Goal: Task Accomplishment & Management: Use online tool/utility

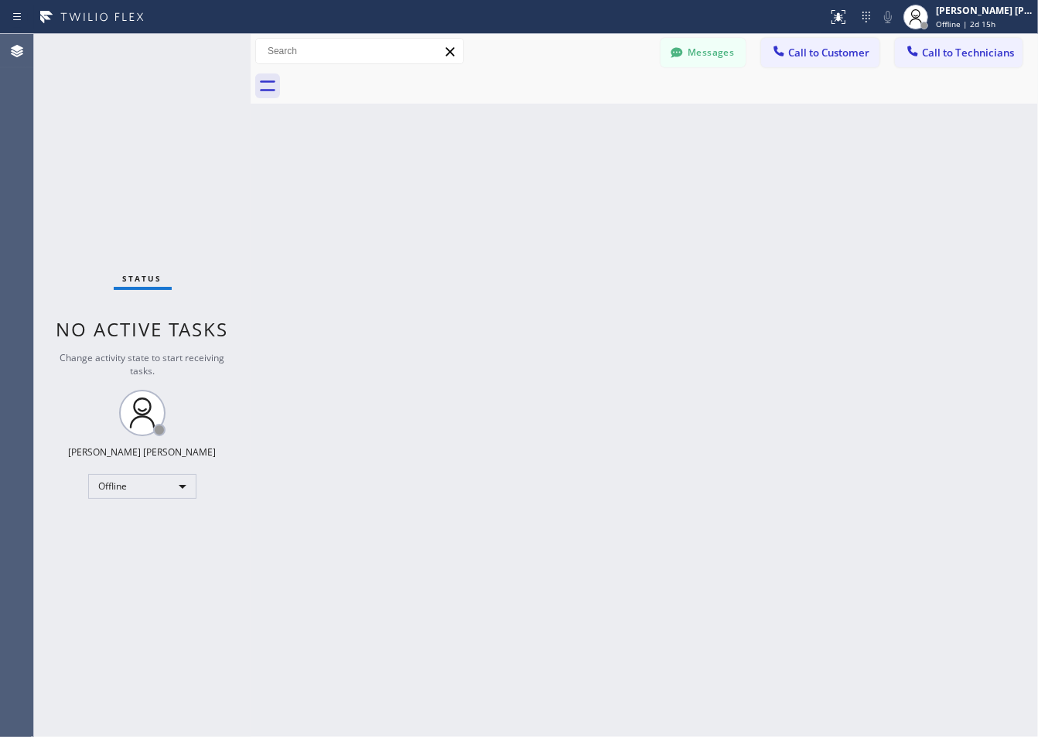
click at [12, 296] on div "Agent Desktop" at bounding box center [16, 385] width 33 height 703
click at [435, 183] on div "Back to Dashboard Change Sender ID Customers Technicians ZS [PERSON_NAME] [DATE…" at bounding box center [645, 385] width 788 height 703
click at [431, 183] on div "Back to Dashboard Change Sender ID Customers Technicians ZS [PERSON_NAME] [DATE…" at bounding box center [645, 385] width 788 height 703
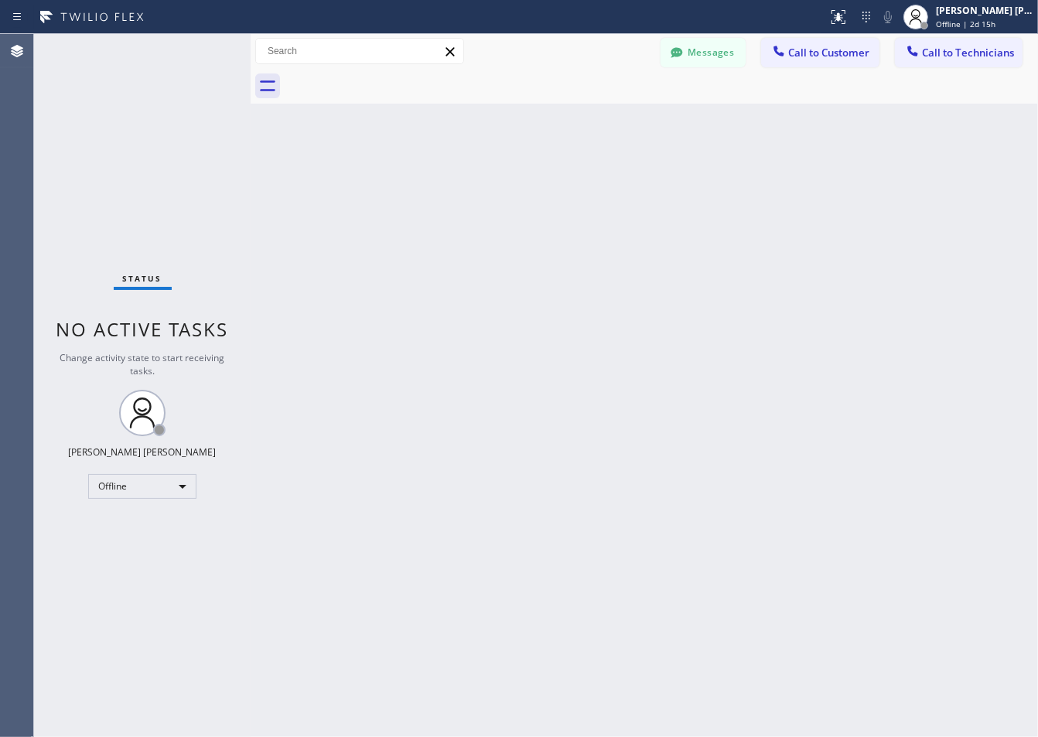
click at [431, 183] on div "Back to Dashboard Change Sender ID Customers Technicians ZS [PERSON_NAME] [DATE…" at bounding box center [645, 385] width 788 height 703
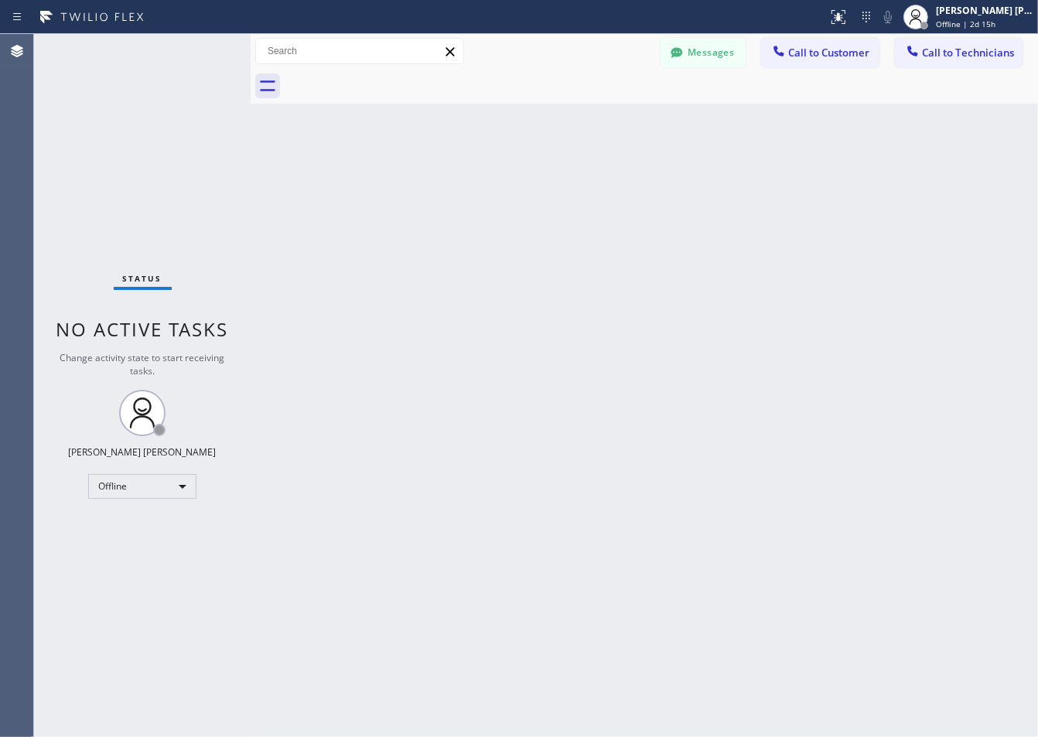
click at [431, 183] on div "Back to Dashboard Change Sender ID Customers Technicians ZS [PERSON_NAME] [DATE…" at bounding box center [645, 385] width 788 height 703
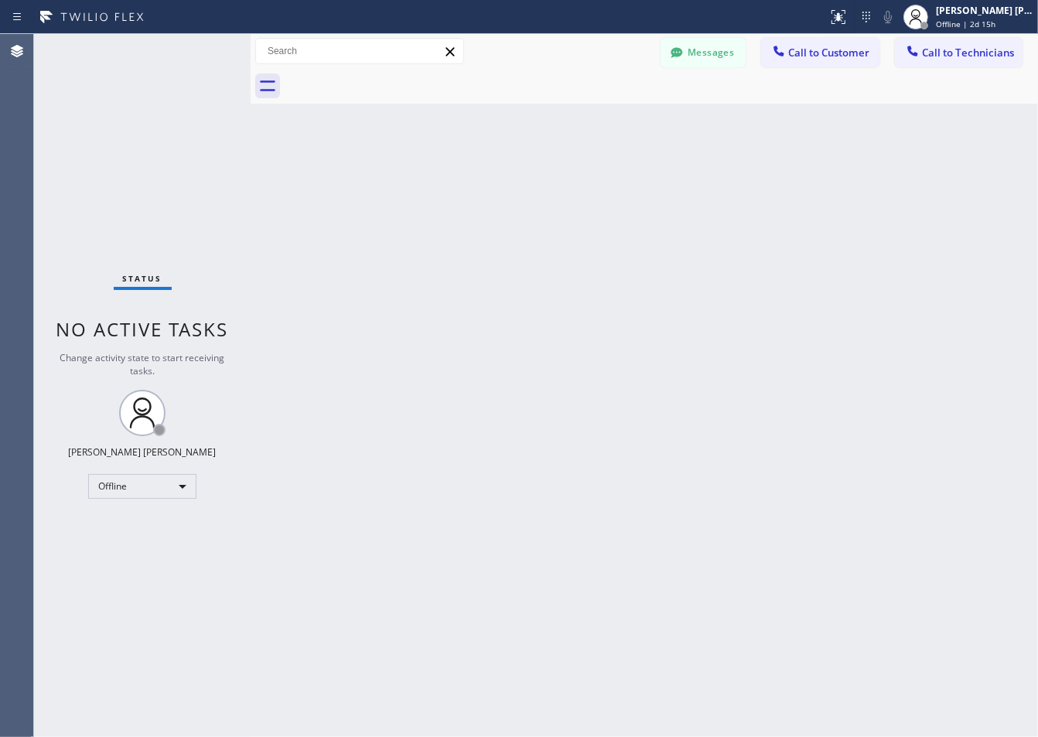
click at [431, 183] on div "Back to Dashboard Change Sender ID Customers Technicians ZS [PERSON_NAME] [DATE…" at bounding box center [645, 385] width 788 height 703
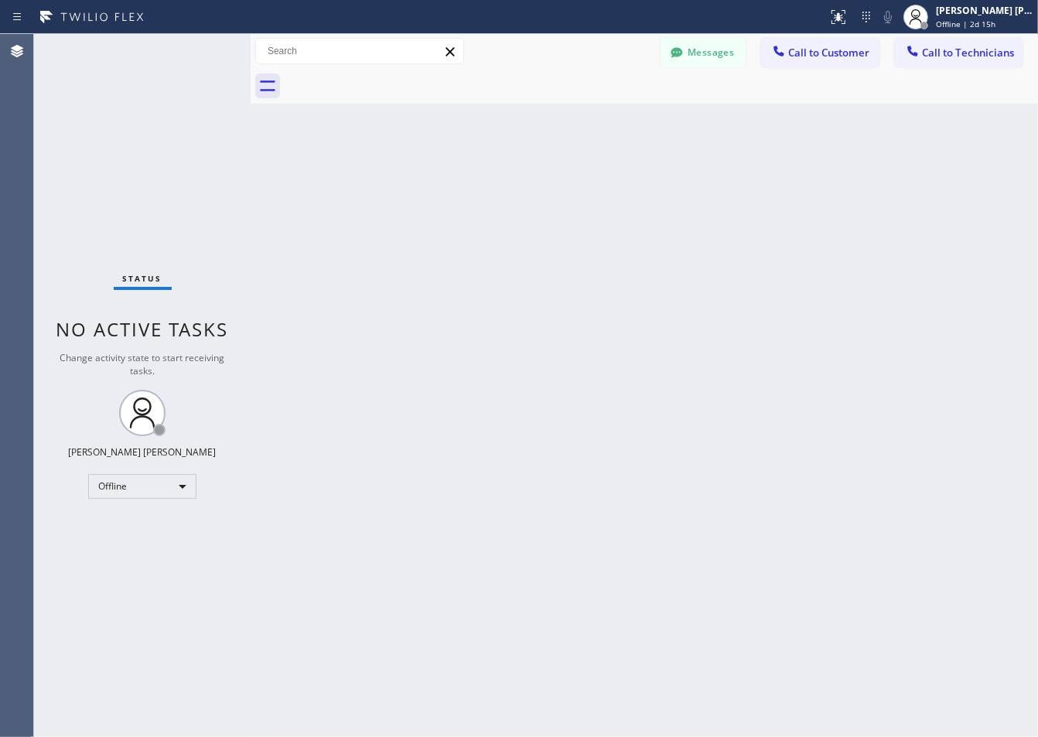
click at [431, 183] on div "Back to Dashboard Change Sender ID Customers Technicians ZS [PERSON_NAME] [DATE…" at bounding box center [645, 385] width 788 height 703
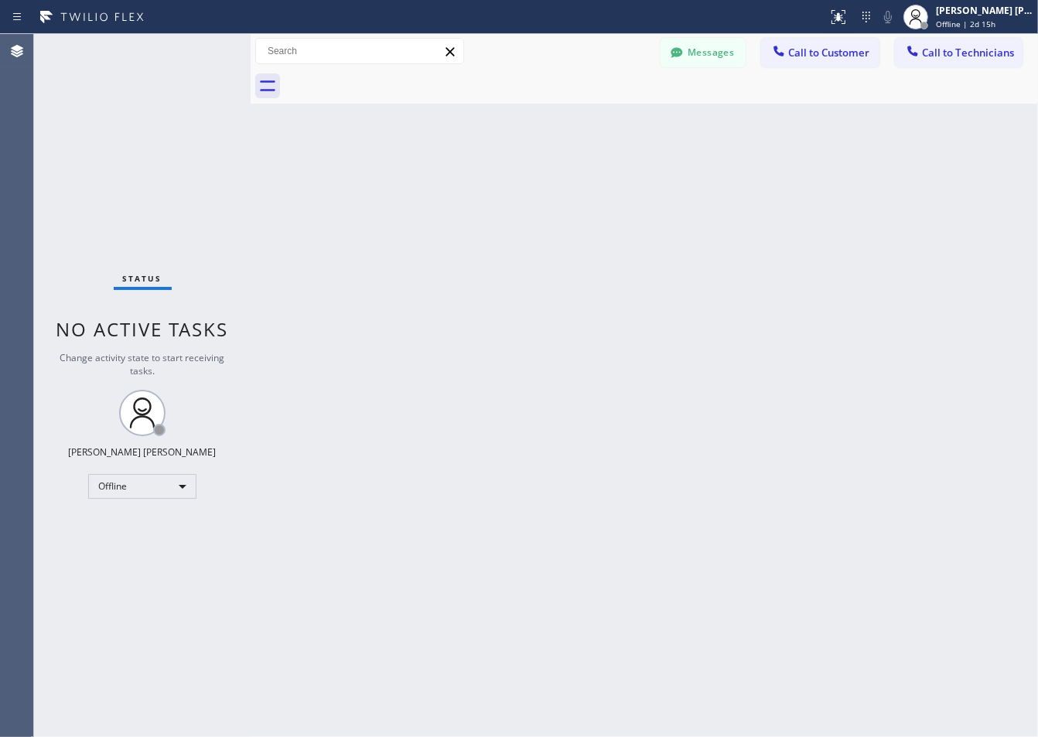
click at [431, 183] on div "Back to Dashboard Change Sender ID Customers Technicians ZS [PERSON_NAME] [DATE…" at bounding box center [645, 385] width 788 height 703
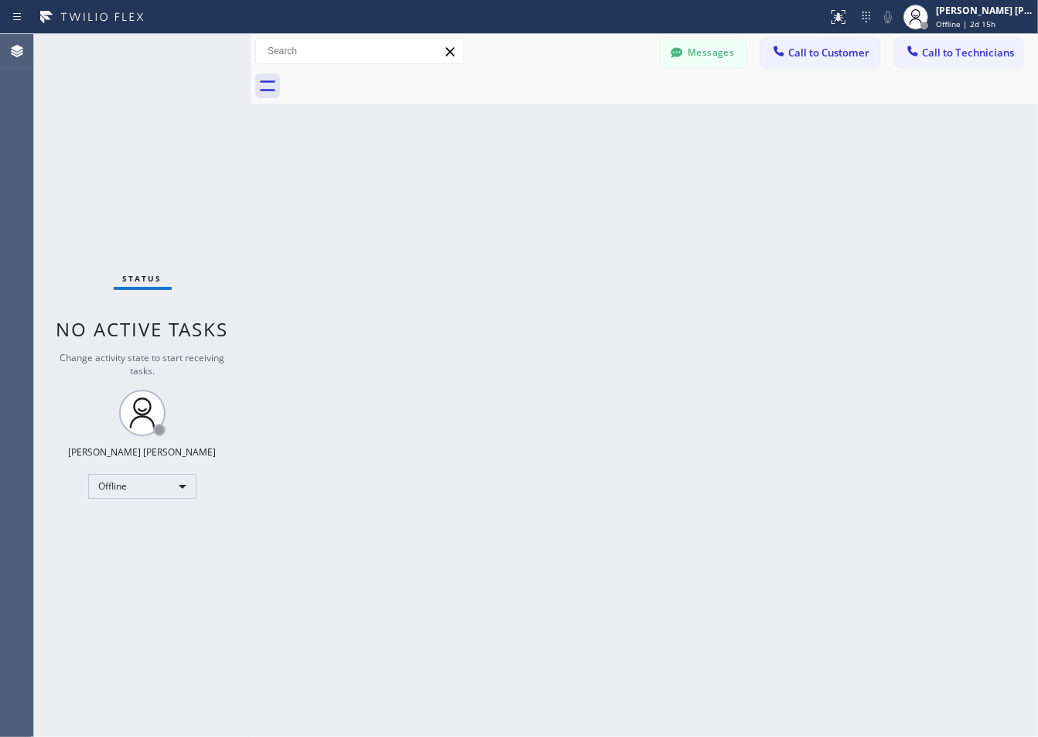
click at [431, 183] on div "Back to Dashboard Change Sender ID Customers Technicians ZS [PERSON_NAME] [DATE…" at bounding box center [645, 385] width 788 height 703
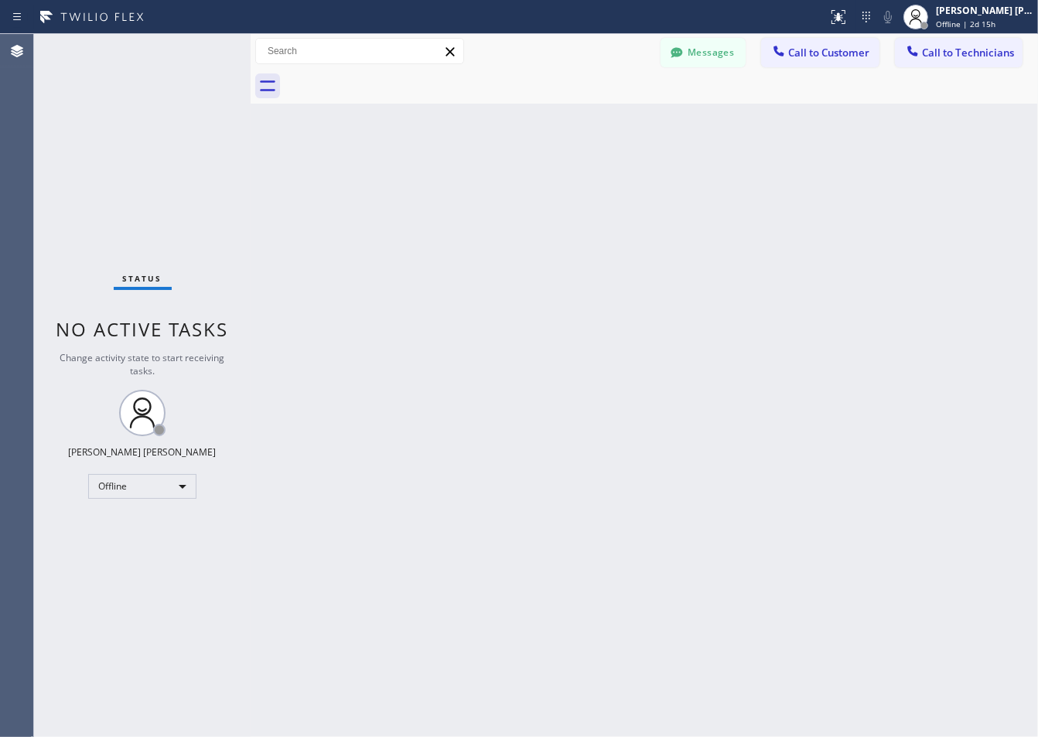
click at [431, 183] on div "Back to Dashboard Change Sender ID Customers Technicians ZS [PERSON_NAME] [DATE…" at bounding box center [645, 385] width 788 height 703
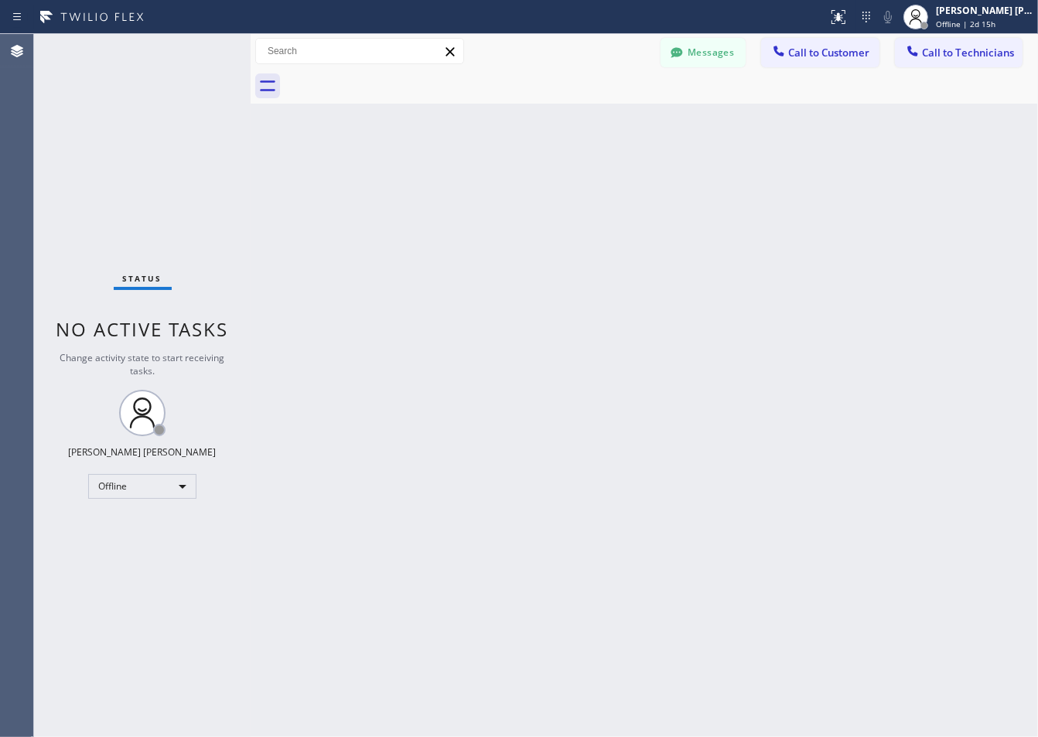
click at [431, 183] on div "Back to Dashboard Change Sender ID Customers Technicians ZS [PERSON_NAME] [DATE…" at bounding box center [645, 385] width 788 height 703
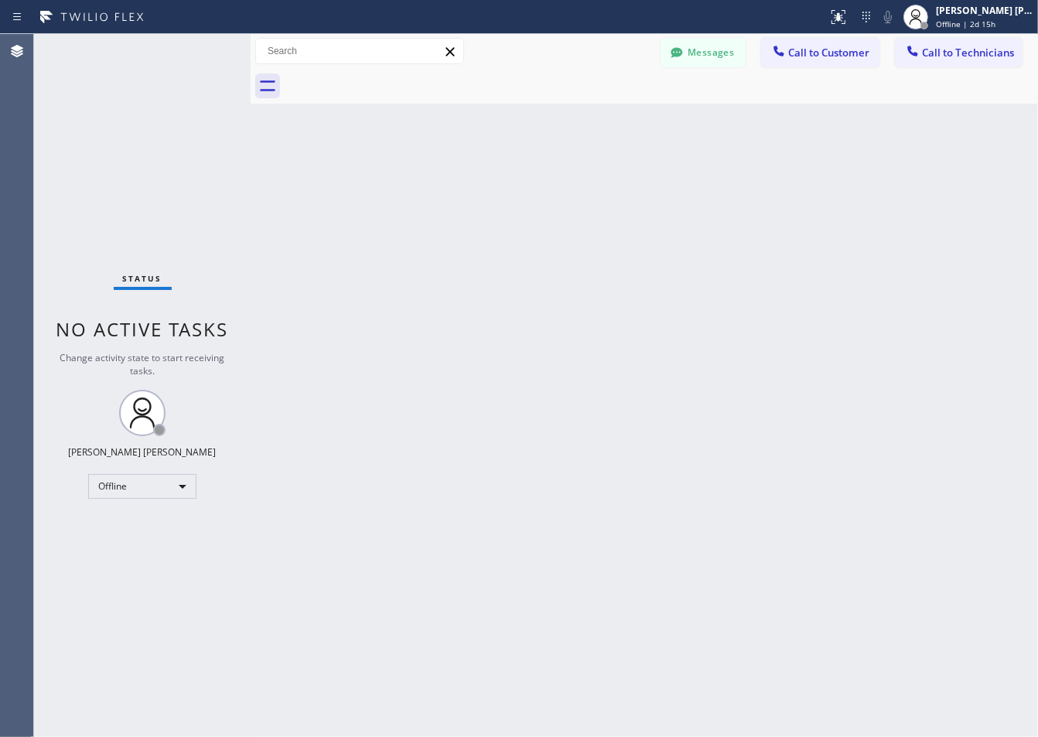
click at [431, 183] on div "Back to Dashboard Change Sender ID Customers Technicians ZS [PERSON_NAME] [DATE…" at bounding box center [645, 385] width 788 height 703
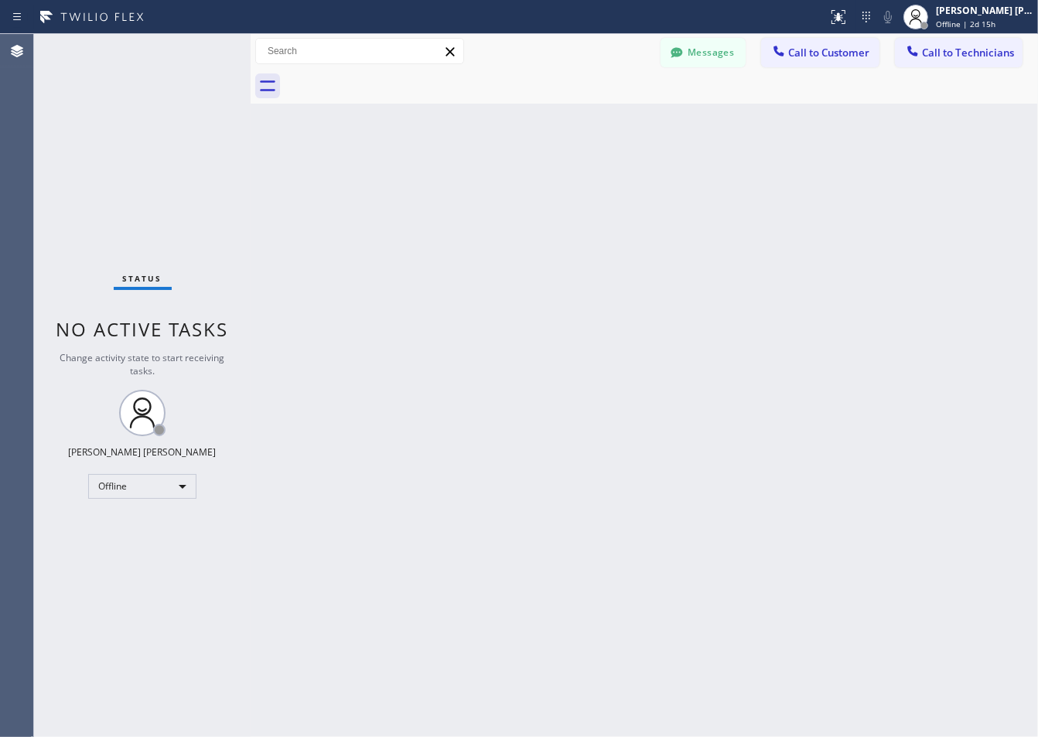
click at [431, 183] on div "Back to Dashboard Change Sender ID Customers Technicians ZS [PERSON_NAME] [DATE…" at bounding box center [645, 385] width 788 height 703
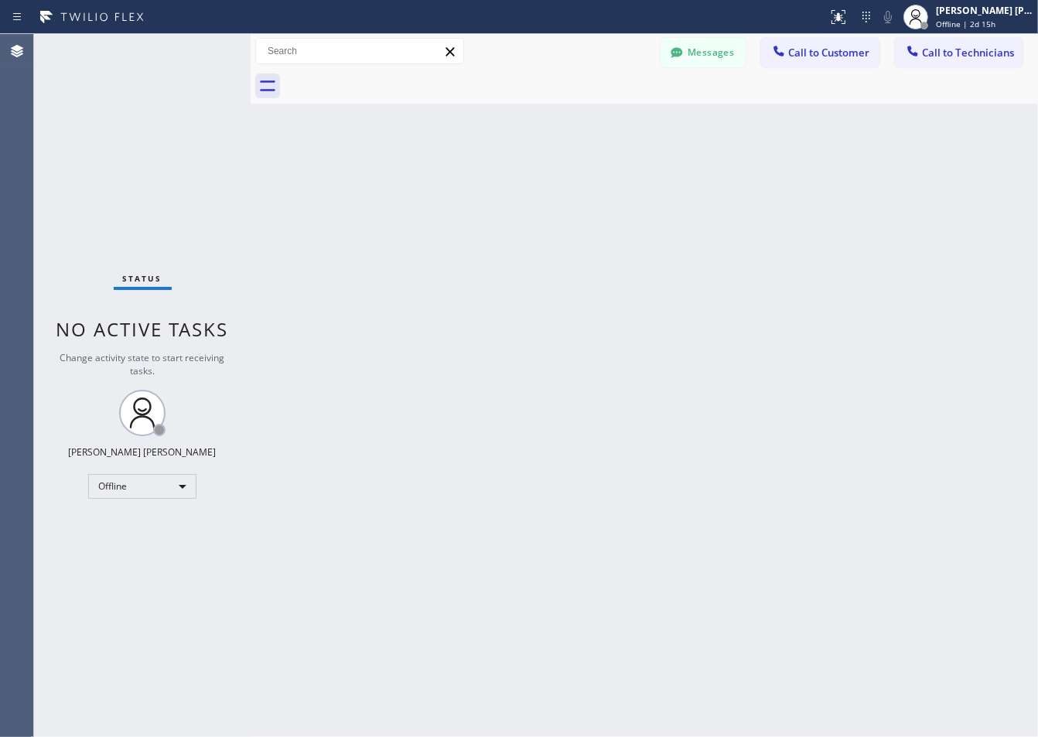
click at [431, 183] on div "Back to Dashboard Change Sender ID Customers Technicians ZS [PERSON_NAME] [DATE…" at bounding box center [645, 385] width 788 height 703
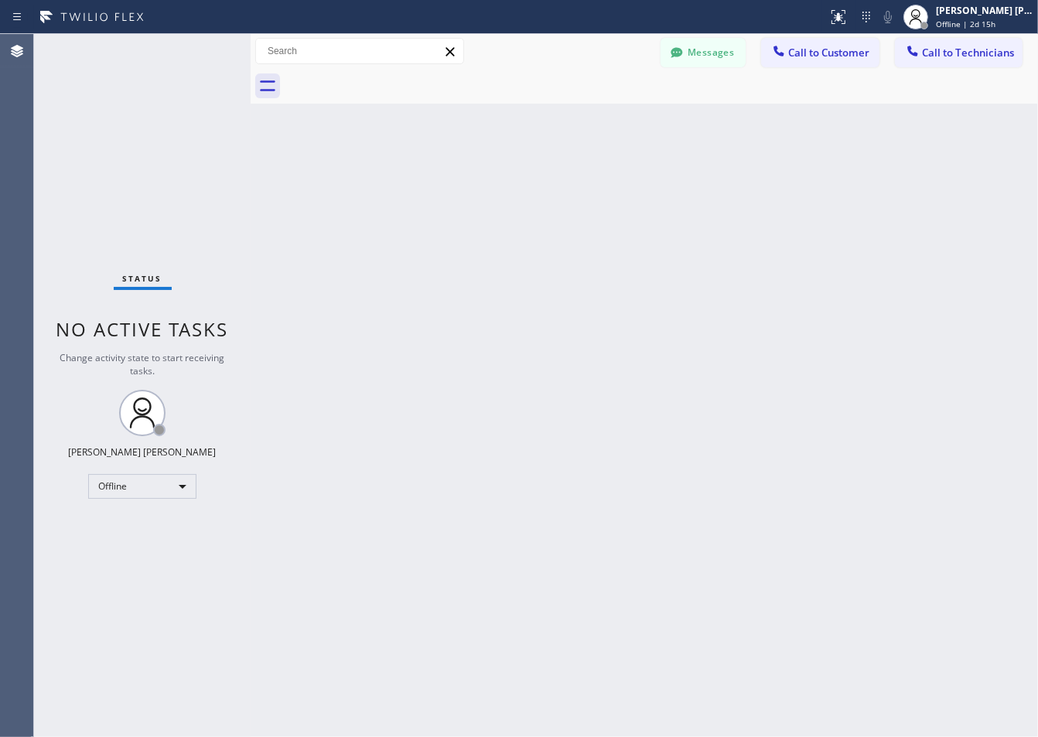
click at [431, 183] on div "Back to Dashboard Change Sender ID Customers Technicians ZS [PERSON_NAME] [DATE…" at bounding box center [645, 385] width 788 height 703
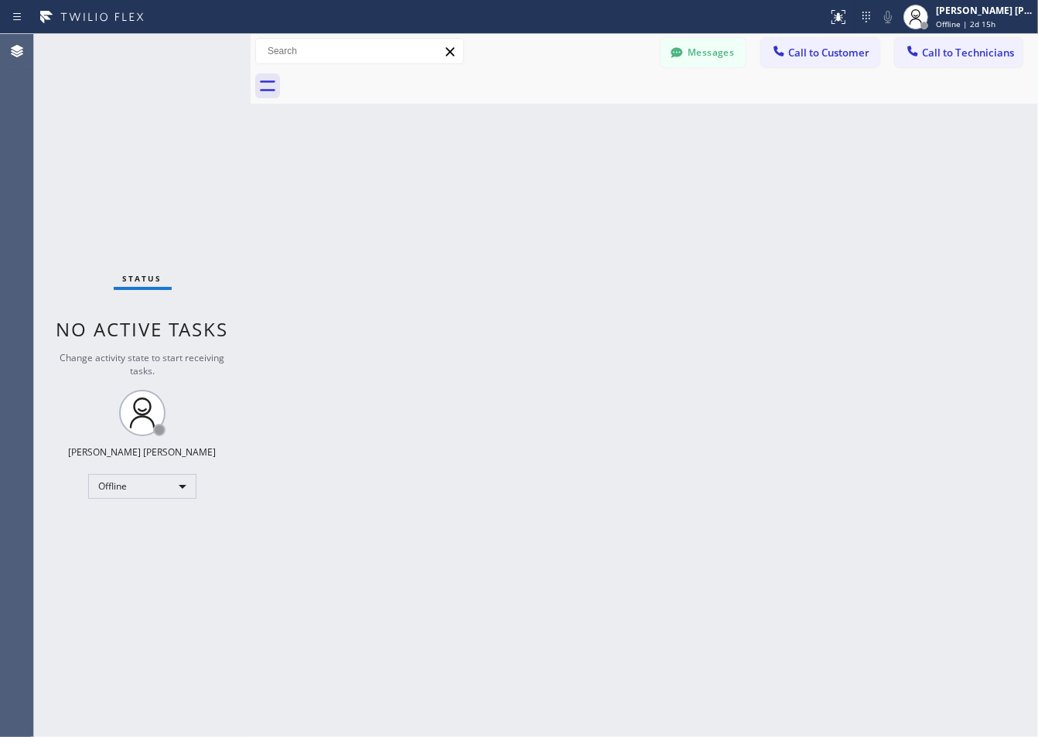
click at [431, 183] on div "Back to Dashboard Change Sender ID Customers Technicians ZS [PERSON_NAME] [DATE…" at bounding box center [645, 385] width 788 height 703
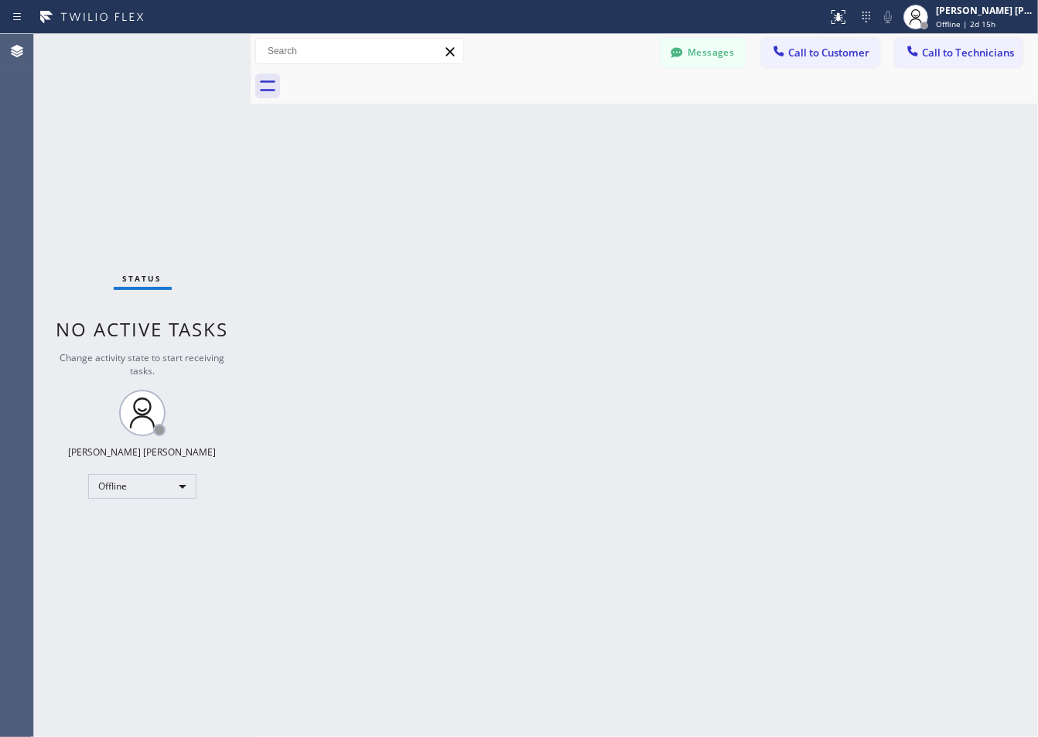
click at [431, 183] on div "Back to Dashboard Change Sender ID Customers Technicians ZS [PERSON_NAME] [DATE…" at bounding box center [645, 385] width 788 height 703
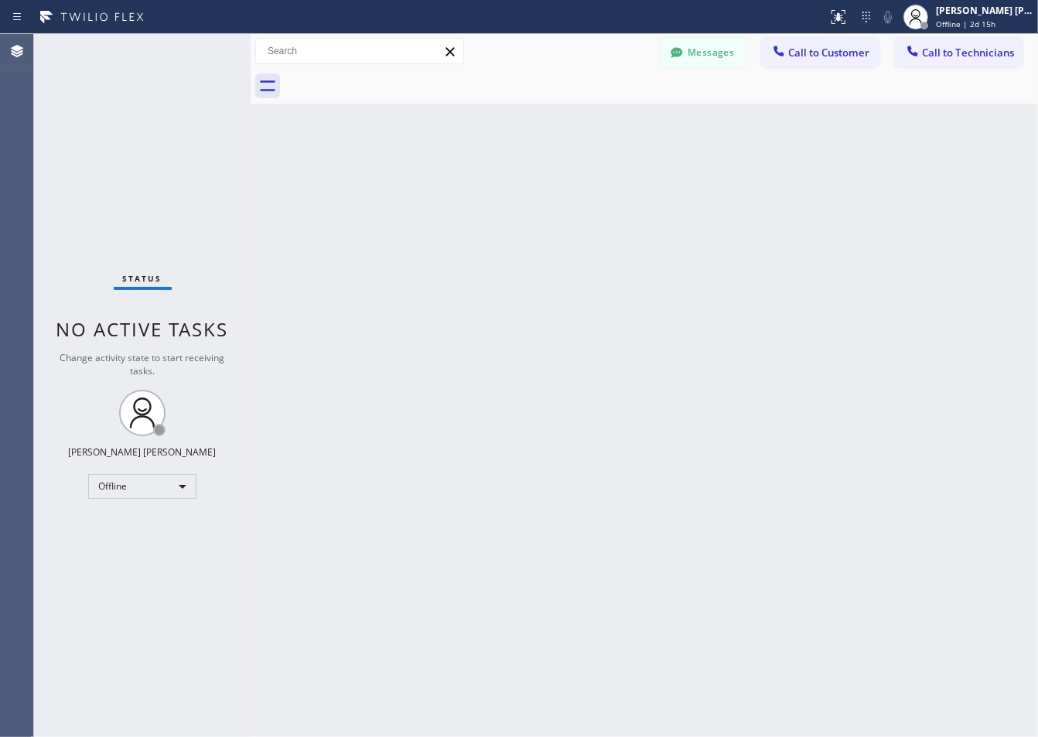
click at [431, 183] on div "Back to Dashboard Change Sender ID Customers Technicians ZS [PERSON_NAME] [DATE…" at bounding box center [645, 385] width 788 height 703
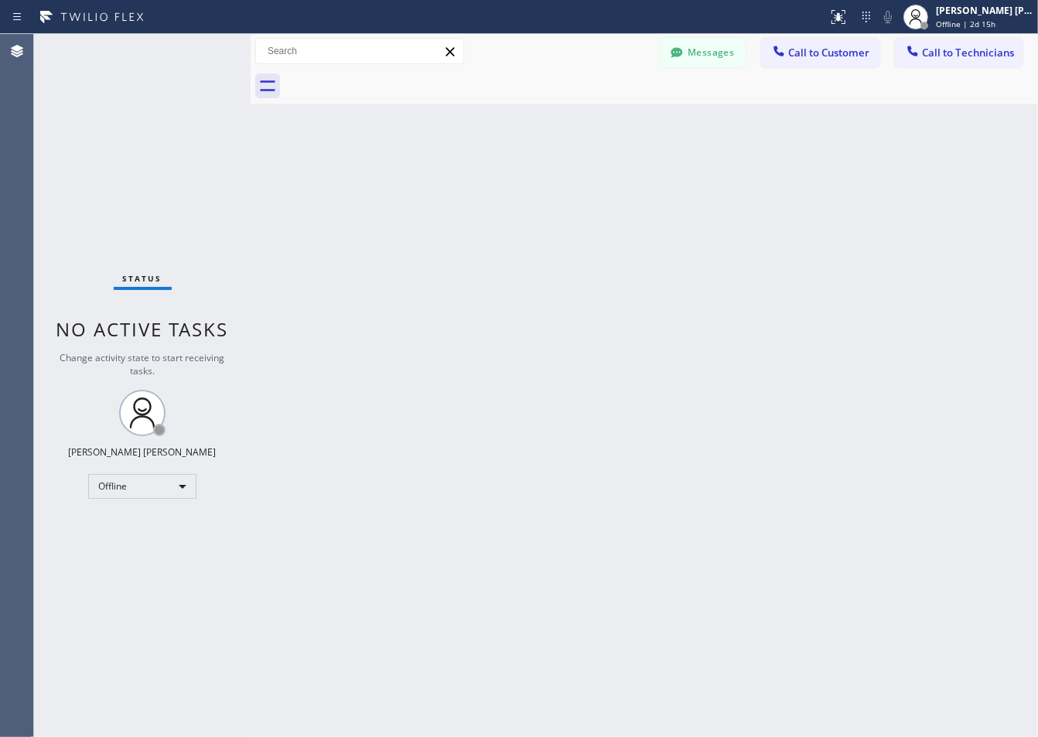
click at [431, 183] on div "Back to Dashboard Change Sender ID Customers Technicians ZS [PERSON_NAME] [DATE…" at bounding box center [645, 385] width 788 height 703
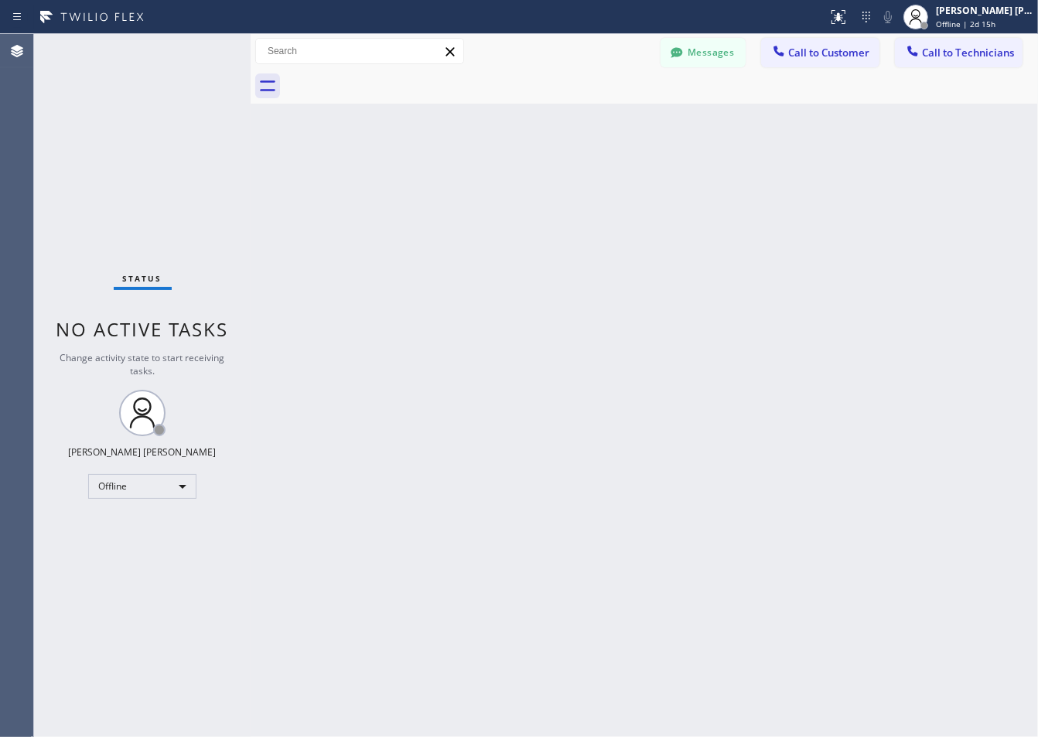
click at [431, 183] on div "Back to Dashboard Change Sender ID Customers Technicians ZS [PERSON_NAME] [DATE…" at bounding box center [645, 385] width 788 height 703
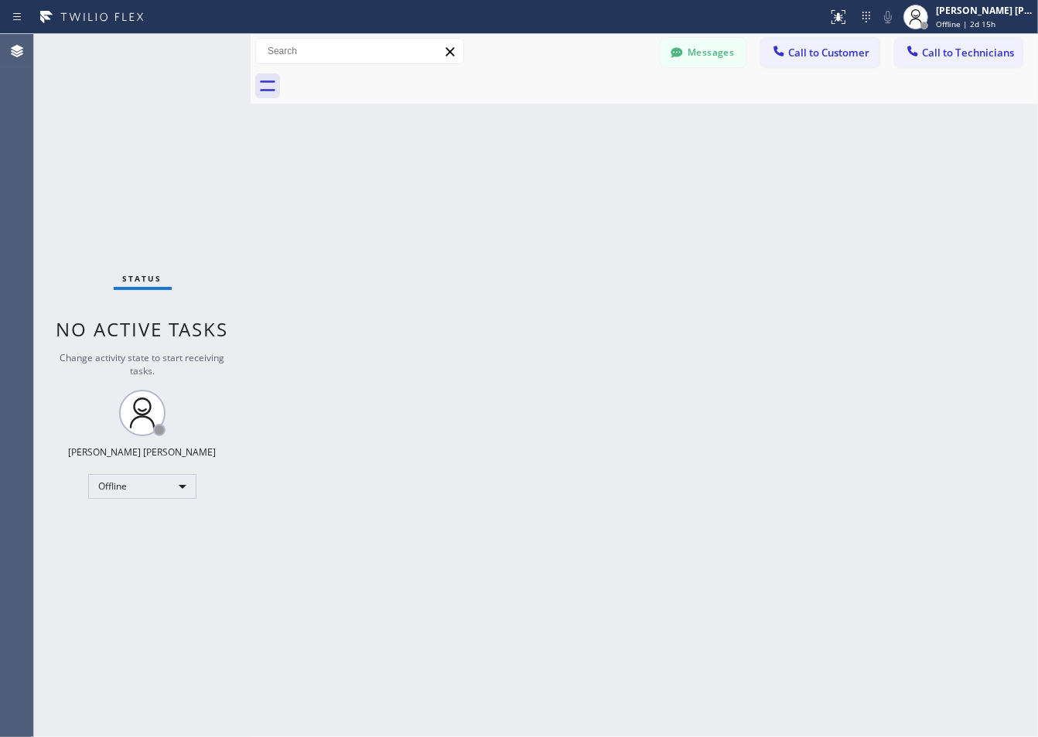
click at [431, 183] on div "Back to Dashboard Change Sender ID Customers Technicians ZS [PERSON_NAME] [DATE…" at bounding box center [645, 385] width 788 height 703
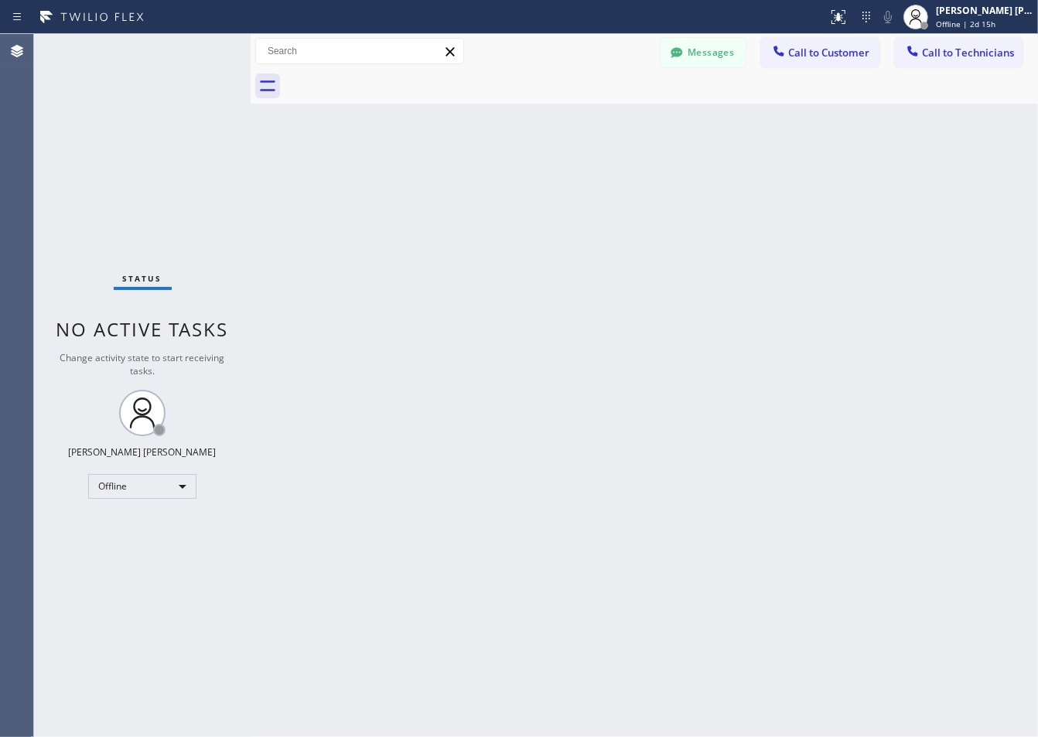
click at [431, 183] on div "Back to Dashboard Change Sender ID Customers Technicians ZS [PERSON_NAME] [DATE…" at bounding box center [645, 385] width 788 height 703
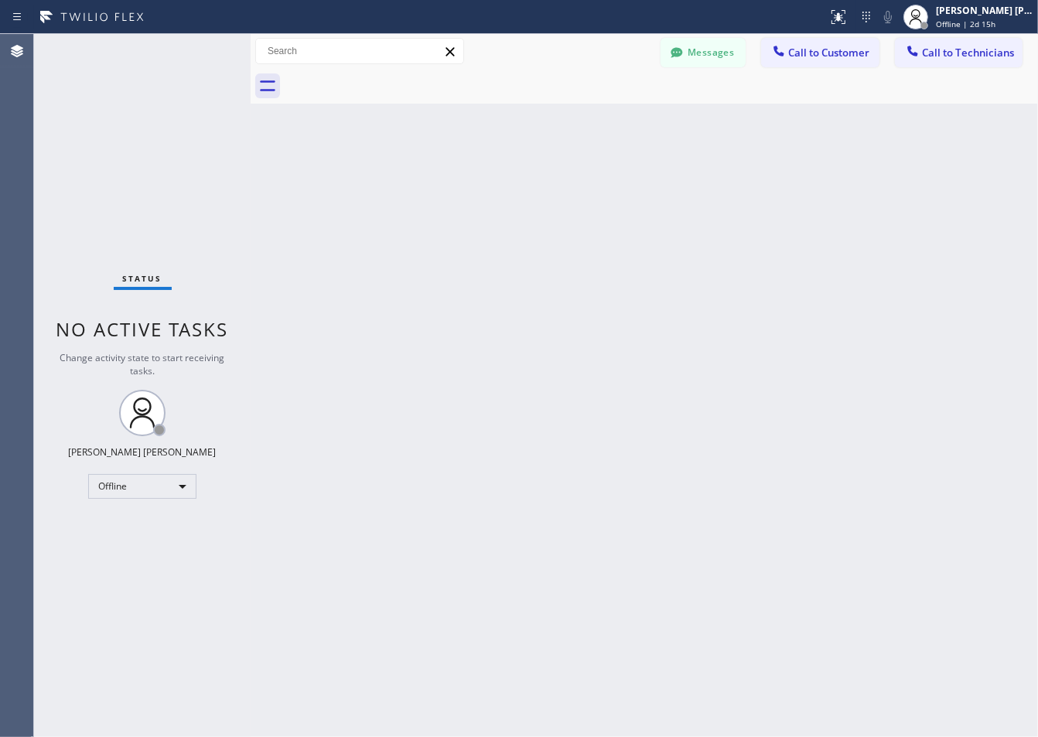
click at [431, 183] on div "Back to Dashboard Change Sender ID Customers Technicians ZS [PERSON_NAME] [DATE…" at bounding box center [645, 385] width 788 height 703
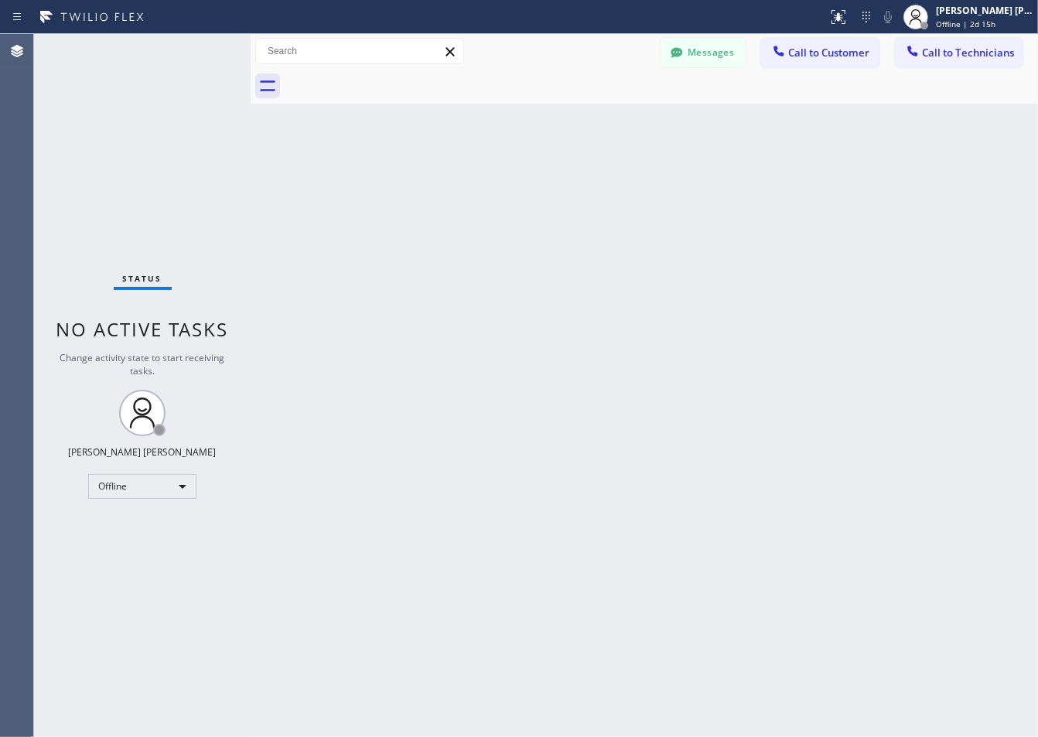
click at [431, 183] on div "Back to Dashboard Change Sender ID Customers Technicians ZS [PERSON_NAME] [DATE…" at bounding box center [645, 385] width 788 height 703
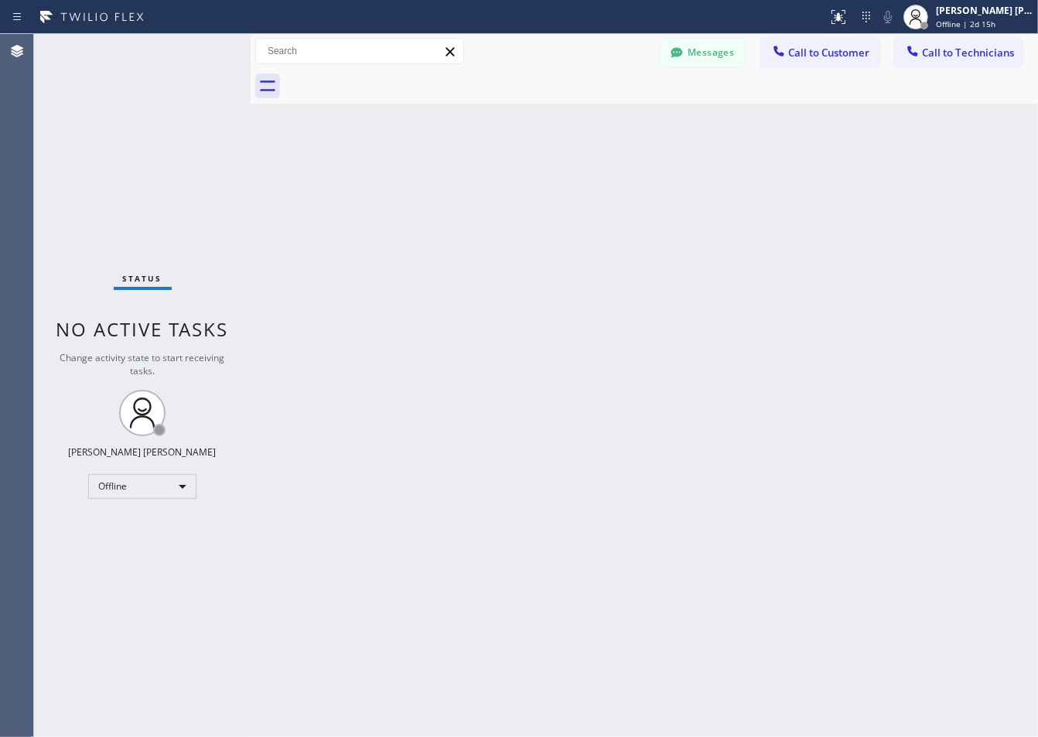
click at [431, 183] on div "Back to Dashboard Change Sender ID Customers Technicians ZS [PERSON_NAME] [DATE…" at bounding box center [645, 385] width 788 height 703
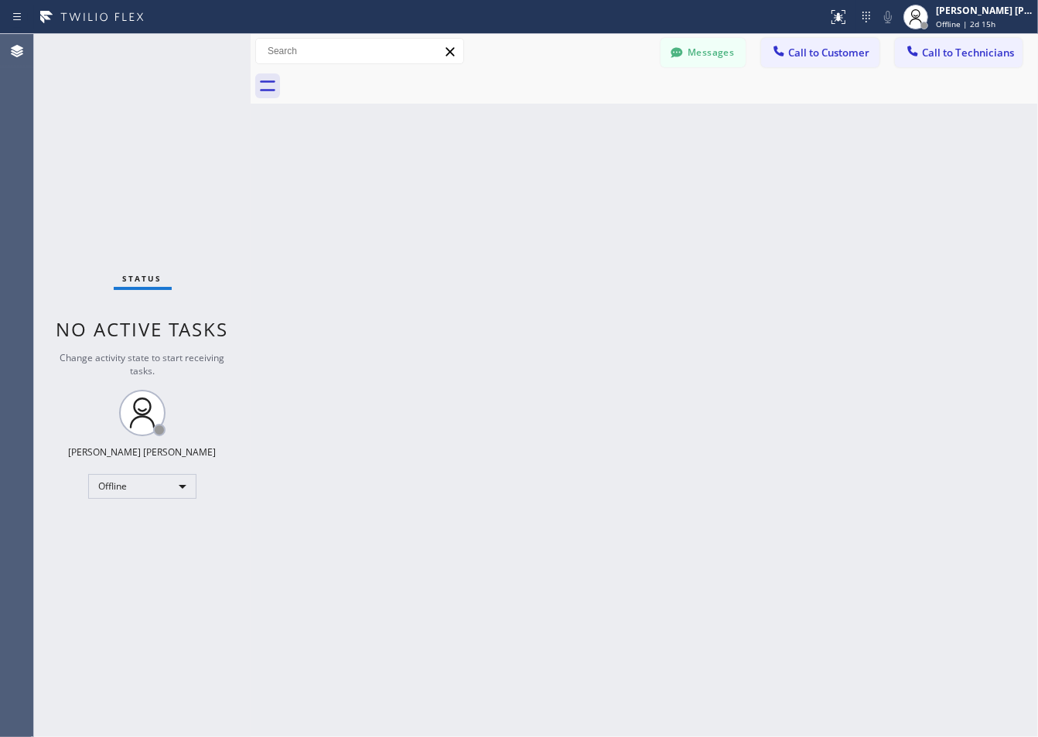
click at [431, 183] on div "Back to Dashboard Change Sender ID Customers Technicians ZS [PERSON_NAME] [DATE…" at bounding box center [645, 385] width 788 height 703
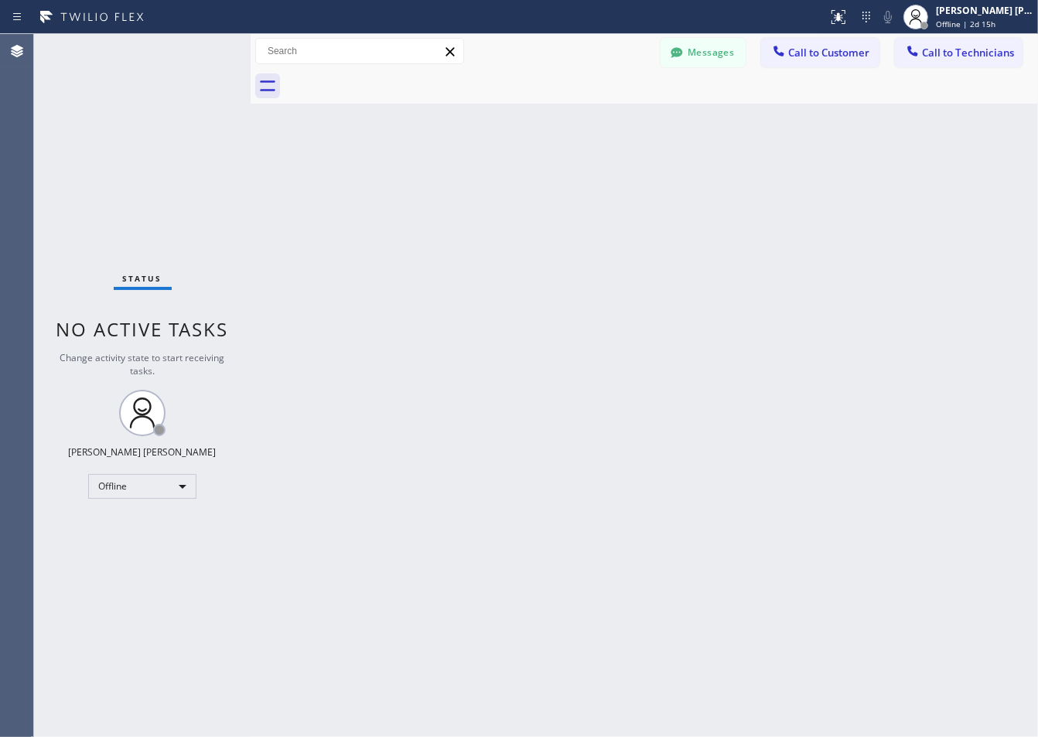
click at [431, 183] on div "Back to Dashboard Change Sender ID Customers Technicians ZS [PERSON_NAME] [DATE…" at bounding box center [645, 385] width 788 height 703
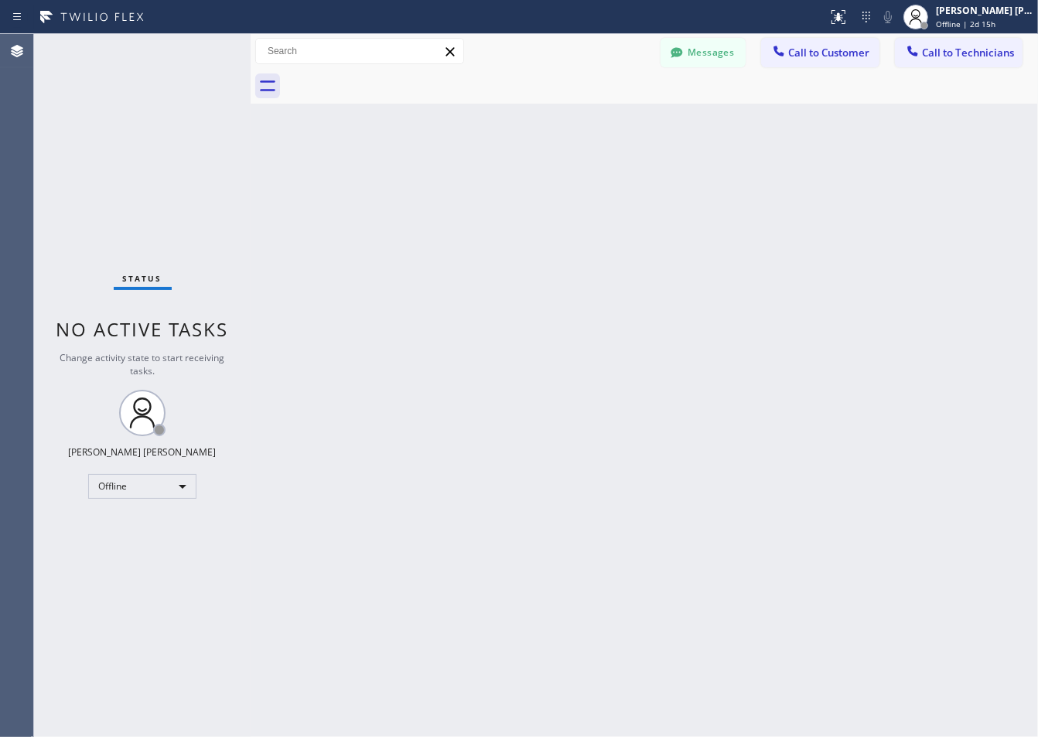
click at [431, 183] on div "Back to Dashboard Change Sender ID Customers Technicians ZS [PERSON_NAME] [DATE…" at bounding box center [645, 385] width 788 height 703
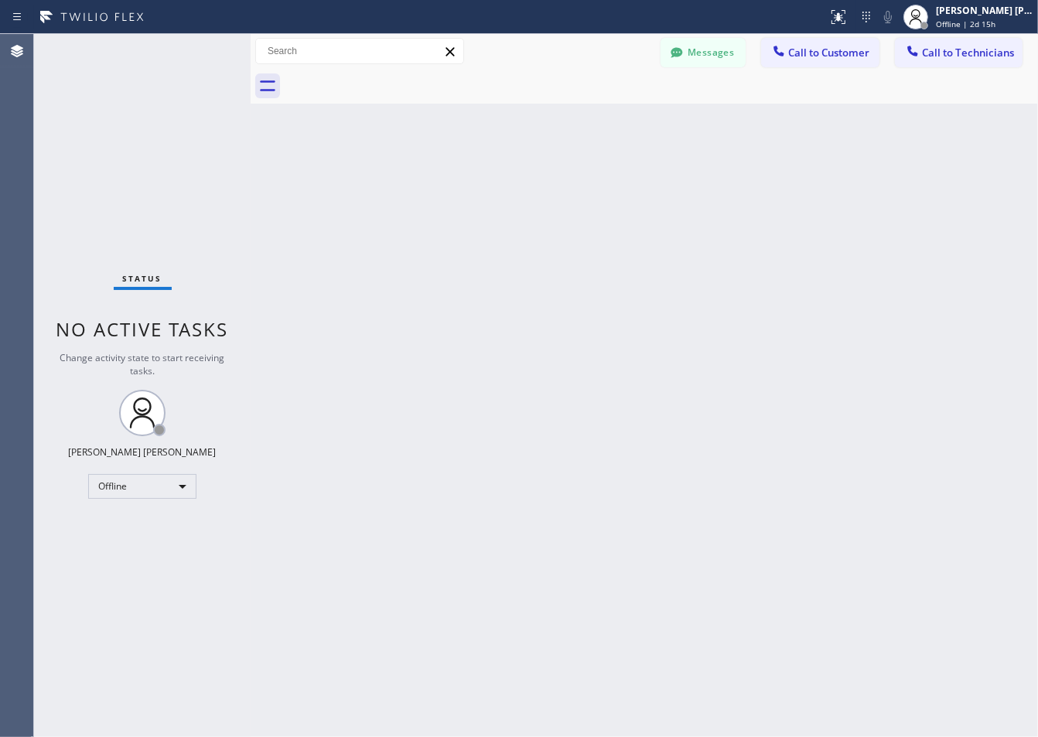
click at [431, 183] on div "Back to Dashboard Change Sender ID Customers Technicians ZS [PERSON_NAME] [DATE…" at bounding box center [645, 385] width 788 height 703
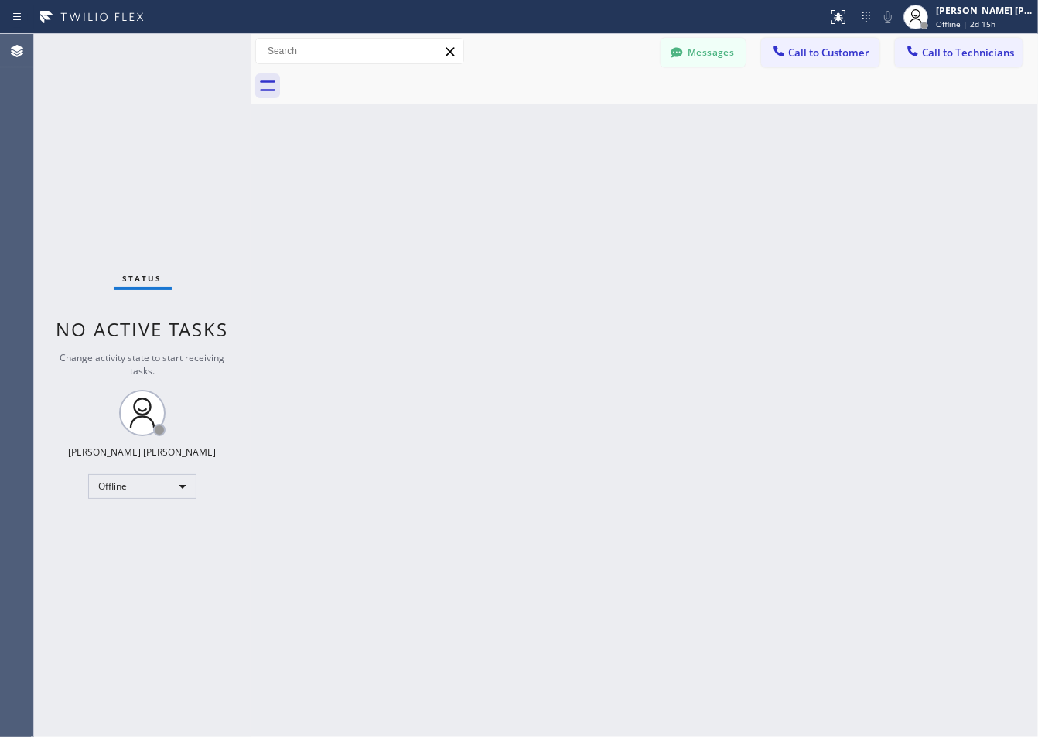
click at [431, 183] on div "Back to Dashboard Change Sender ID Customers Technicians ZS [PERSON_NAME] [DATE…" at bounding box center [645, 385] width 788 height 703
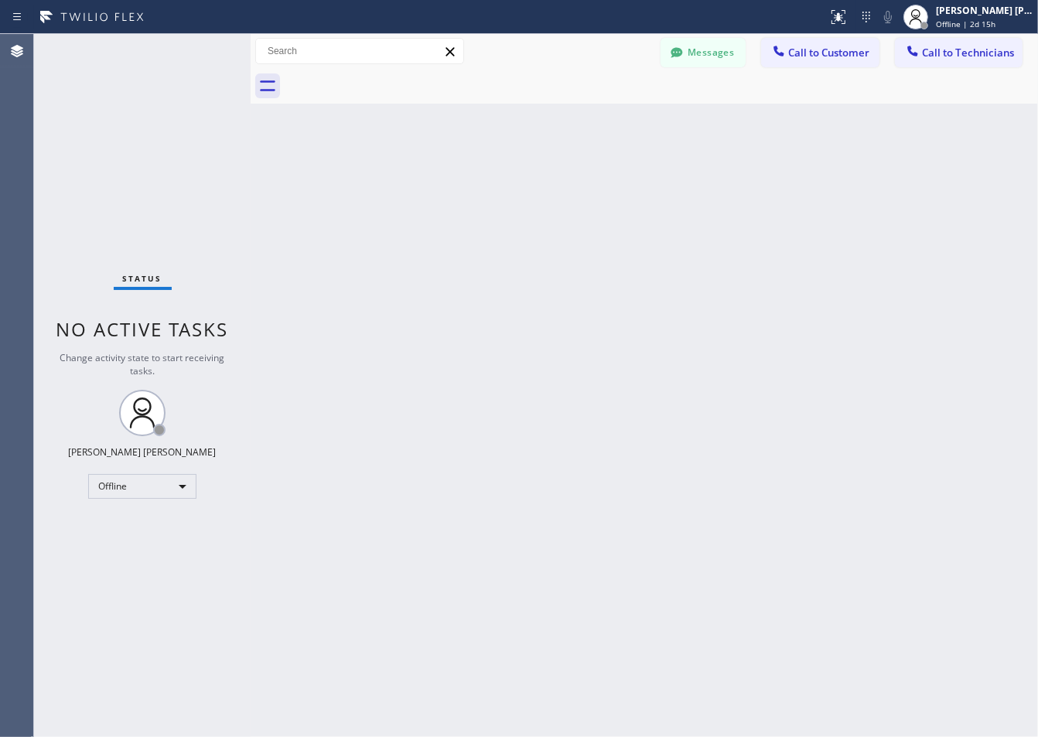
click at [431, 183] on div "Back to Dashboard Change Sender ID Customers Technicians ZS [PERSON_NAME] [DATE…" at bounding box center [645, 385] width 788 height 703
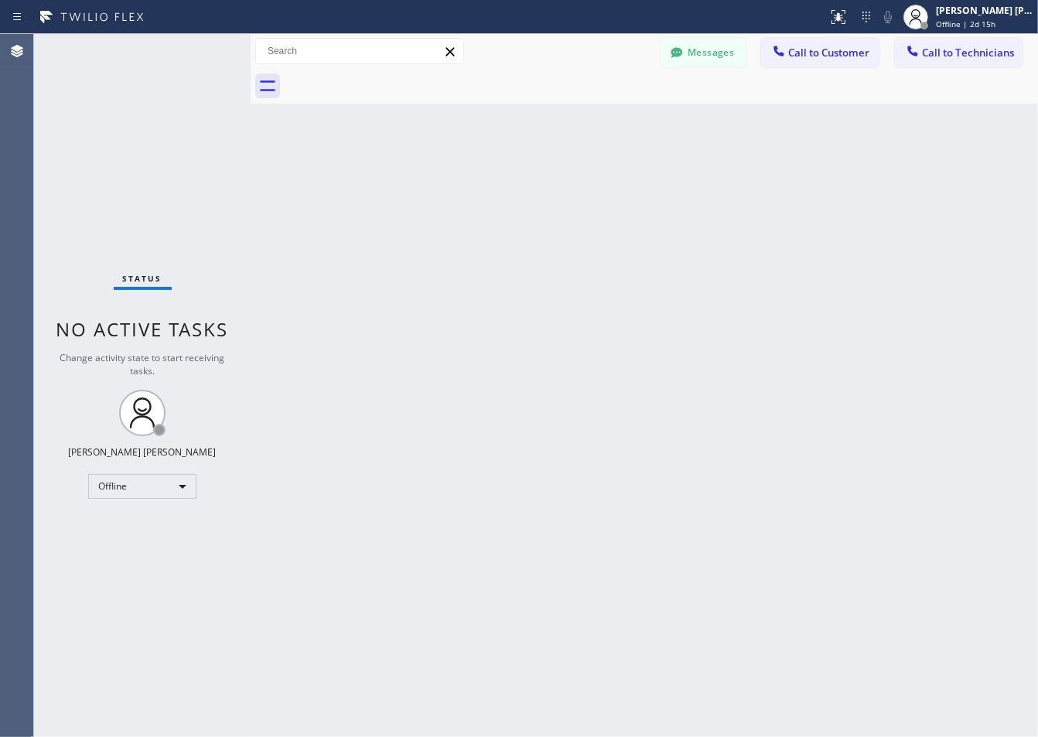
click at [431, 183] on div "Back to Dashboard Change Sender ID Customers Technicians ZS [PERSON_NAME] [DATE…" at bounding box center [645, 385] width 788 height 703
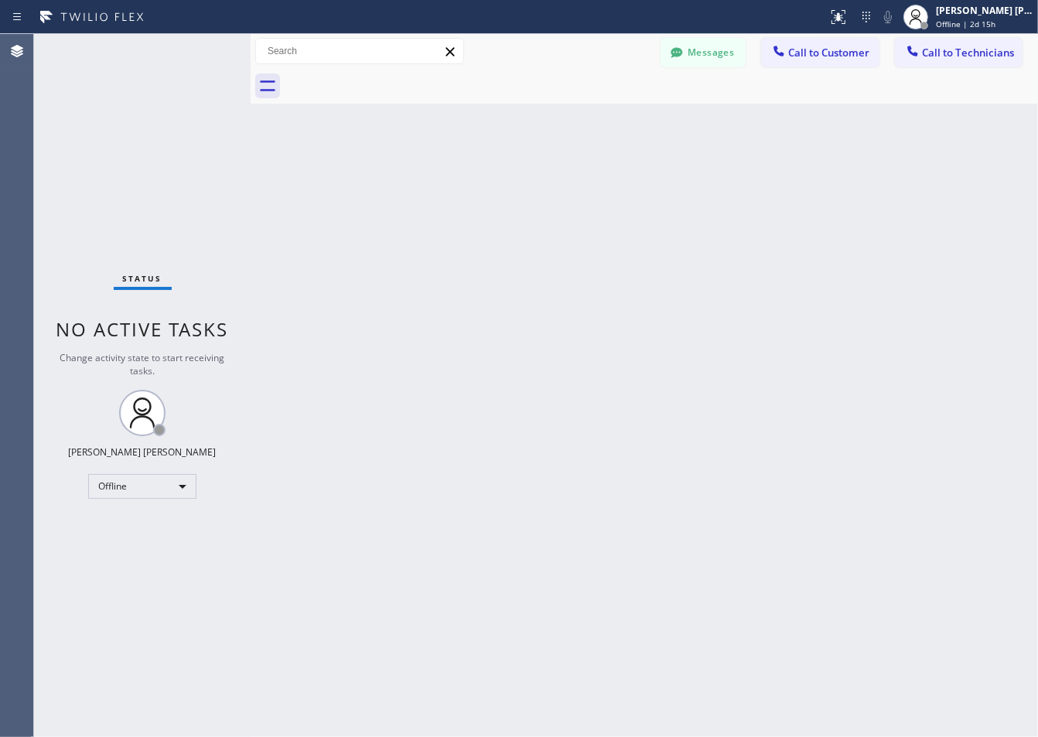
click at [431, 183] on div "Back to Dashboard Change Sender ID Customers Technicians ZS [PERSON_NAME] [DATE…" at bounding box center [645, 385] width 788 height 703
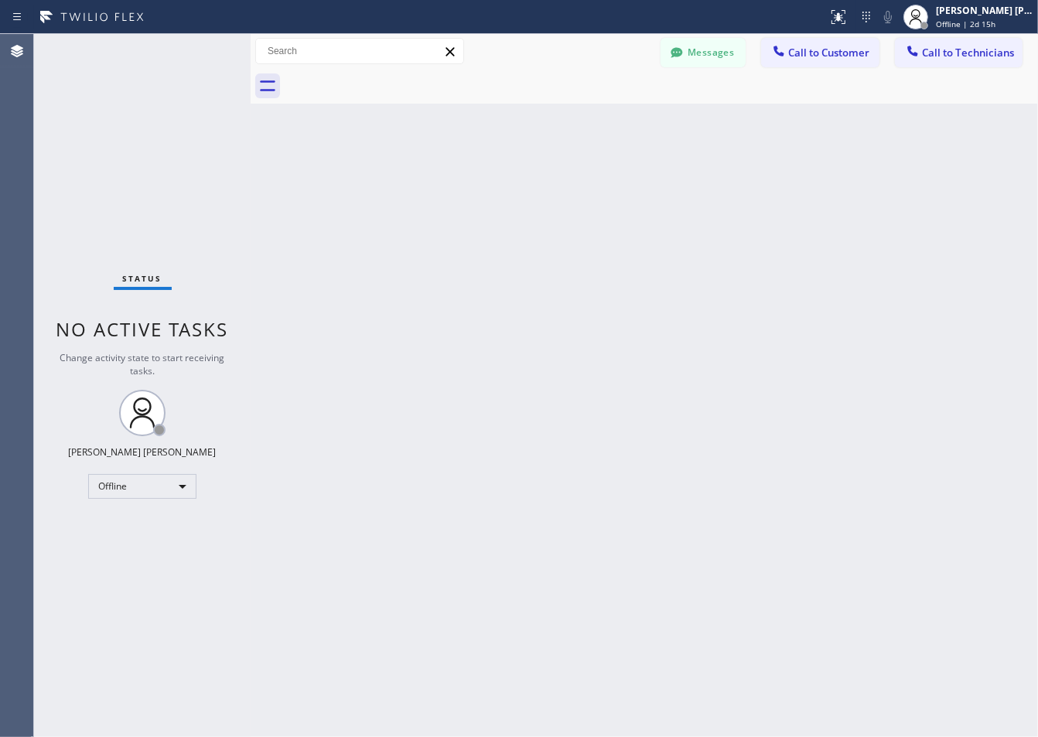
click at [431, 183] on div "Back to Dashboard Change Sender ID Customers Technicians ZS [PERSON_NAME] [DATE…" at bounding box center [645, 385] width 788 height 703
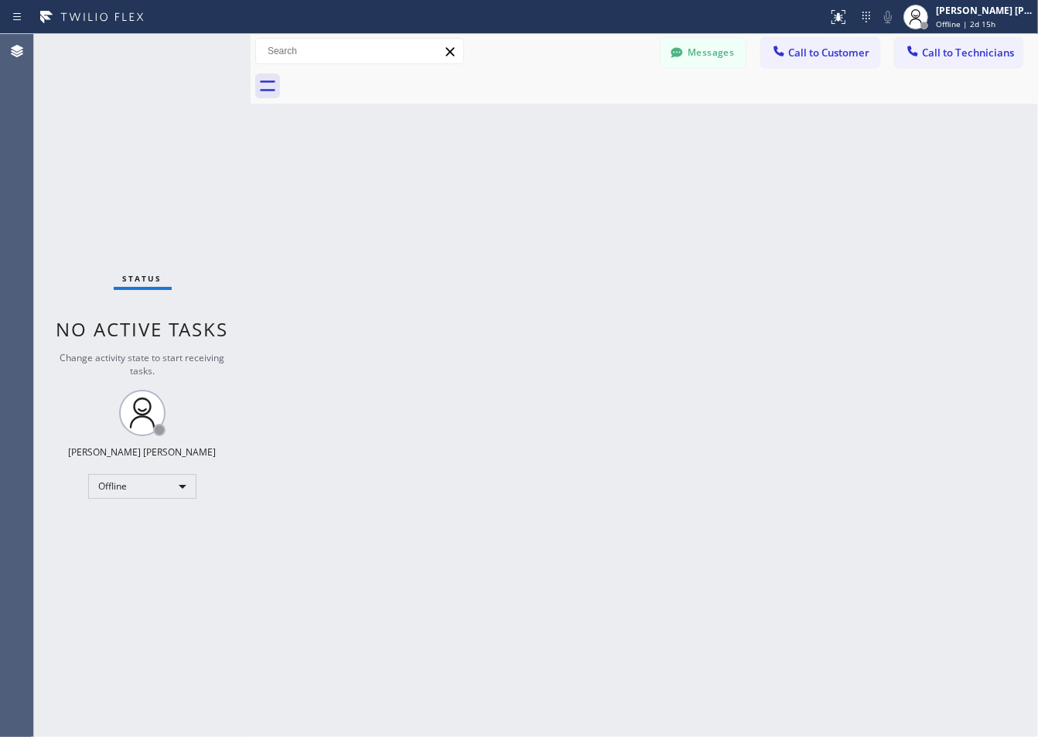
click at [431, 183] on div "Back to Dashboard Change Sender ID Customers Technicians ZS [PERSON_NAME] [DATE…" at bounding box center [645, 385] width 788 height 703
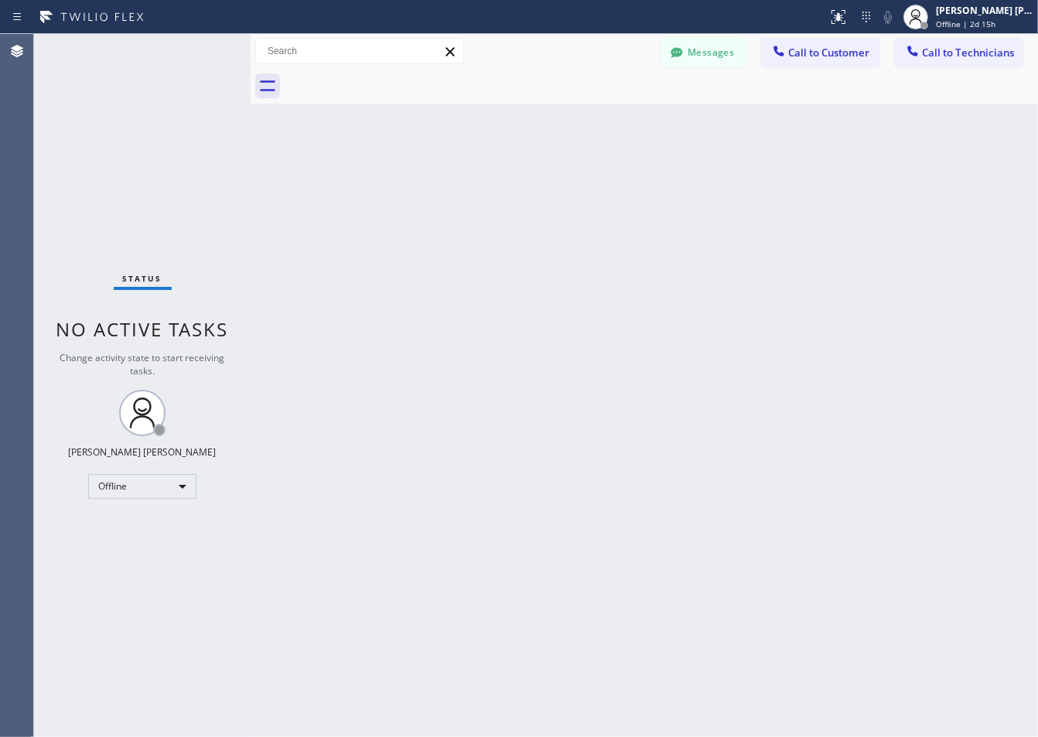
click at [431, 183] on div "Back to Dashboard Change Sender ID Customers Technicians ZS [PERSON_NAME] [DATE…" at bounding box center [645, 385] width 788 height 703
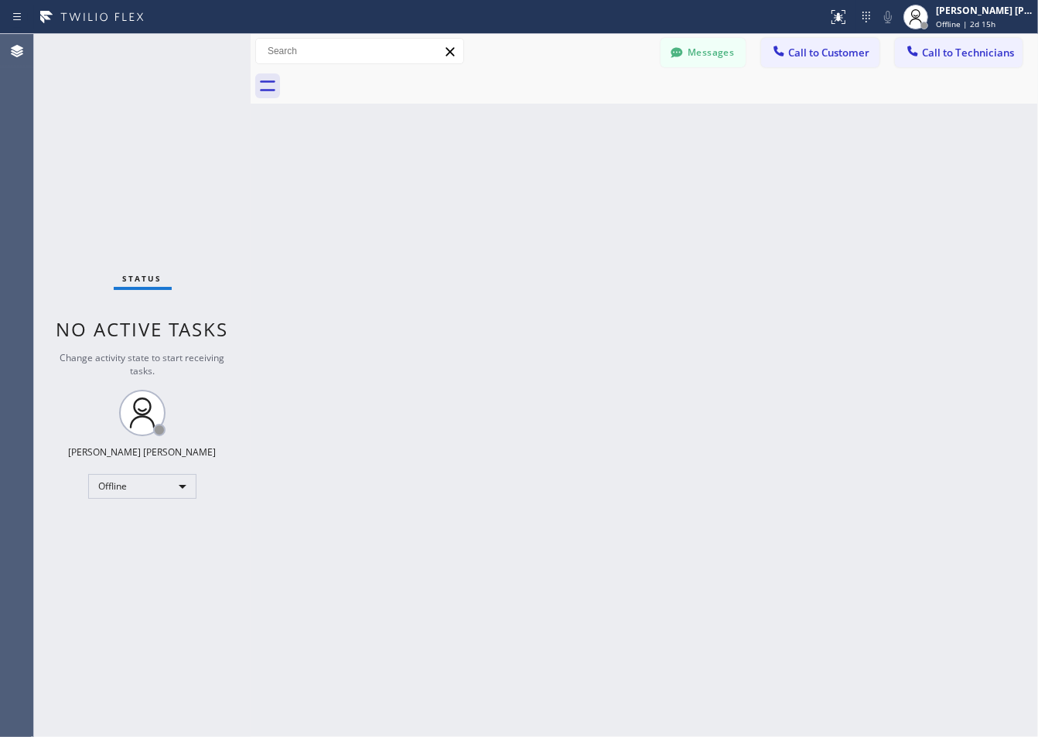
click at [431, 183] on div "Back to Dashboard Change Sender ID Customers Technicians ZS [PERSON_NAME] [DATE…" at bounding box center [645, 385] width 788 height 703
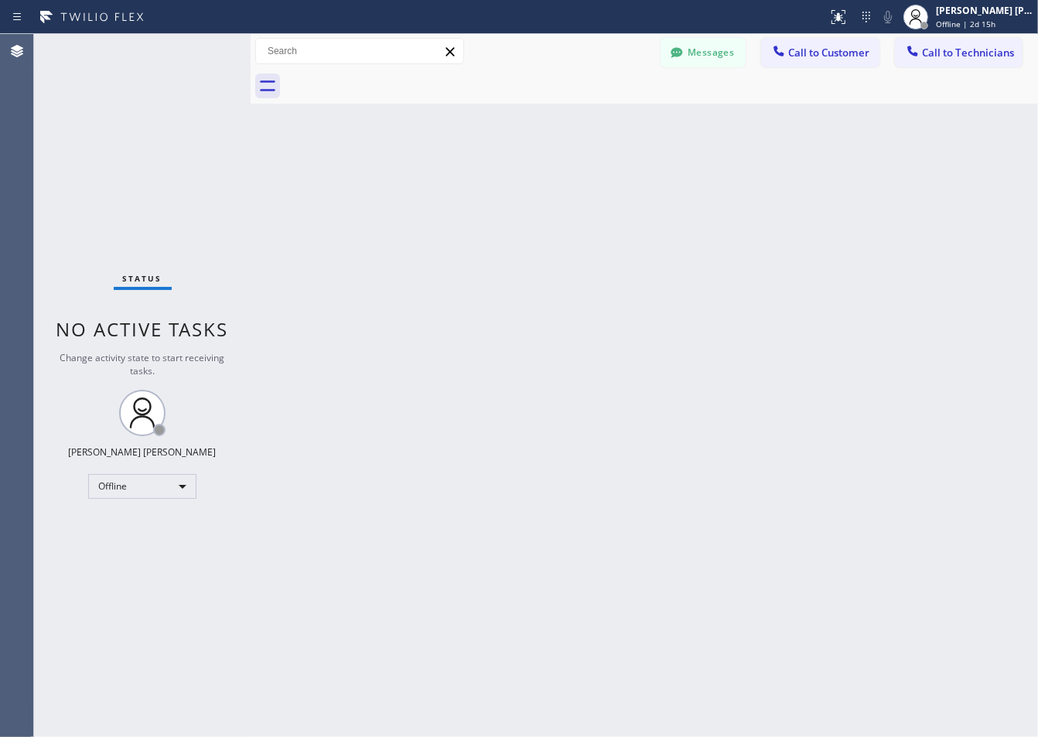
click at [431, 183] on div "Back to Dashboard Change Sender ID Customers Technicians ZS [PERSON_NAME] [DATE…" at bounding box center [645, 385] width 788 height 703
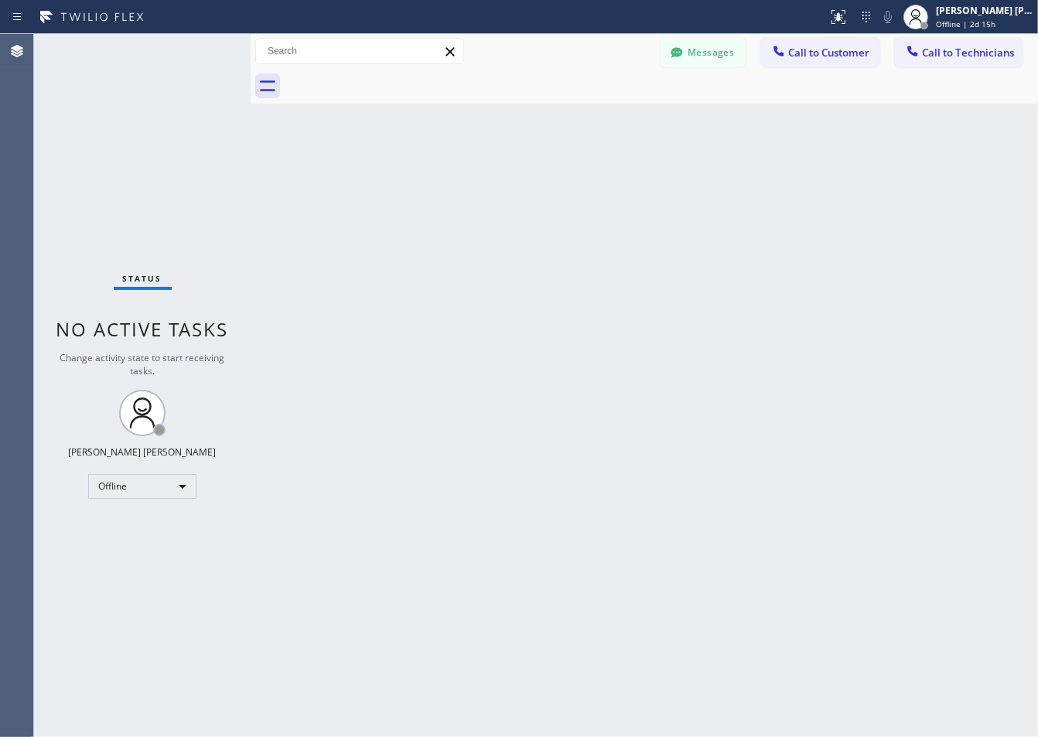
click at [431, 183] on div "Back to Dashboard Change Sender ID Customers Technicians ZS [PERSON_NAME] [DATE…" at bounding box center [645, 385] width 788 height 703
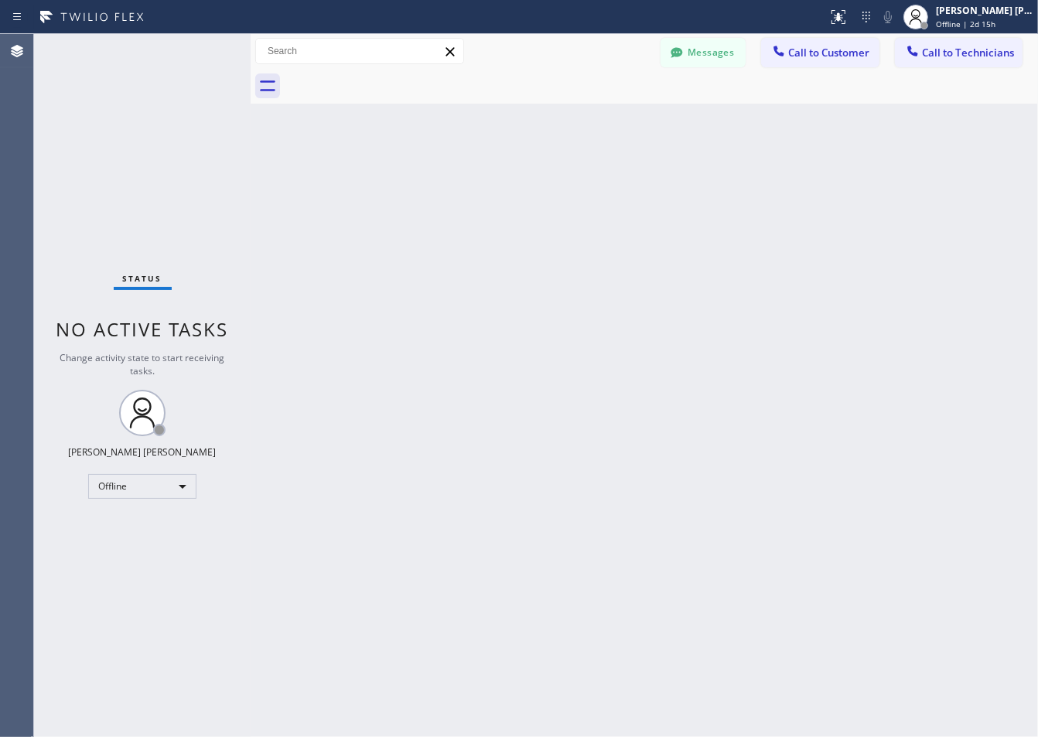
click at [431, 183] on div "Back to Dashboard Change Sender ID Customers Technicians ZS [PERSON_NAME] [DATE…" at bounding box center [645, 385] width 788 height 703
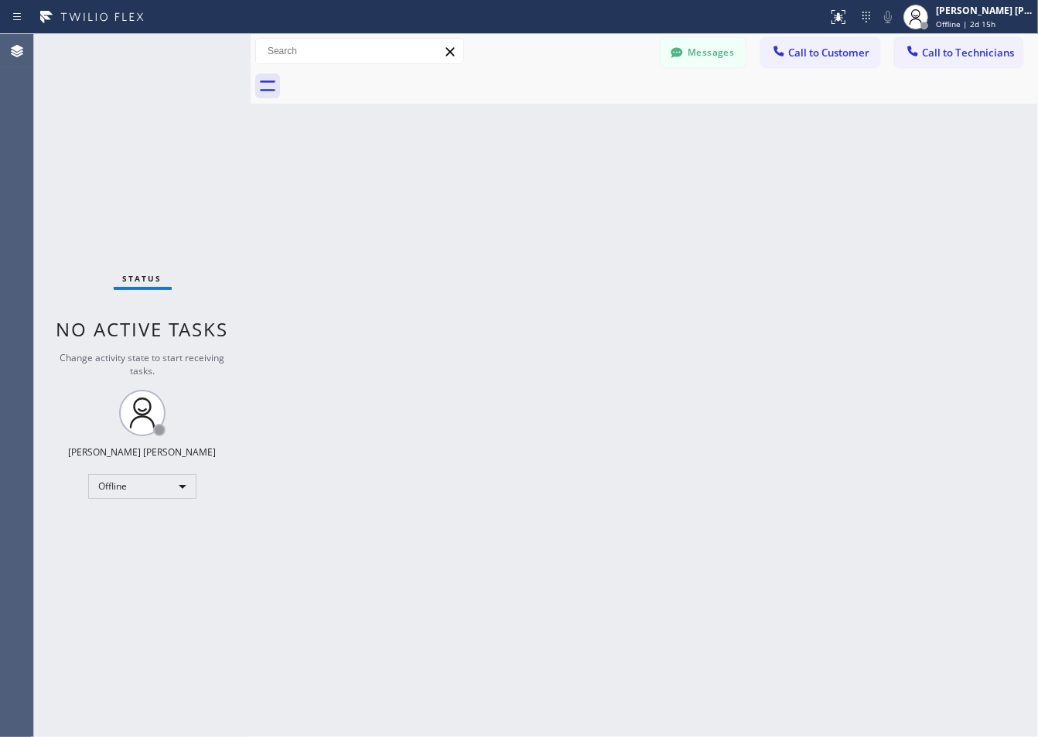
click at [431, 183] on div "Back to Dashboard Change Sender ID Customers Technicians ZS [PERSON_NAME] [DATE…" at bounding box center [645, 385] width 788 height 703
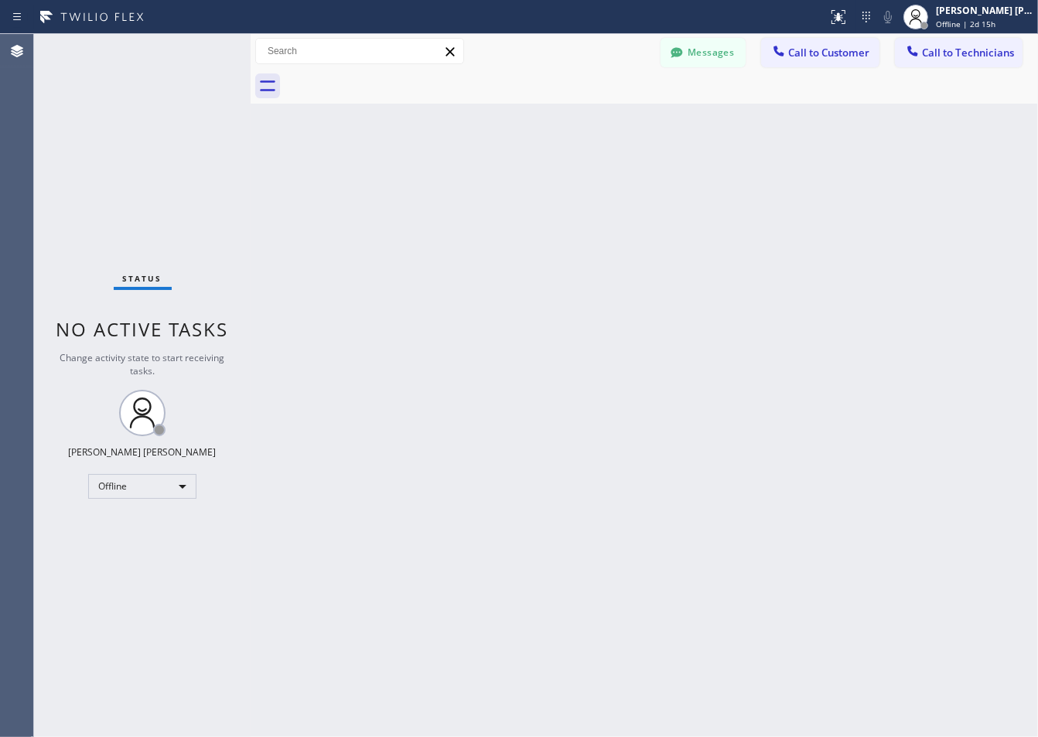
click at [431, 183] on div "Back to Dashboard Change Sender ID Customers Technicians ZS [PERSON_NAME] [DATE…" at bounding box center [645, 385] width 788 height 703
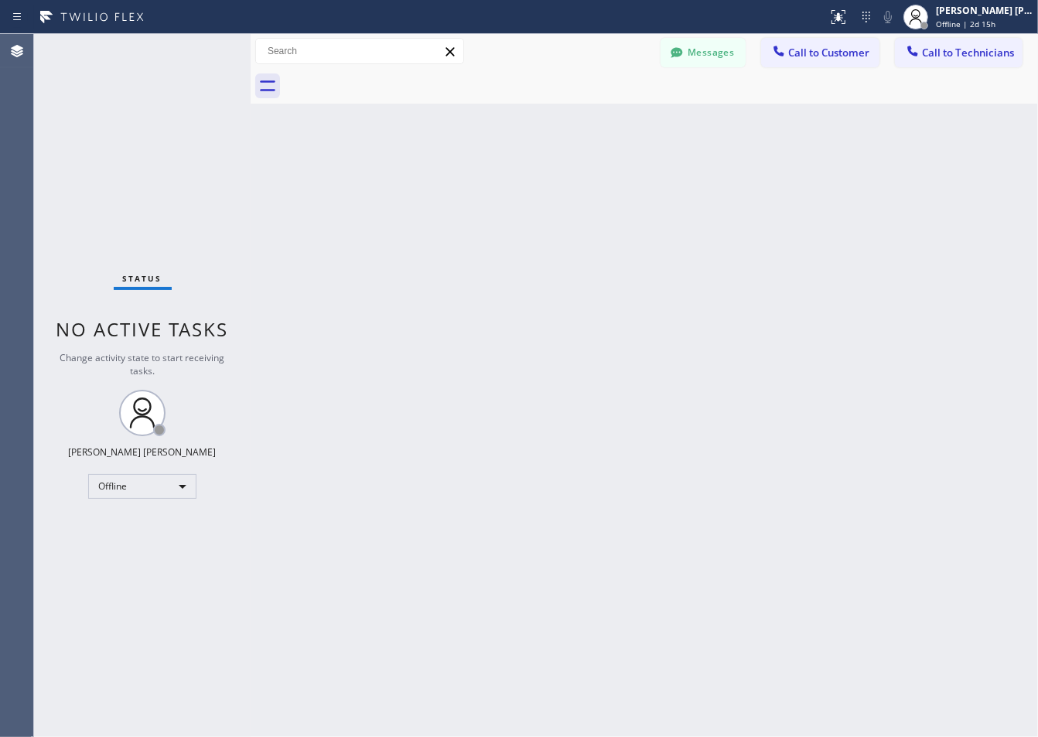
click at [431, 183] on div "Back to Dashboard Change Sender ID Customers Technicians ZS [PERSON_NAME] [DATE…" at bounding box center [645, 385] width 788 height 703
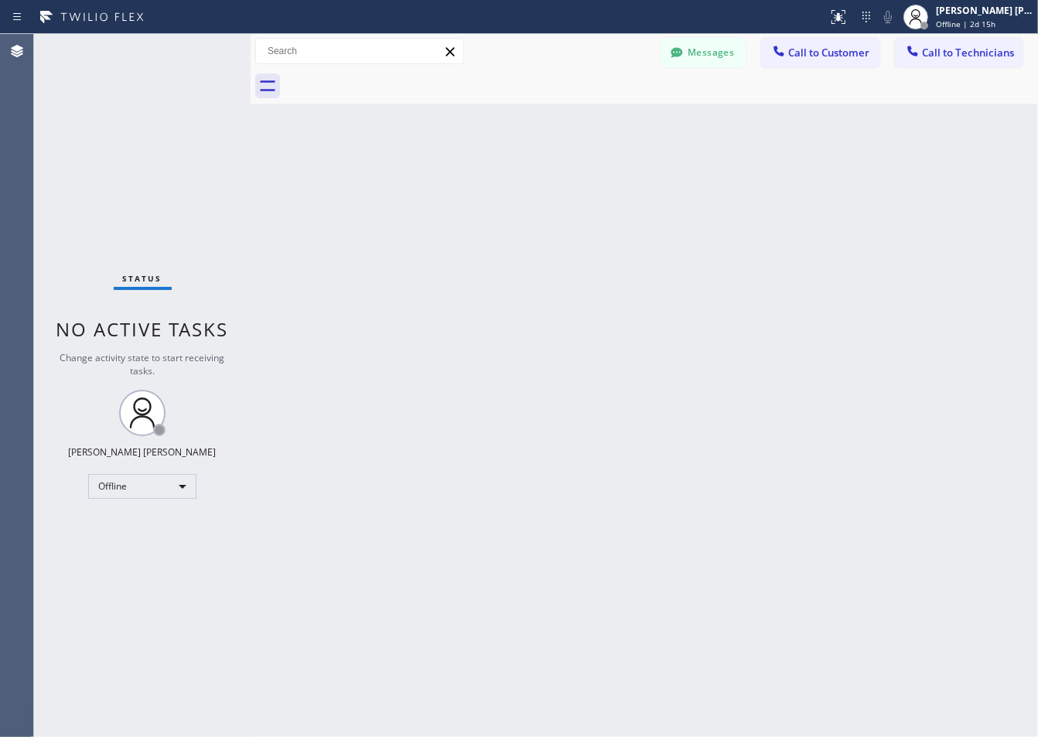
click at [431, 183] on div "Back to Dashboard Change Sender ID Customers Technicians ZS [PERSON_NAME] [DATE…" at bounding box center [645, 385] width 788 height 703
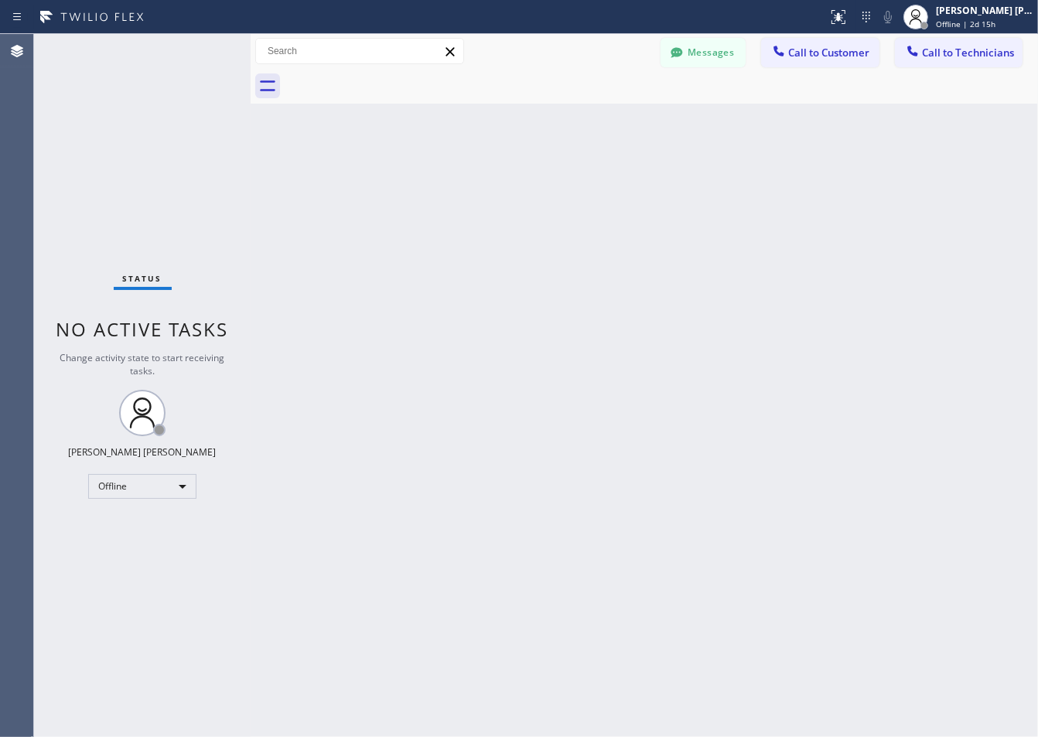
click at [431, 183] on div "Back to Dashboard Change Sender ID Customers Technicians ZS [PERSON_NAME] [DATE…" at bounding box center [645, 385] width 788 height 703
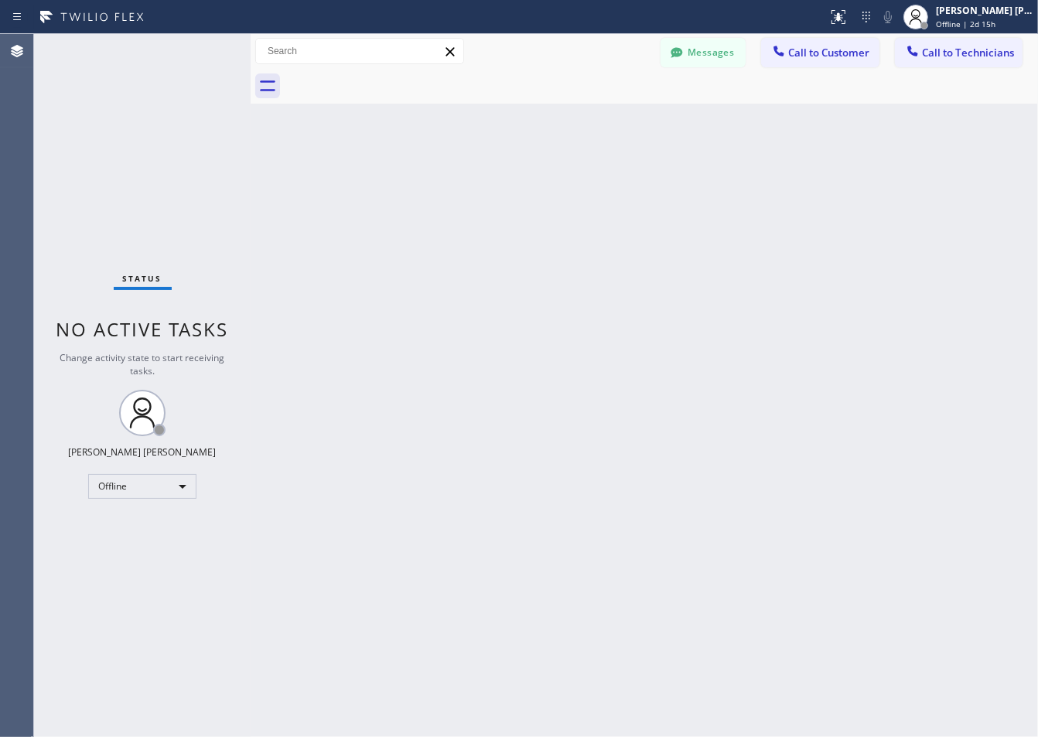
click at [431, 183] on div "Back to Dashboard Change Sender ID Customers Technicians ZS [PERSON_NAME] [DATE…" at bounding box center [645, 385] width 788 height 703
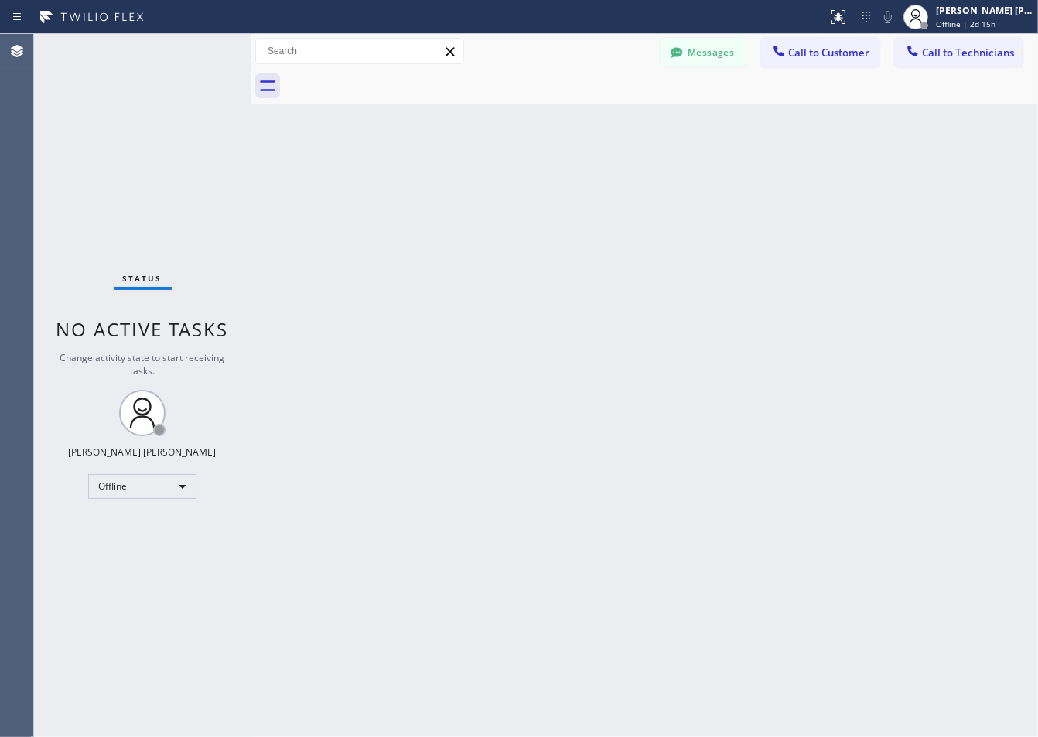
click at [431, 183] on div "Back to Dashboard Change Sender ID Customers Technicians ZS [PERSON_NAME] [DATE…" at bounding box center [645, 385] width 788 height 703
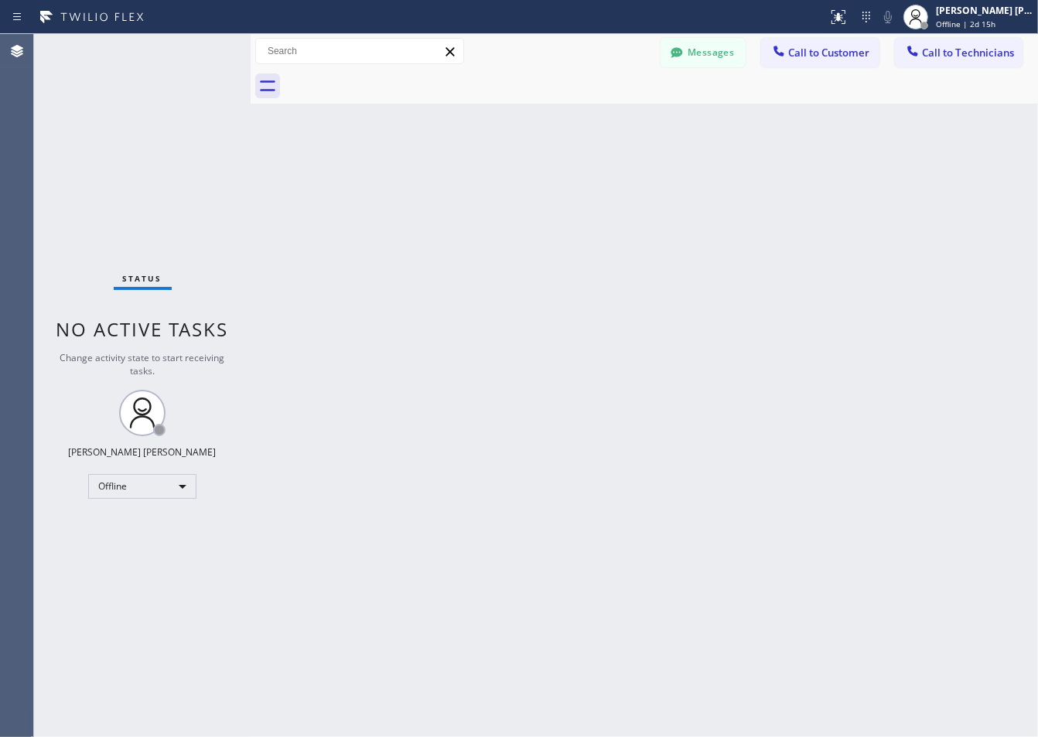
click at [431, 183] on div "Back to Dashboard Change Sender ID Customers Technicians ZS [PERSON_NAME] [DATE…" at bounding box center [645, 385] width 788 height 703
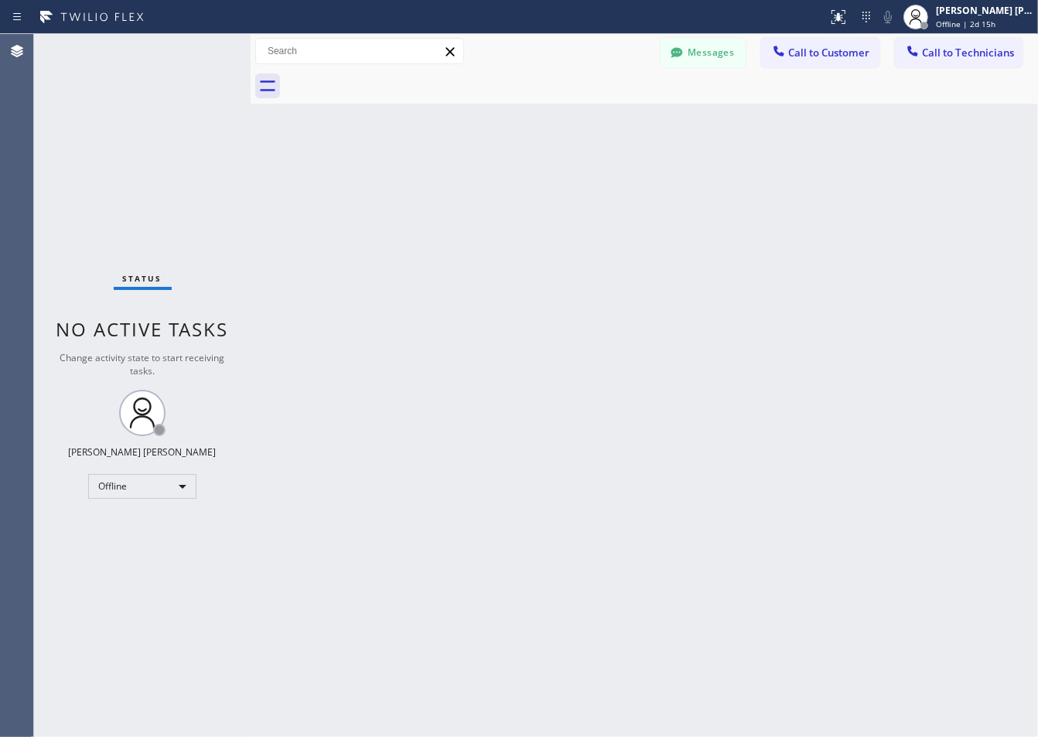
click at [431, 183] on div "Back to Dashboard Change Sender ID Customers Technicians ZS [PERSON_NAME] [DATE…" at bounding box center [645, 385] width 788 height 703
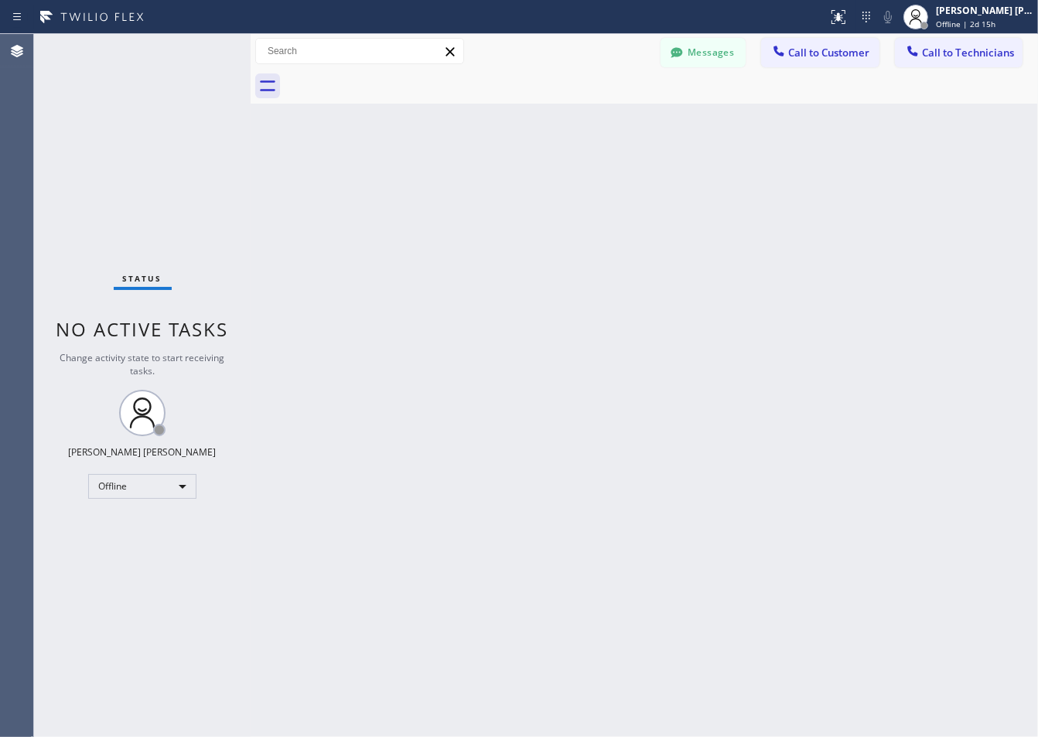
click at [431, 183] on div "Back to Dashboard Change Sender ID Customers Technicians ZS [PERSON_NAME] [DATE…" at bounding box center [645, 385] width 788 height 703
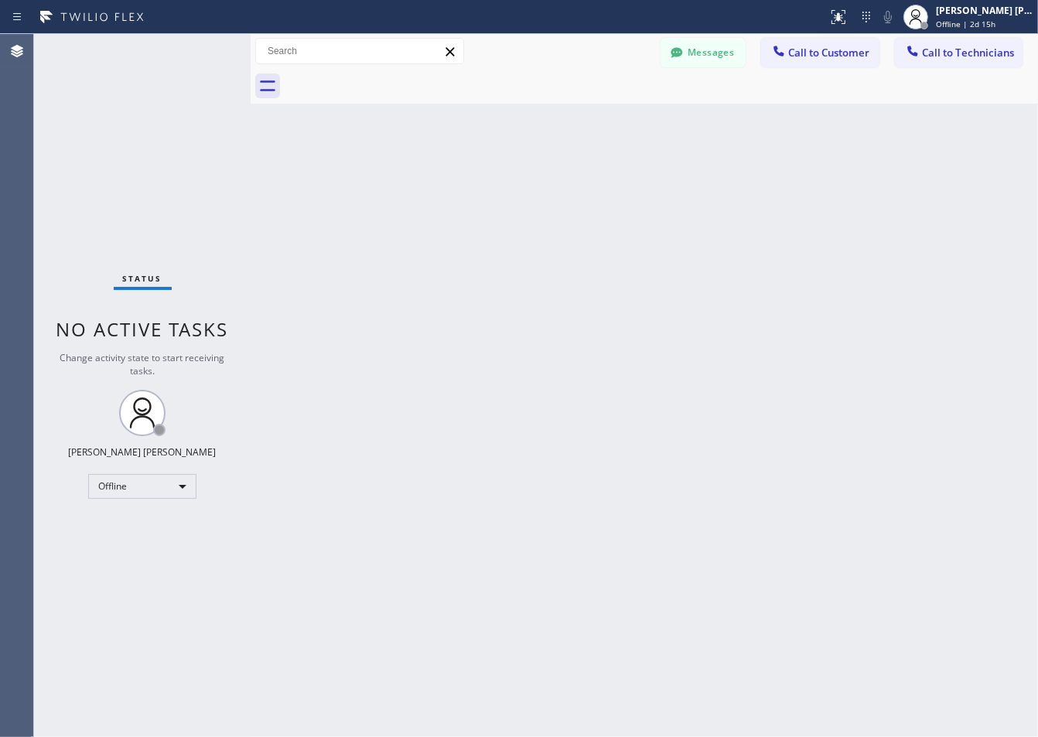
click at [431, 183] on div "Back to Dashboard Change Sender ID Customers Technicians ZS [PERSON_NAME] [DATE…" at bounding box center [645, 385] width 788 height 703
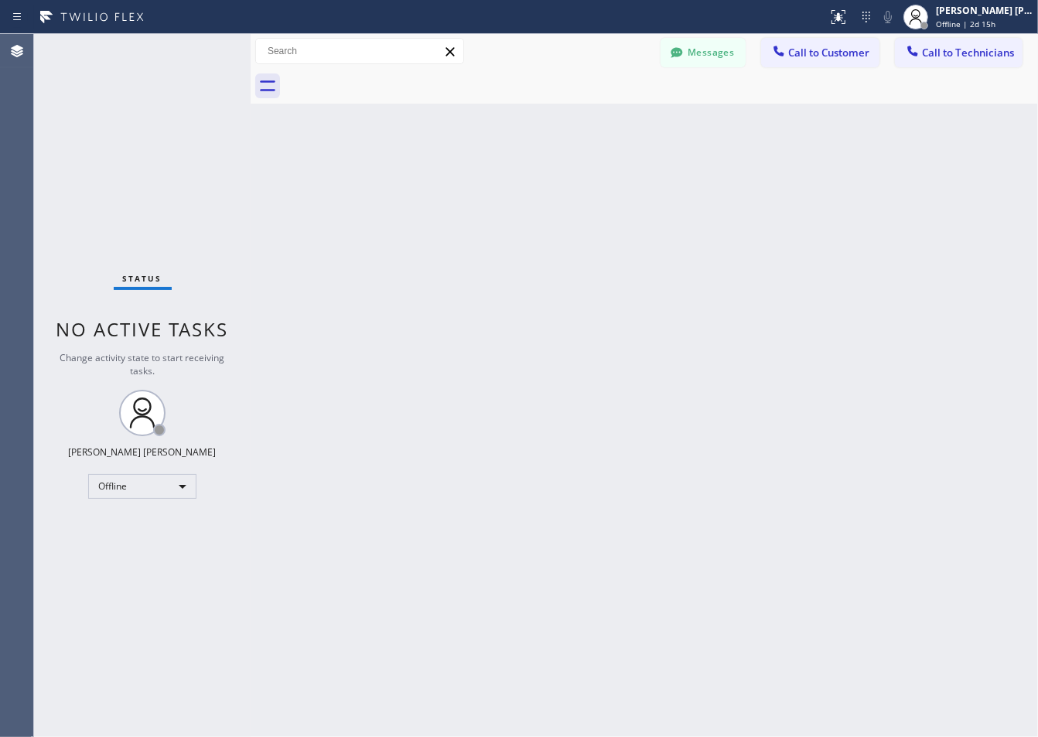
click at [431, 183] on div "Back to Dashboard Change Sender ID Customers Technicians ZS [PERSON_NAME] [DATE…" at bounding box center [645, 385] width 788 height 703
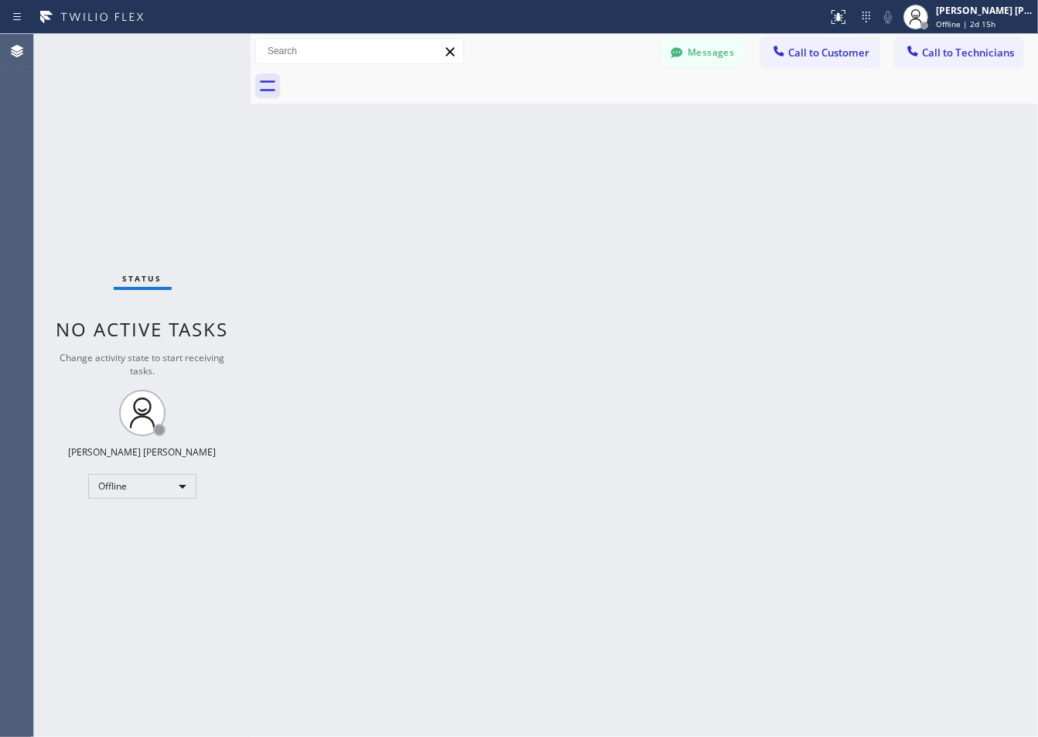
click at [431, 183] on div "Back to Dashboard Change Sender ID Customers Technicians ZS [PERSON_NAME] [DATE…" at bounding box center [645, 385] width 788 height 703
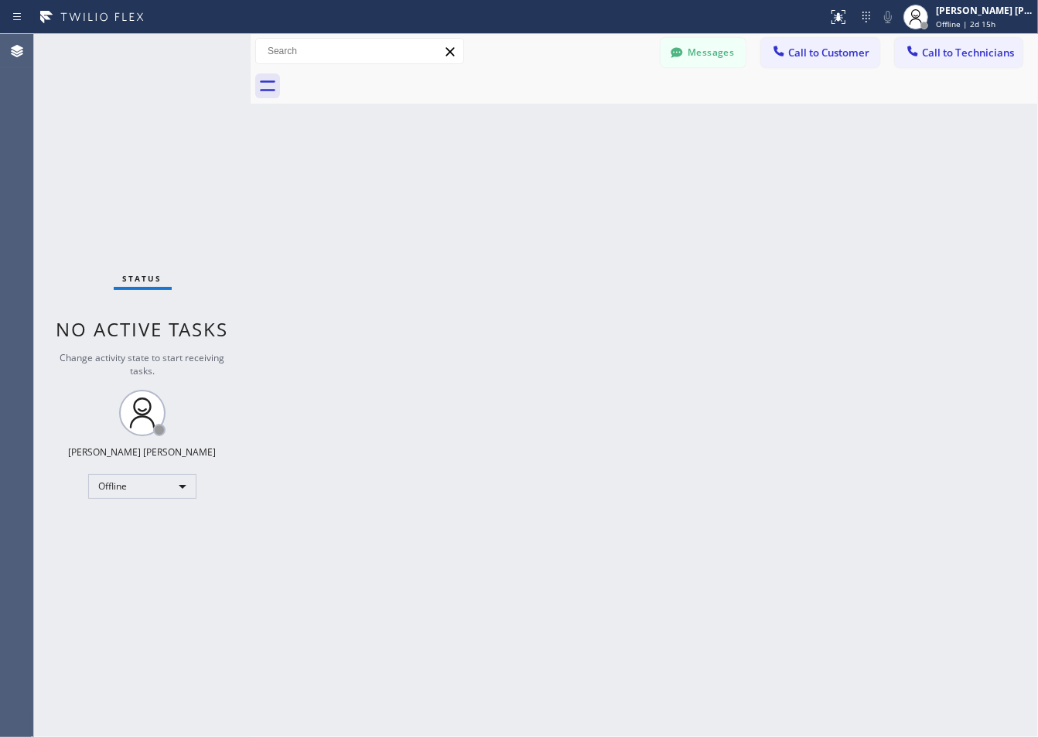
click at [431, 183] on div "Back to Dashboard Change Sender ID Customers Technicians ZS [PERSON_NAME] [DATE…" at bounding box center [645, 385] width 788 height 703
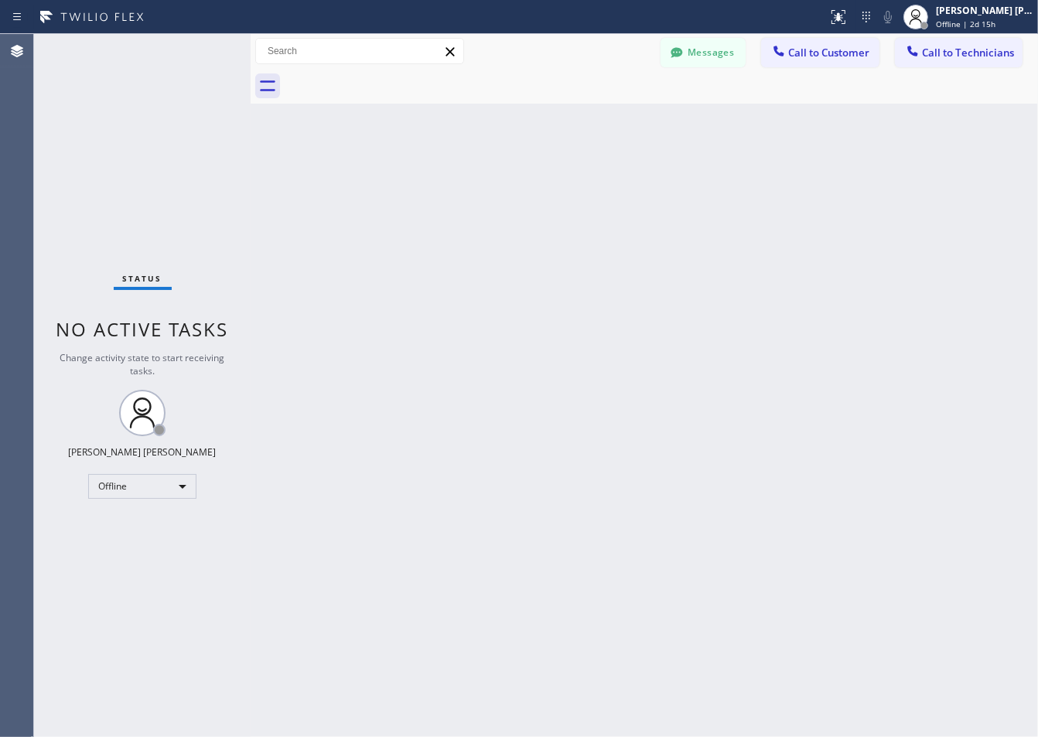
click at [431, 183] on div "Back to Dashboard Change Sender ID Customers Technicians ZS [PERSON_NAME] [DATE…" at bounding box center [645, 385] width 788 height 703
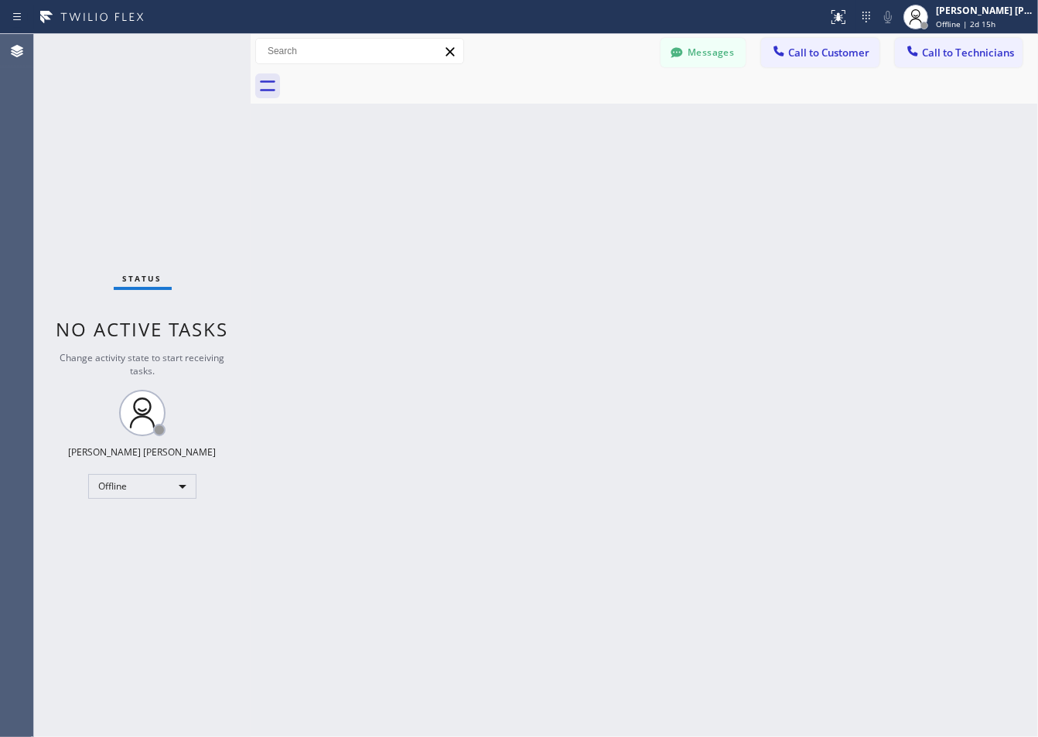
click at [431, 183] on div "Back to Dashboard Change Sender ID Customers Technicians ZS [PERSON_NAME] [DATE…" at bounding box center [645, 385] width 788 height 703
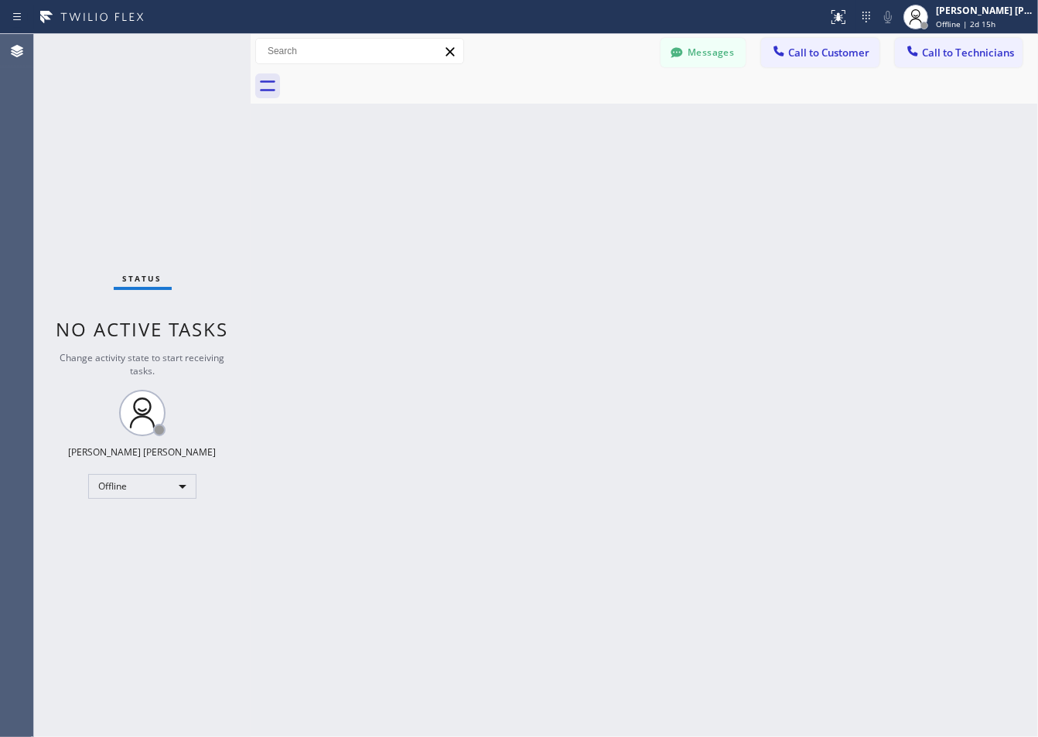
click at [431, 183] on div "Back to Dashboard Change Sender ID Customers Technicians ZS [PERSON_NAME] [DATE…" at bounding box center [645, 385] width 788 height 703
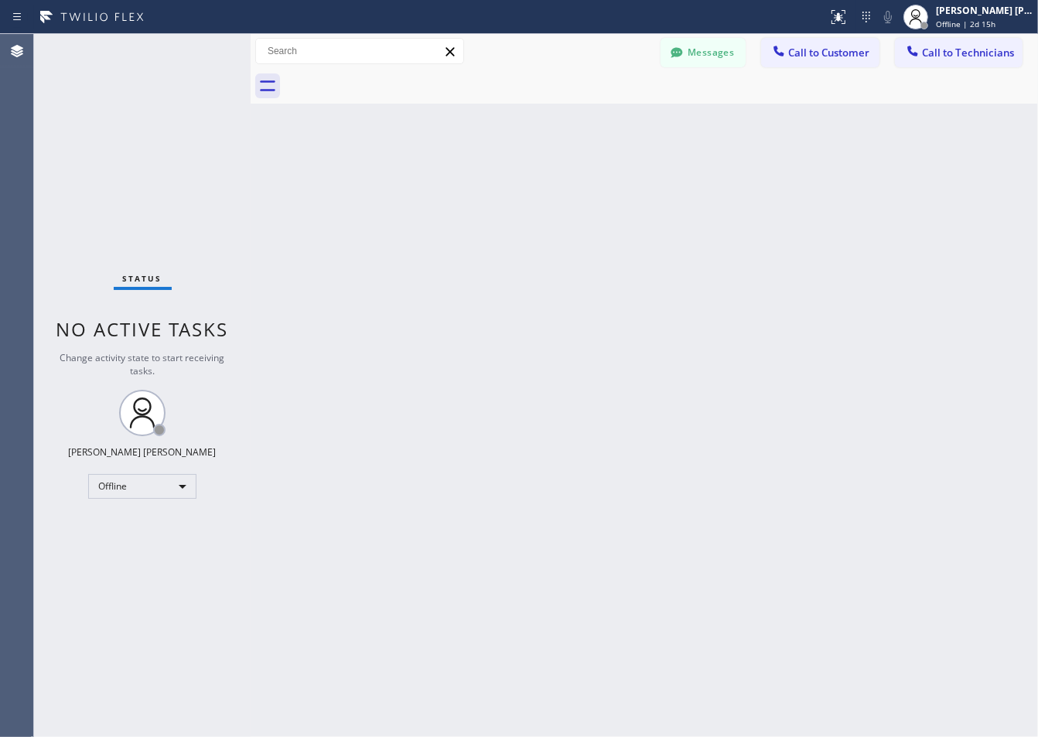
click at [431, 183] on div "Back to Dashboard Change Sender ID Customers Technicians ZS [PERSON_NAME] [DATE…" at bounding box center [645, 385] width 788 height 703
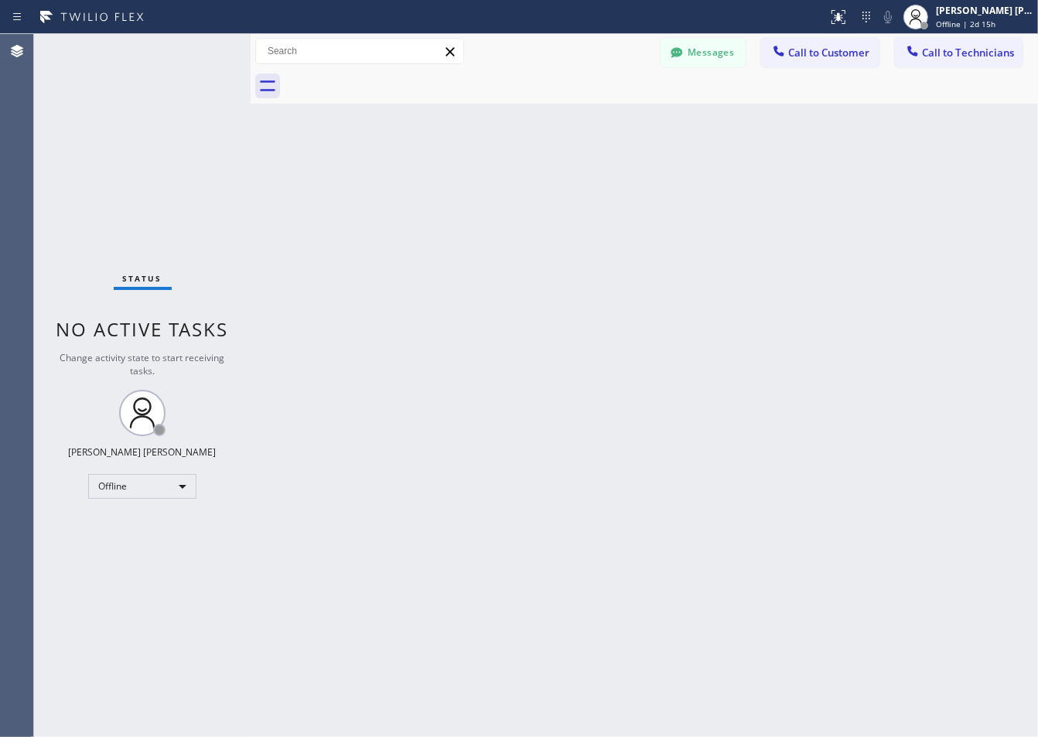
click at [431, 183] on div "Back to Dashboard Change Sender ID Customers Technicians ZS [PERSON_NAME] [DATE…" at bounding box center [645, 385] width 788 height 703
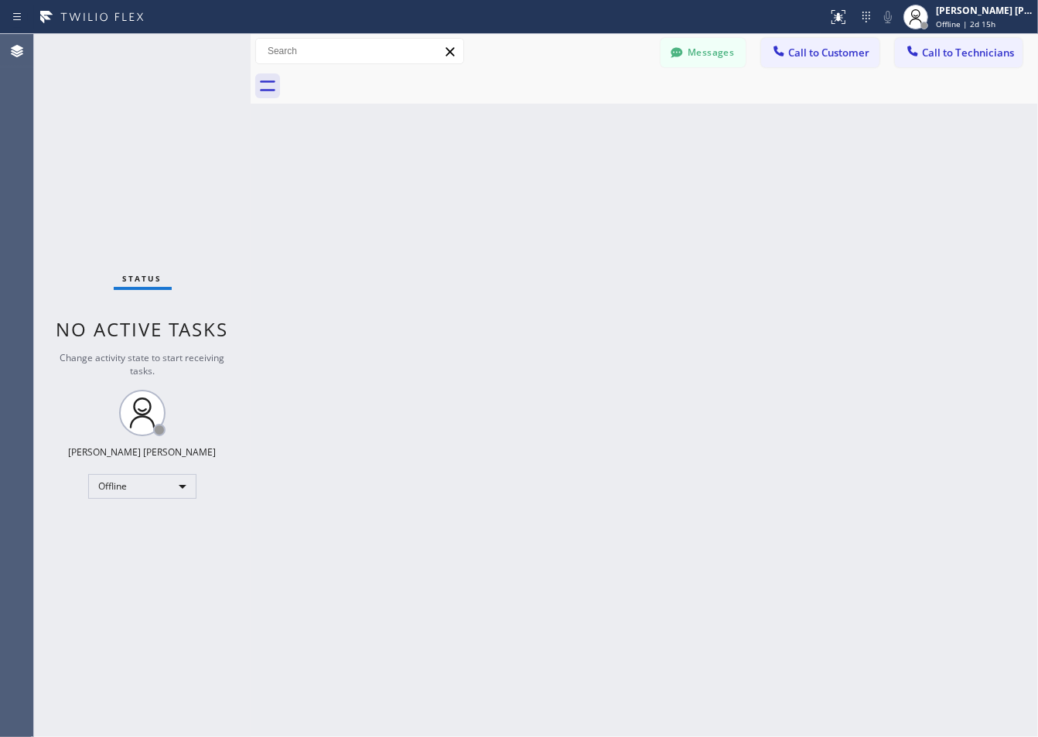
click at [431, 183] on div "Back to Dashboard Change Sender ID Customers Technicians ZS [PERSON_NAME] [DATE…" at bounding box center [645, 385] width 788 height 703
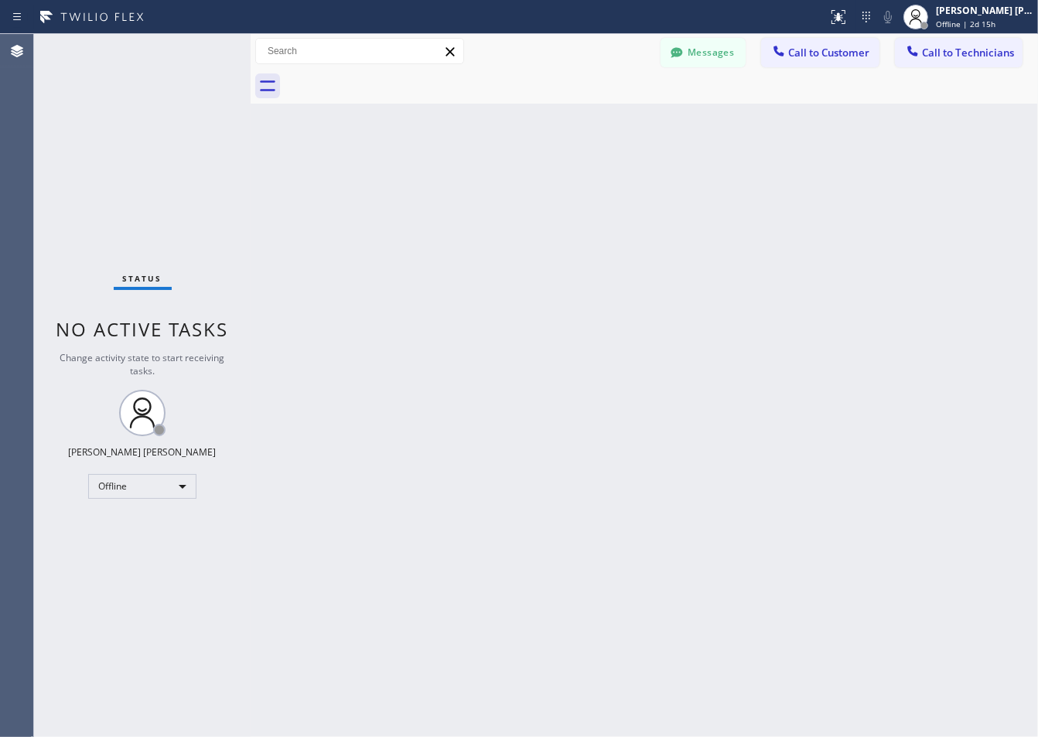
click at [431, 183] on div "Back to Dashboard Change Sender ID Customers Technicians ZS [PERSON_NAME] [DATE…" at bounding box center [645, 385] width 788 height 703
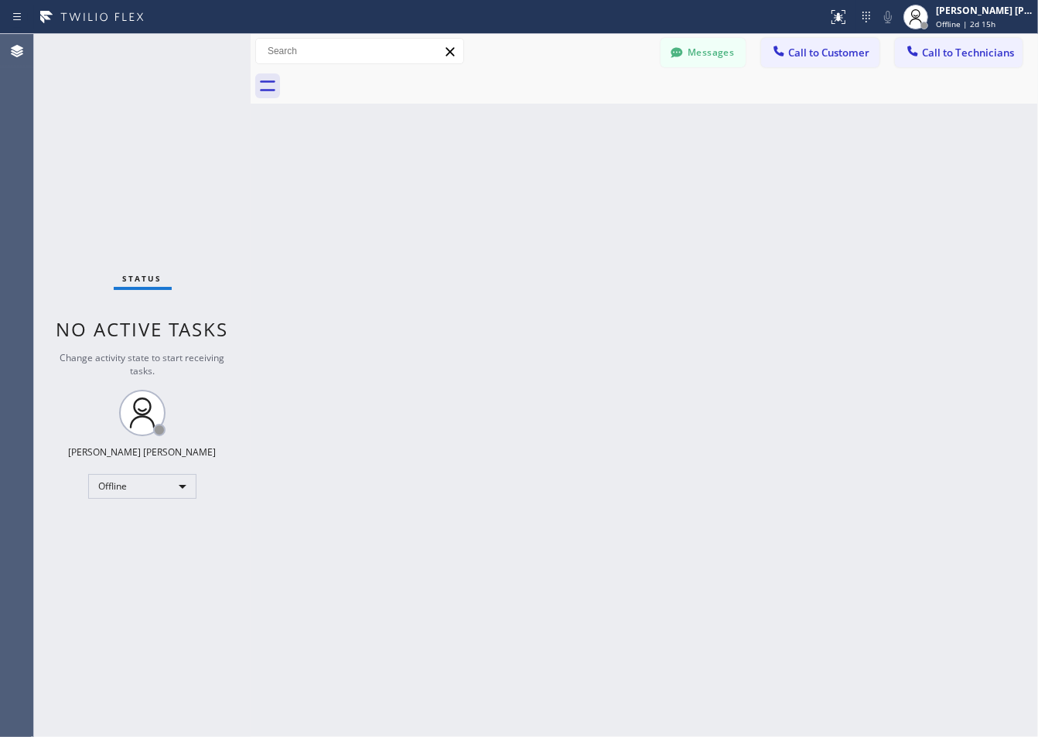
click at [431, 183] on div "Back to Dashboard Change Sender ID Customers Technicians ZS [PERSON_NAME] [DATE…" at bounding box center [645, 385] width 788 height 703
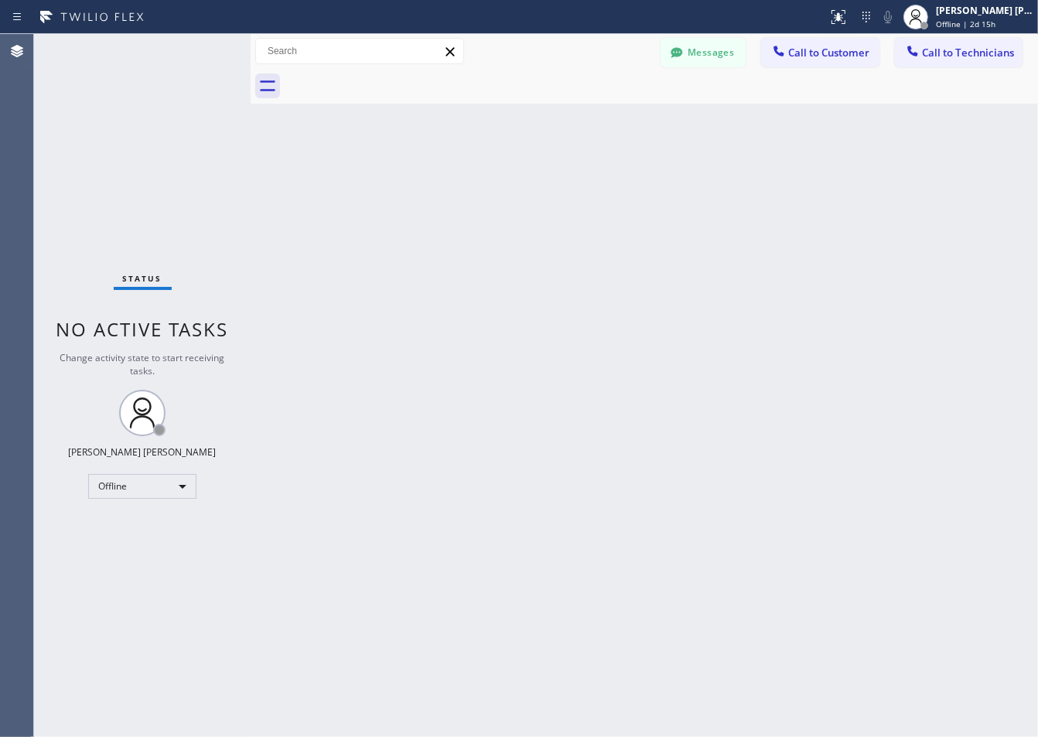
click at [431, 183] on div "Back to Dashboard Change Sender ID Customers Technicians ZS [PERSON_NAME] [DATE…" at bounding box center [645, 385] width 788 height 703
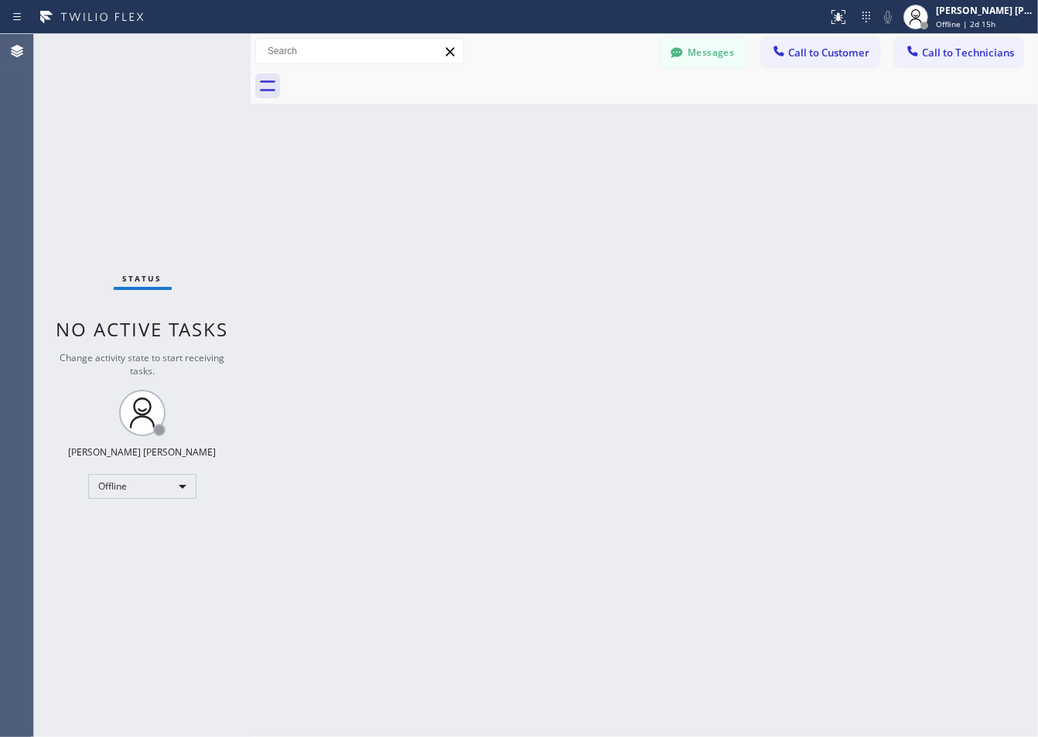
click at [431, 183] on div "Back to Dashboard Change Sender ID Customers Technicians ZS [PERSON_NAME] [DATE…" at bounding box center [645, 385] width 788 height 703
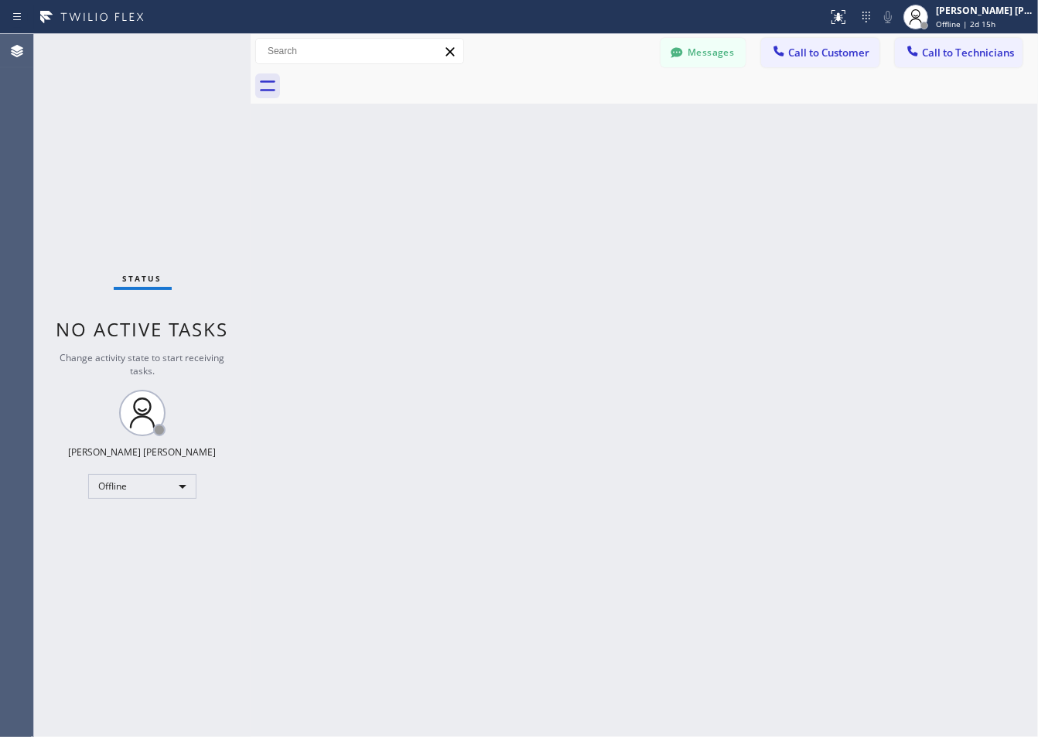
click at [431, 183] on div "Back to Dashboard Change Sender ID Customers Technicians ZS [PERSON_NAME] [DATE…" at bounding box center [645, 385] width 788 height 703
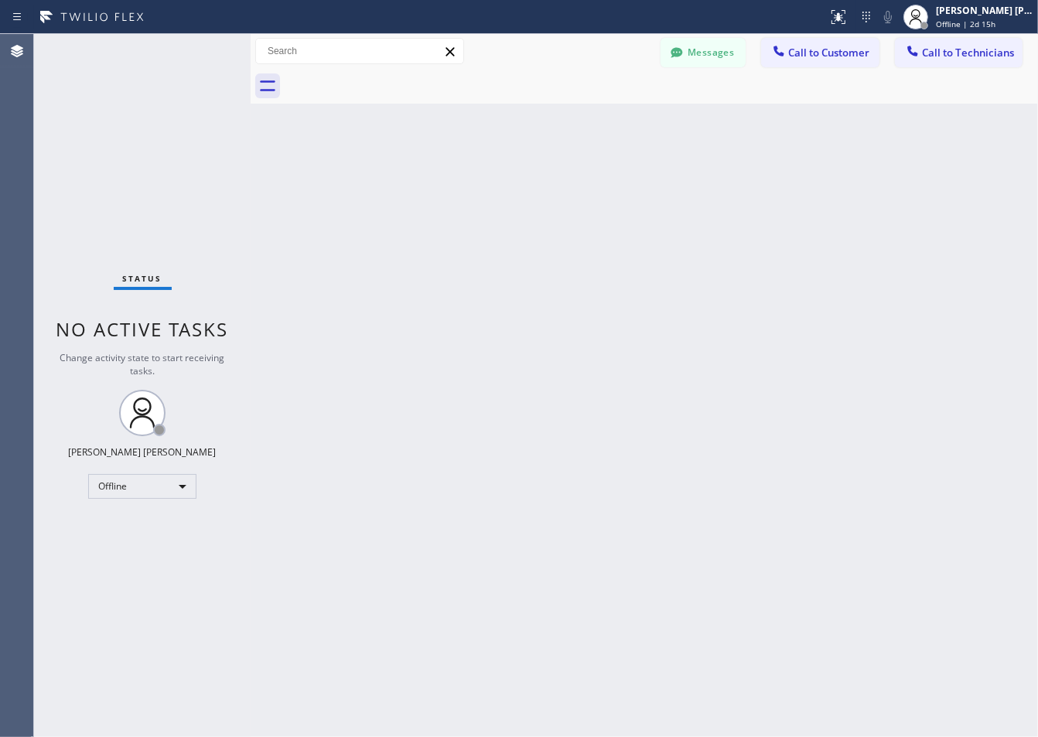
click at [431, 183] on div "Back to Dashboard Change Sender ID Customers Technicians ZS [PERSON_NAME] [DATE…" at bounding box center [645, 385] width 788 height 703
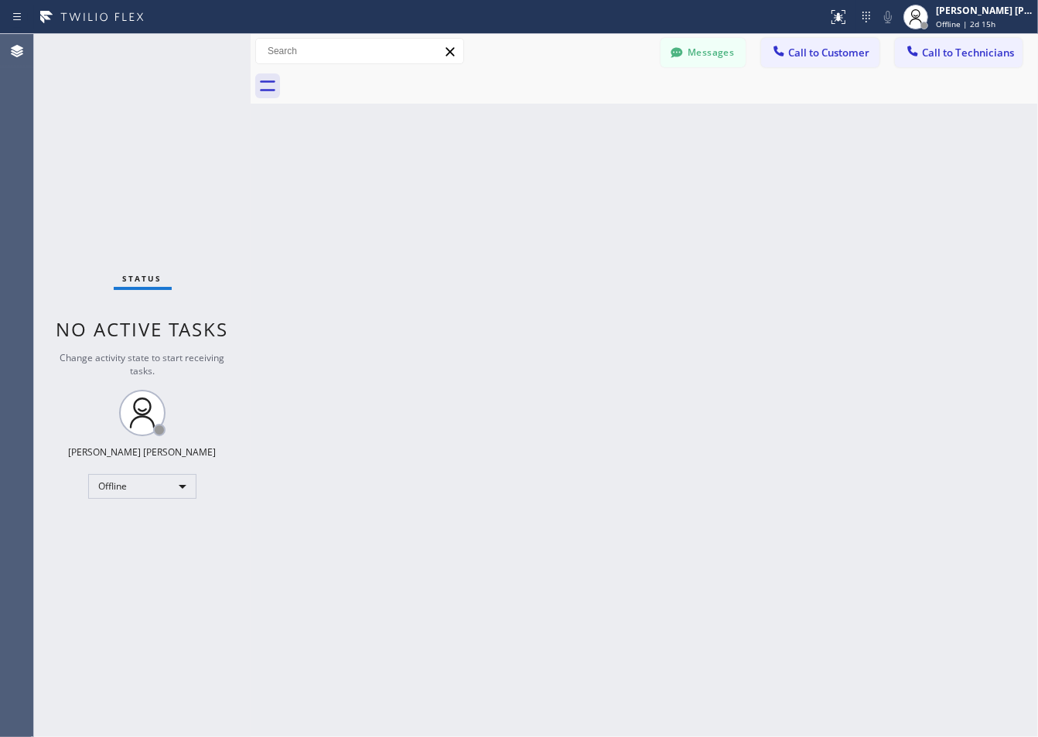
click at [431, 183] on div "Back to Dashboard Change Sender ID Customers Technicians ZS [PERSON_NAME] [DATE…" at bounding box center [645, 385] width 788 height 703
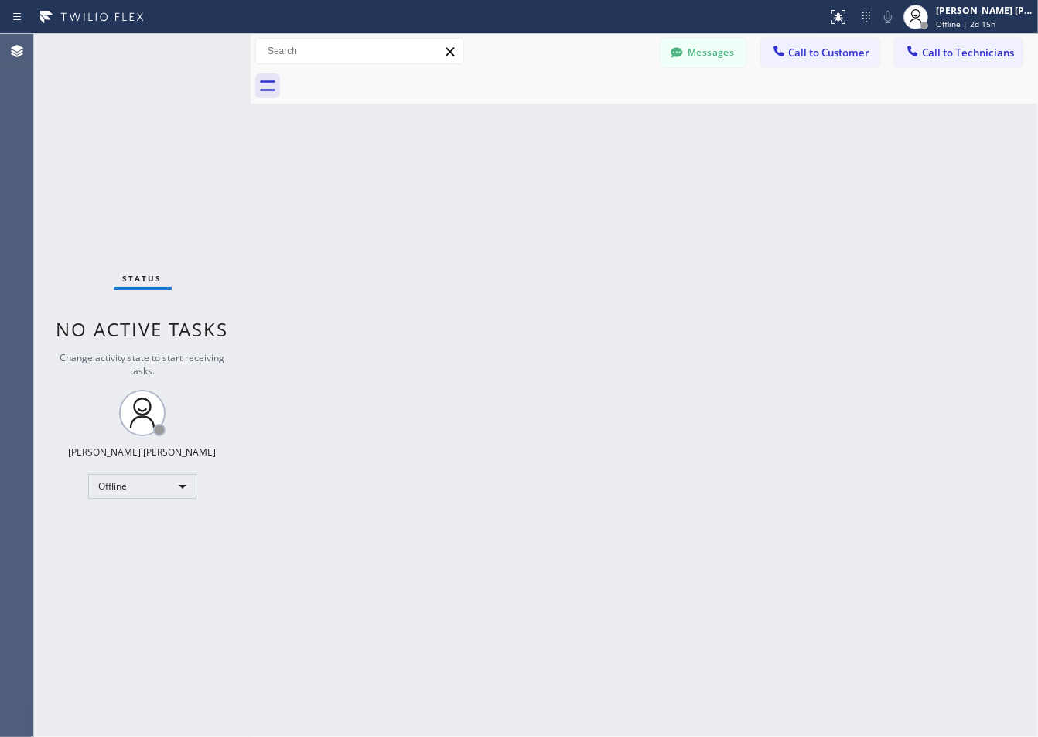
click at [431, 183] on div "Back to Dashboard Change Sender ID Customers Technicians ZS [PERSON_NAME] [DATE…" at bounding box center [645, 385] width 788 height 703
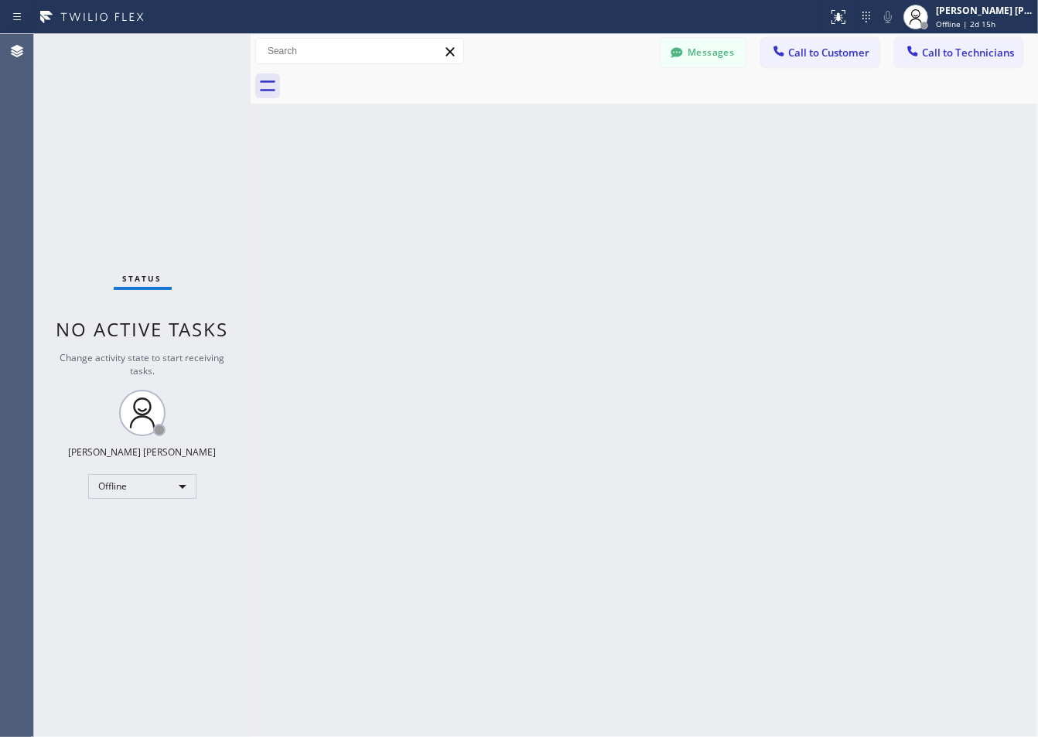
click at [431, 183] on div "Back to Dashboard Change Sender ID Customers Technicians ZS [PERSON_NAME] [DATE…" at bounding box center [645, 385] width 788 height 703
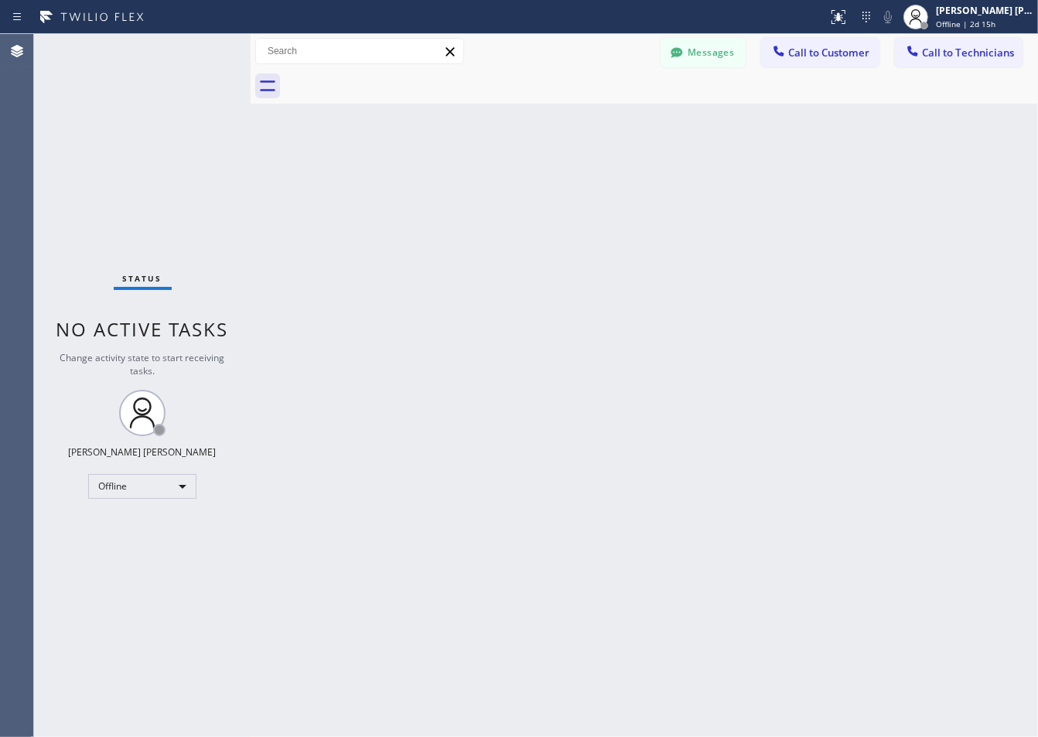
click at [431, 183] on div "Back to Dashboard Change Sender ID Customers Technicians ZS [PERSON_NAME] [DATE…" at bounding box center [645, 385] width 788 height 703
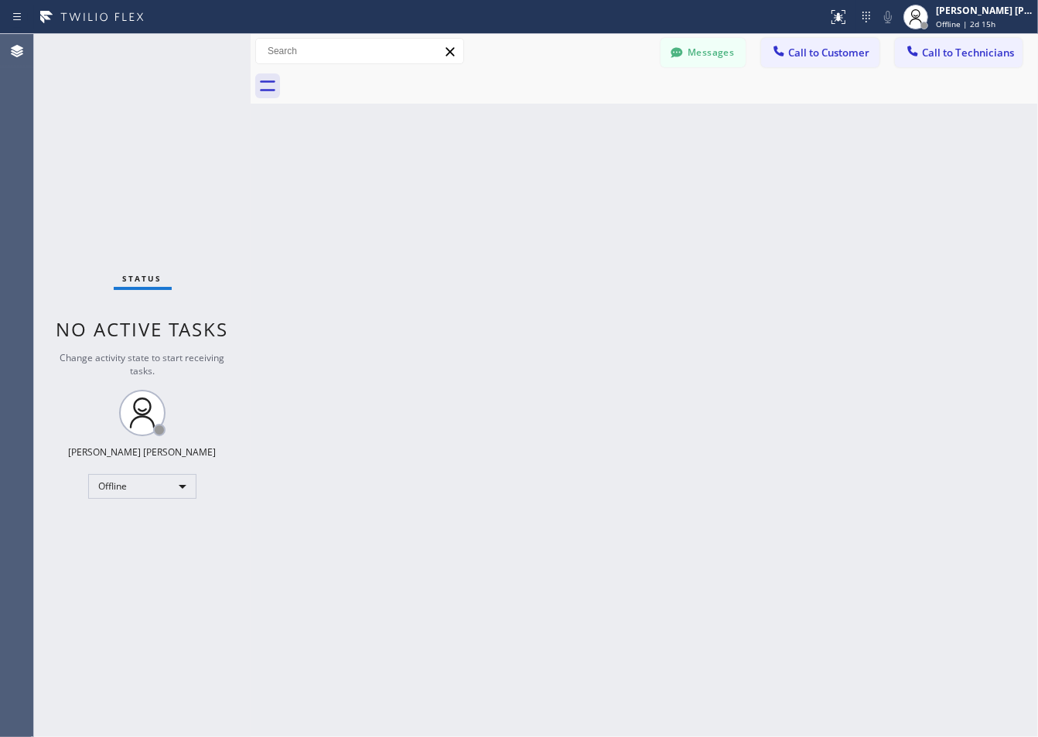
click at [431, 183] on div "Back to Dashboard Change Sender ID Customers Technicians ZS [PERSON_NAME] [DATE…" at bounding box center [645, 385] width 788 height 703
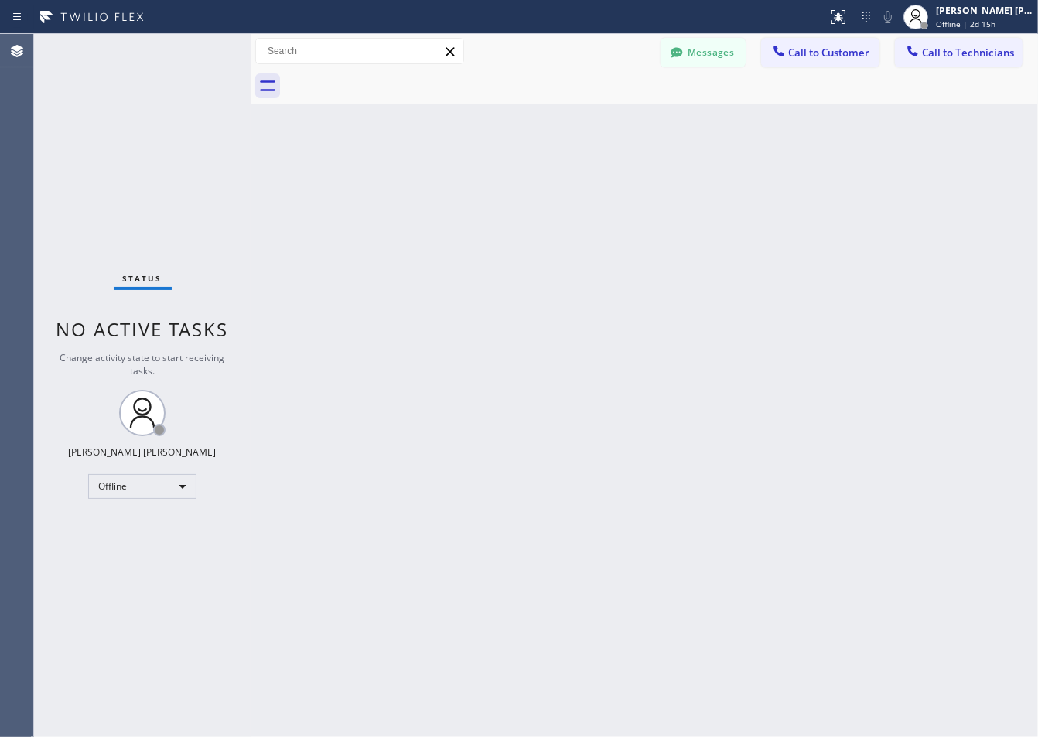
click at [431, 183] on div "Back to Dashboard Change Sender ID Customers Technicians ZS [PERSON_NAME] [DATE…" at bounding box center [645, 385] width 788 height 703
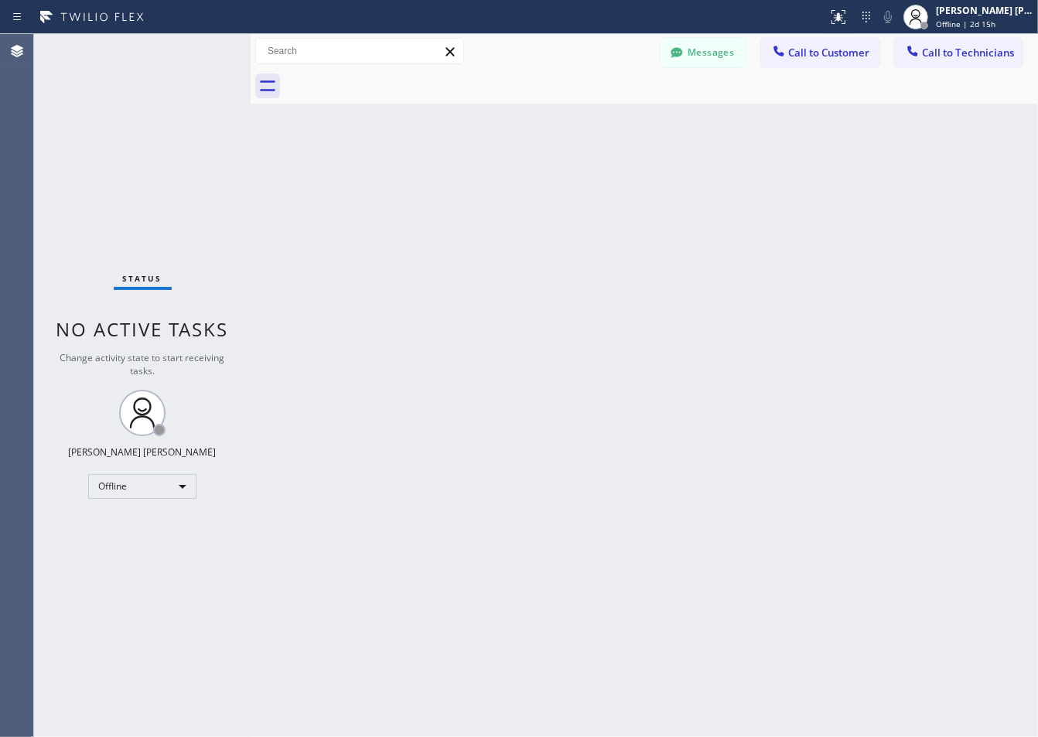
click at [431, 183] on div "Back to Dashboard Change Sender ID Customers Technicians ZS [PERSON_NAME] [DATE…" at bounding box center [645, 385] width 788 height 703
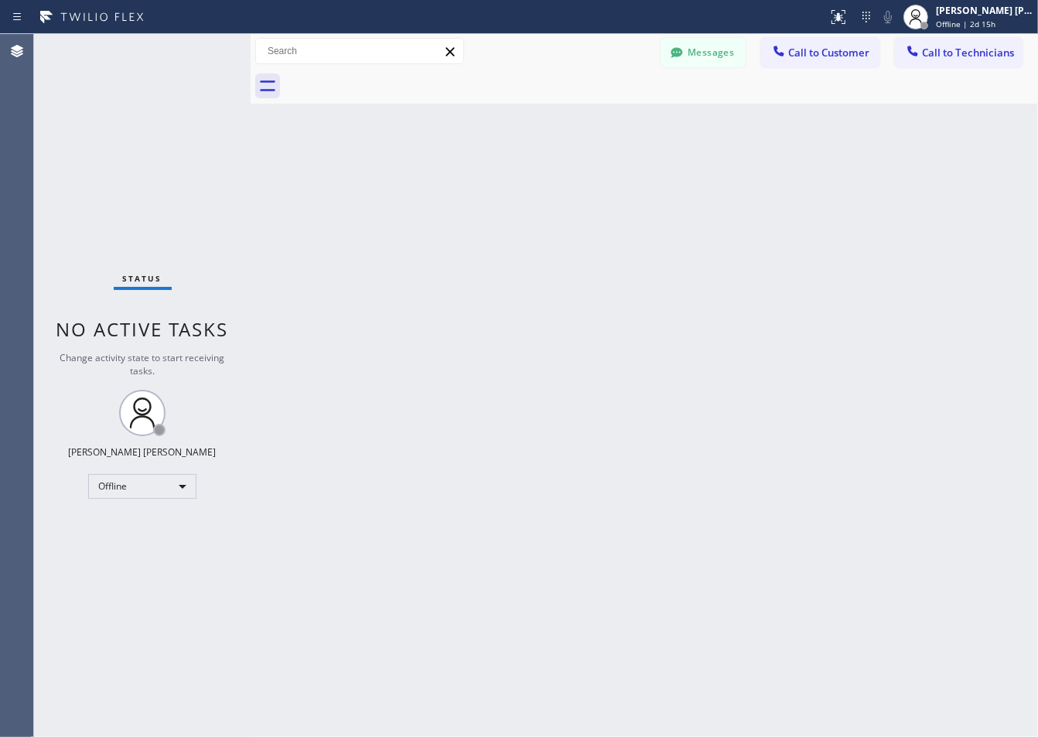
click at [431, 183] on div "Back to Dashboard Change Sender ID Customers Technicians ZS [PERSON_NAME] [DATE…" at bounding box center [645, 385] width 788 height 703
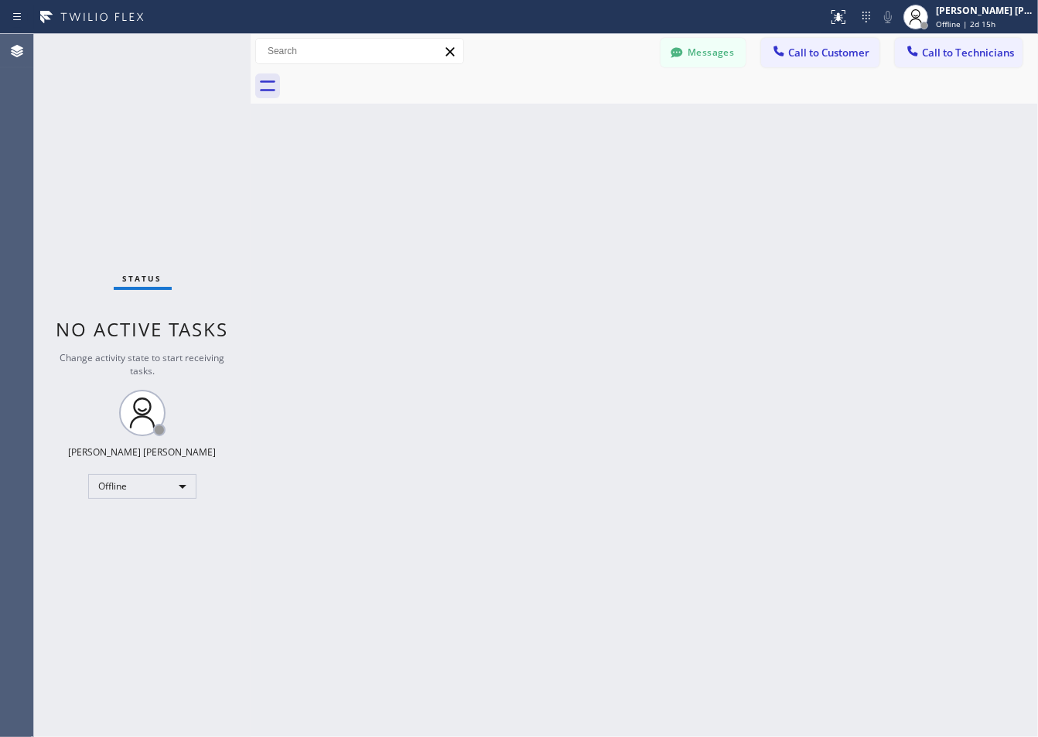
click at [431, 183] on div "Back to Dashboard Change Sender ID Customers Technicians ZS [PERSON_NAME] [DATE…" at bounding box center [645, 385] width 788 height 703
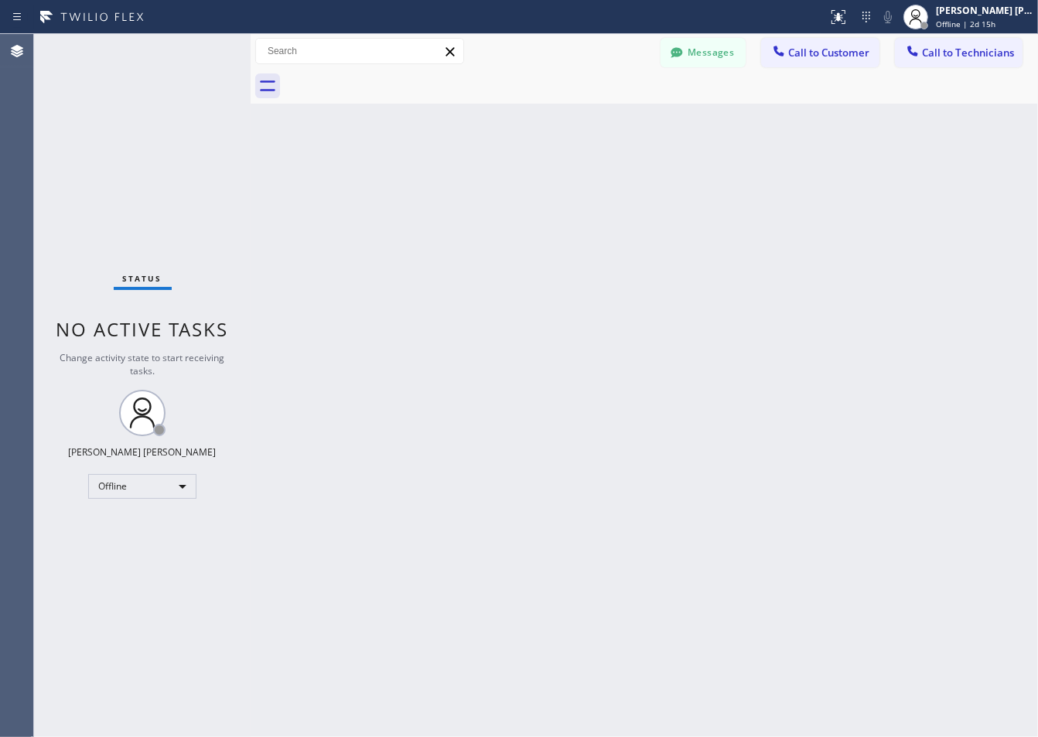
click at [431, 183] on div "Back to Dashboard Change Sender ID Customers Technicians ZS [PERSON_NAME] [DATE…" at bounding box center [645, 385] width 788 height 703
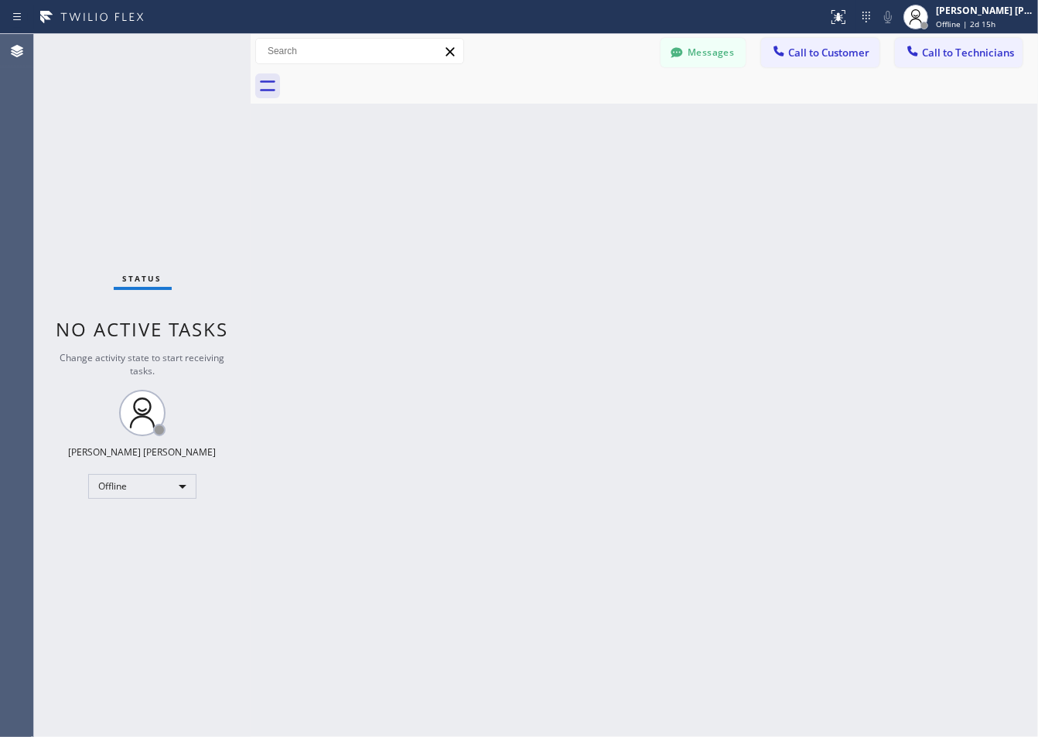
click at [431, 183] on div "Back to Dashboard Change Sender ID Customers Technicians ZS [PERSON_NAME] [DATE…" at bounding box center [645, 385] width 788 height 703
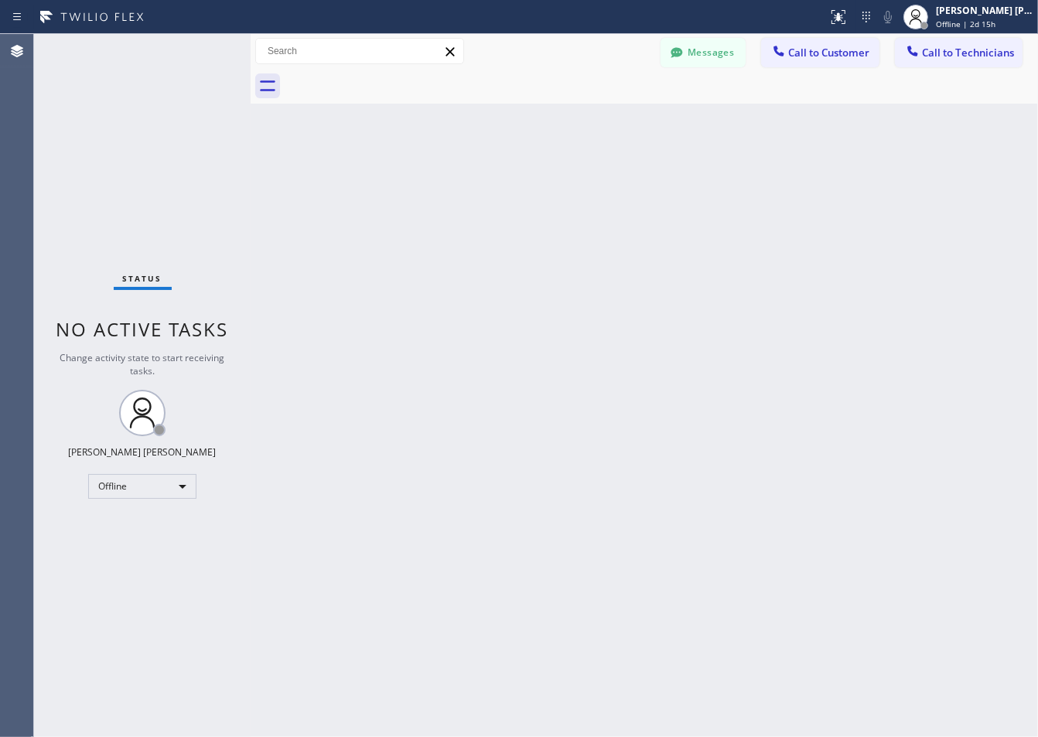
click at [431, 183] on div "Back to Dashboard Change Sender ID Customers Technicians ZS [PERSON_NAME] [DATE…" at bounding box center [645, 385] width 788 height 703
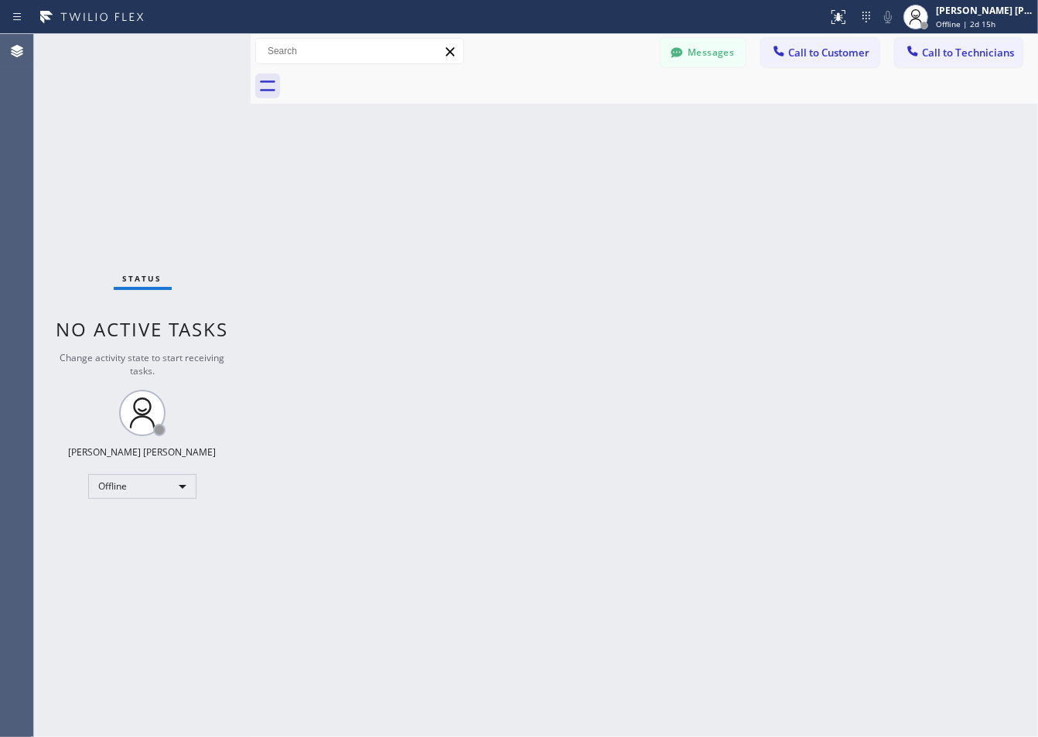
click at [431, 183] on div "Back to Dashboard Change Sender ID Customers Technicians ZS [PERSON_NAME] [DATE…" at bounding box center [645, 385] width 788 height 703
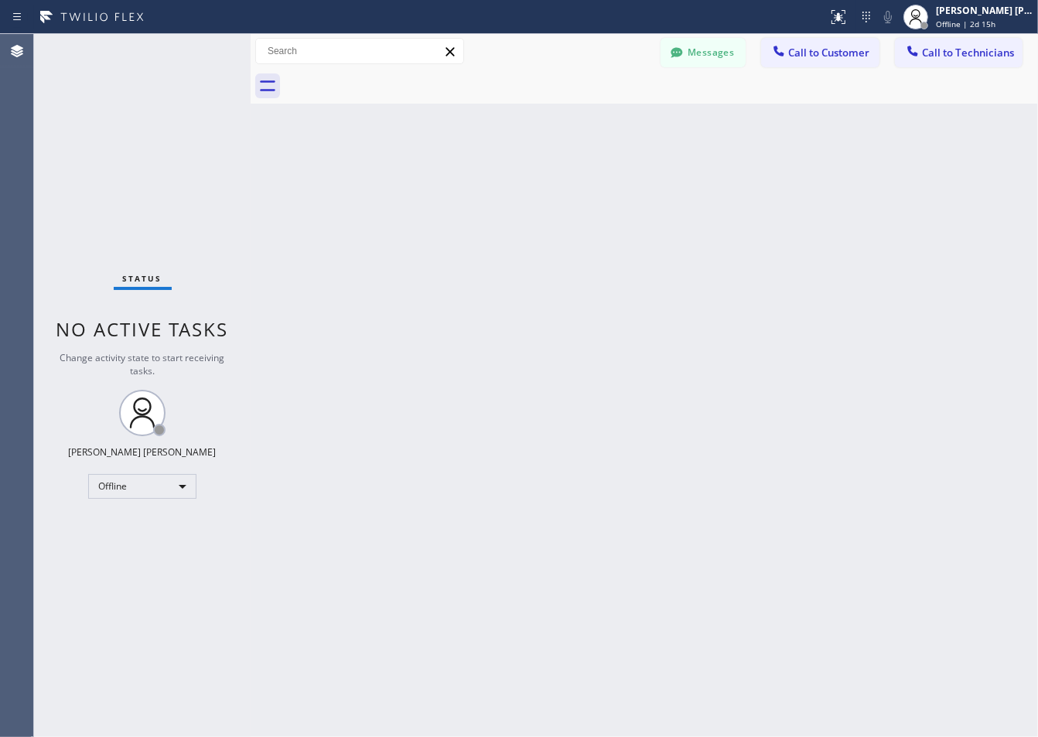
click at [431, 183] on div "Back to Dashboard Change Sender ID Customers Technicians ZS [PERSON_NAME] [DATE…" at bounding box center [645, 385] width 788 height 703
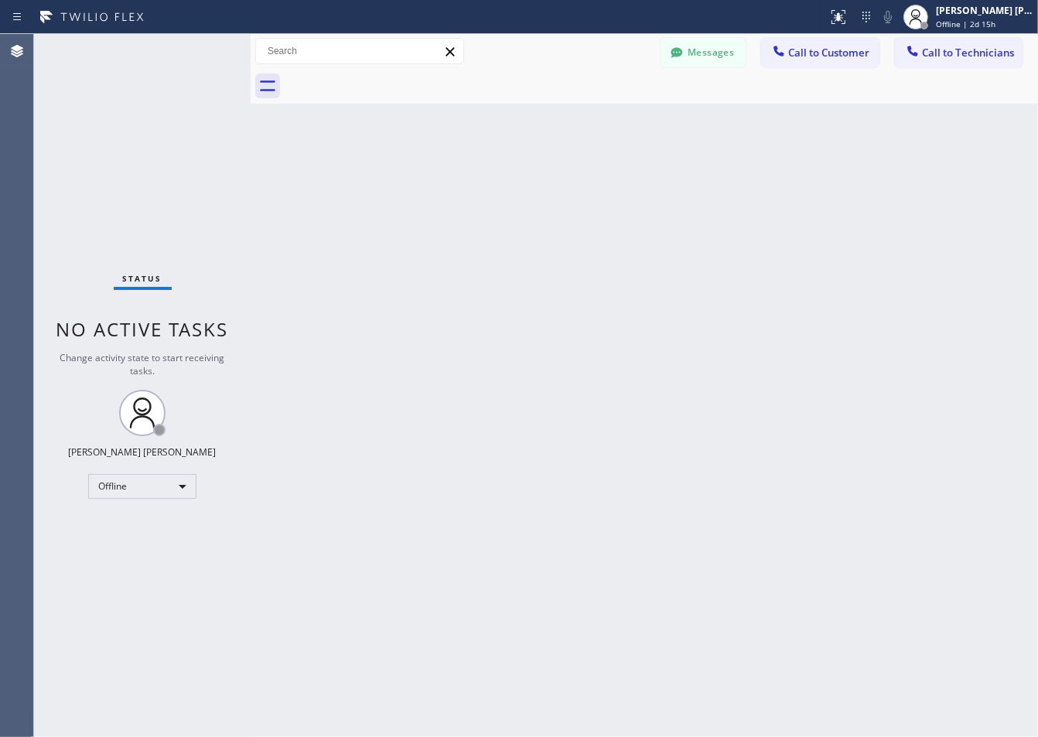
click at [431, 183] on div "Back to Dashboard Change Sender ID Customers Technicians ZS [PERSON_NAME] [DATE…" at bounding box center [645, 385] width 788 height 703
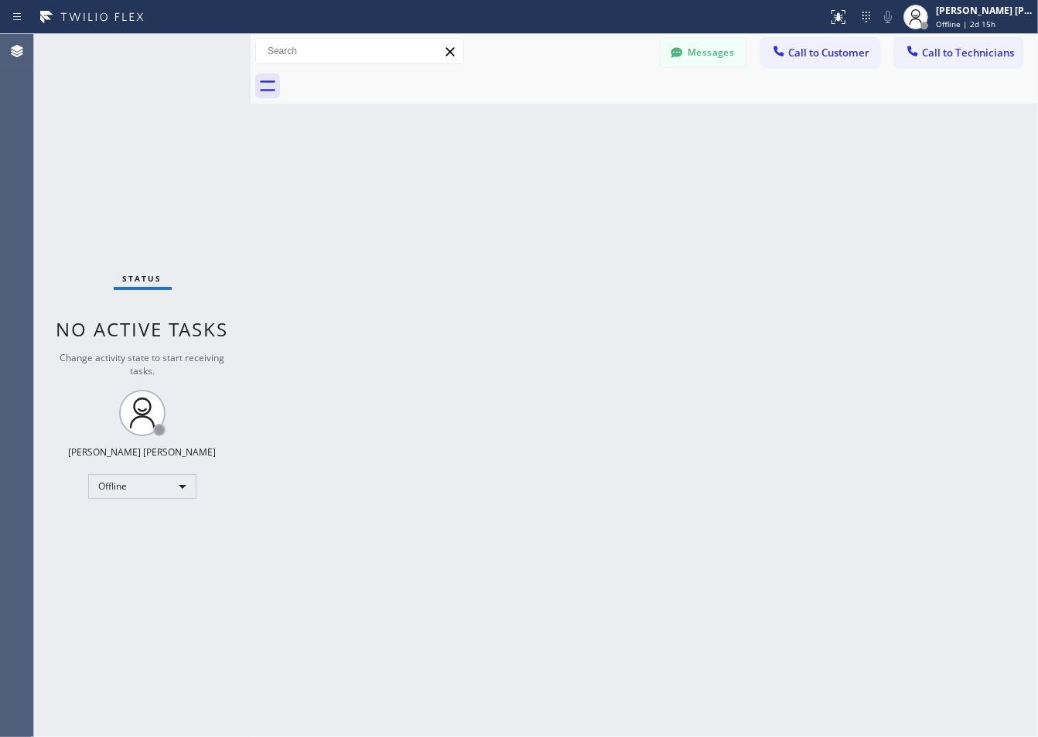
click at [431, 183] on div "Back to Dashboard Change Sender ID Customers Technicians ZS [PERSON_NAME] [DATE…" at bounding box center [645, 385] width 788 height 703
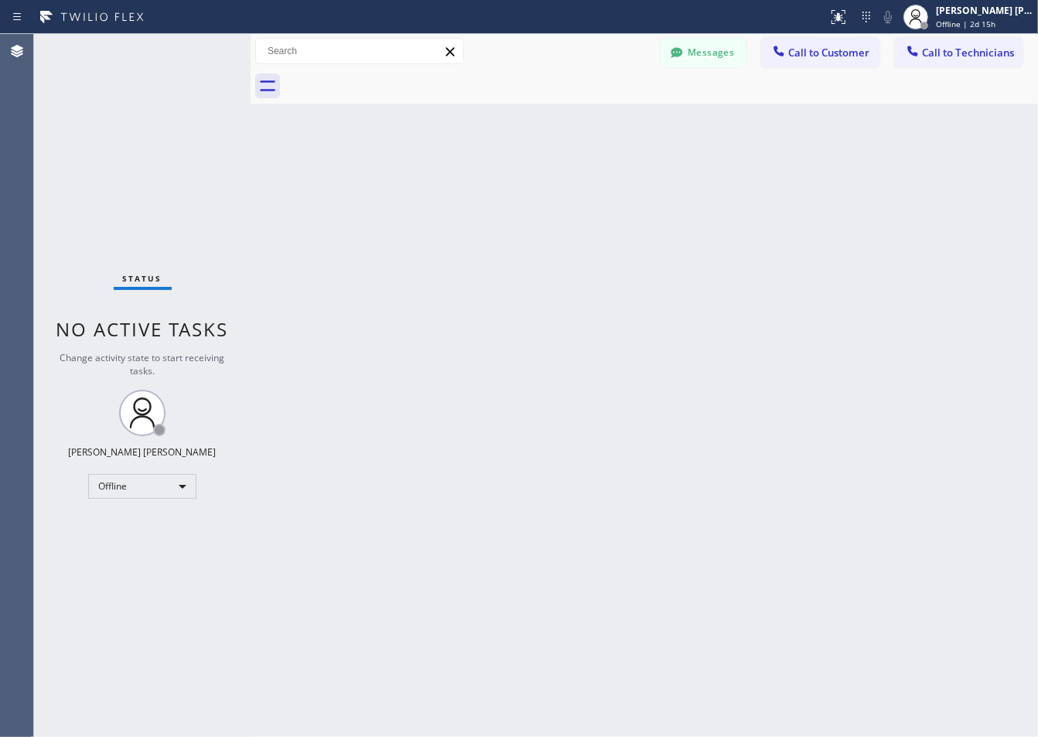
click at [431, 183] on div "Back to Dashboard Change Sender ID Customers Technicians ZS [PERSON_NAME] [DATE…" at bounding box center [645, 385] width 788 height 703
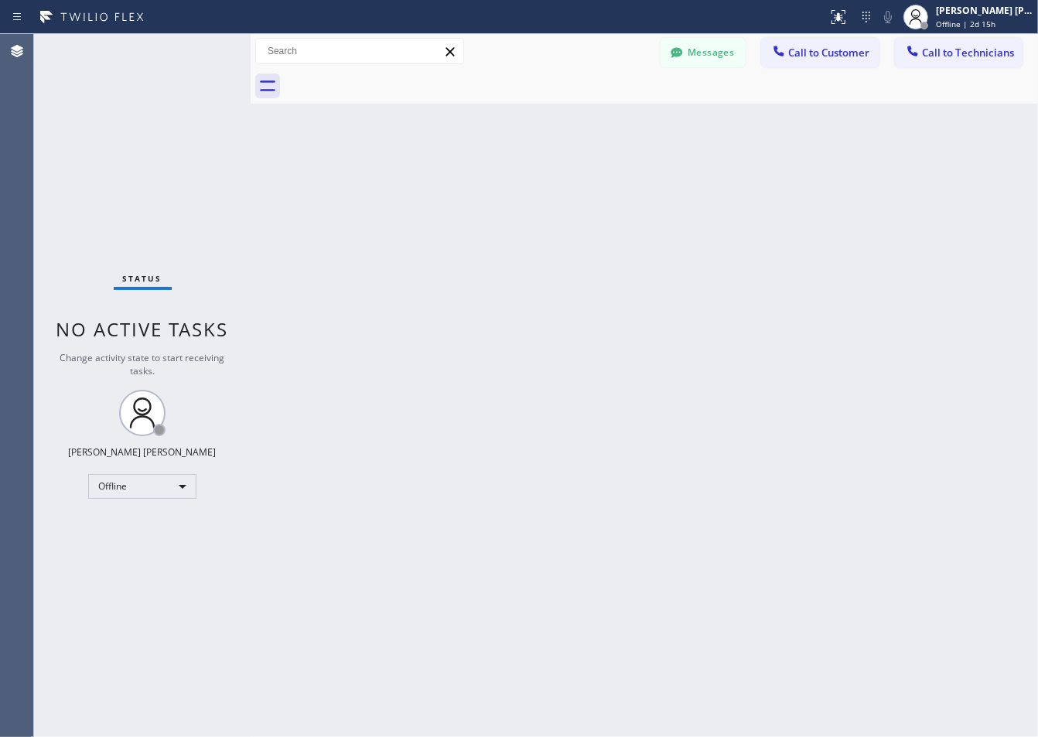
click at [431, 183] on div "Back to Dashboard Change Sender ID Customers Technicians ZS [PERSON_NAME] [DATE…" at bounding box center [645, 385] width 788 height 703
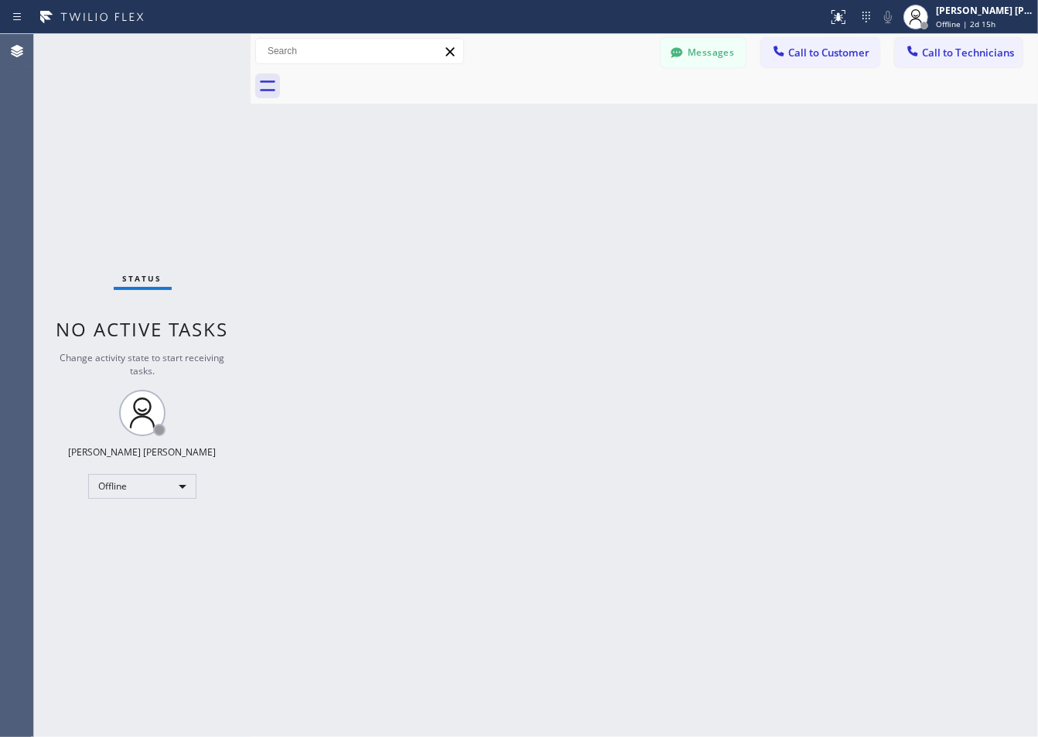
click at [431, 183] on div "Back to Dashboard Change Sender ID Customers Technicians ZS [PERSON_NAME] [DATE…" at bounding box center [645, 385] width 788 height 703
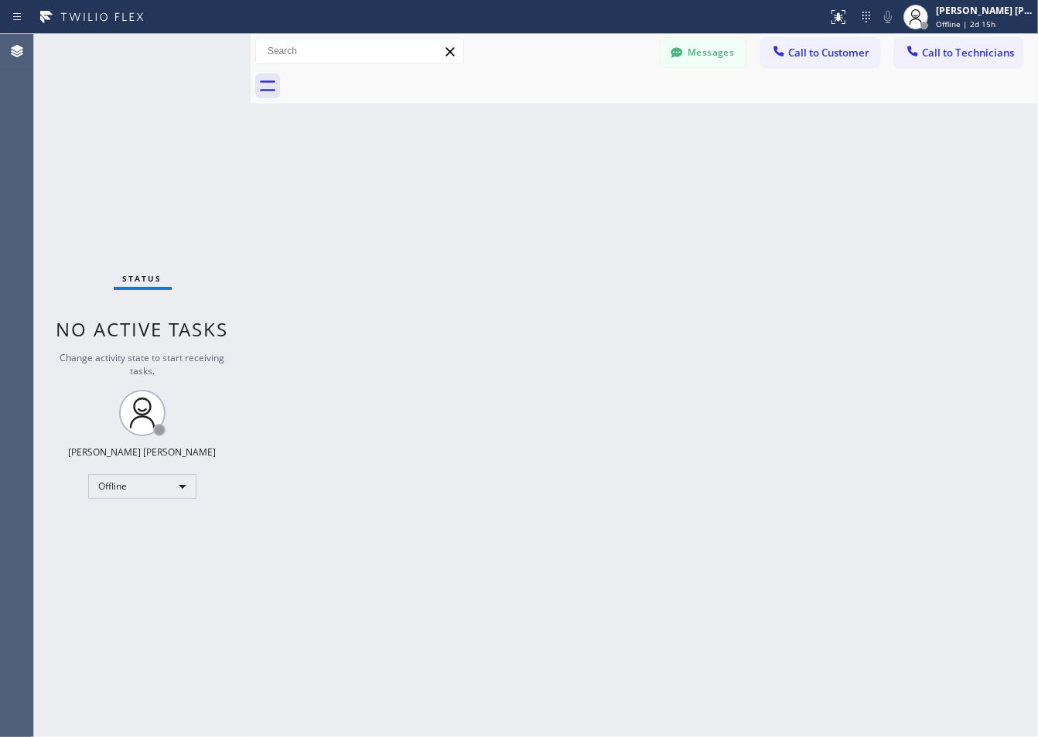
click at [431, 183] on div "Back to Dashboard Change Sender ID Customers Technicians ZS [PERSON_NAME] [DATE…" at bounding box center [645, 385] width 788 height 703
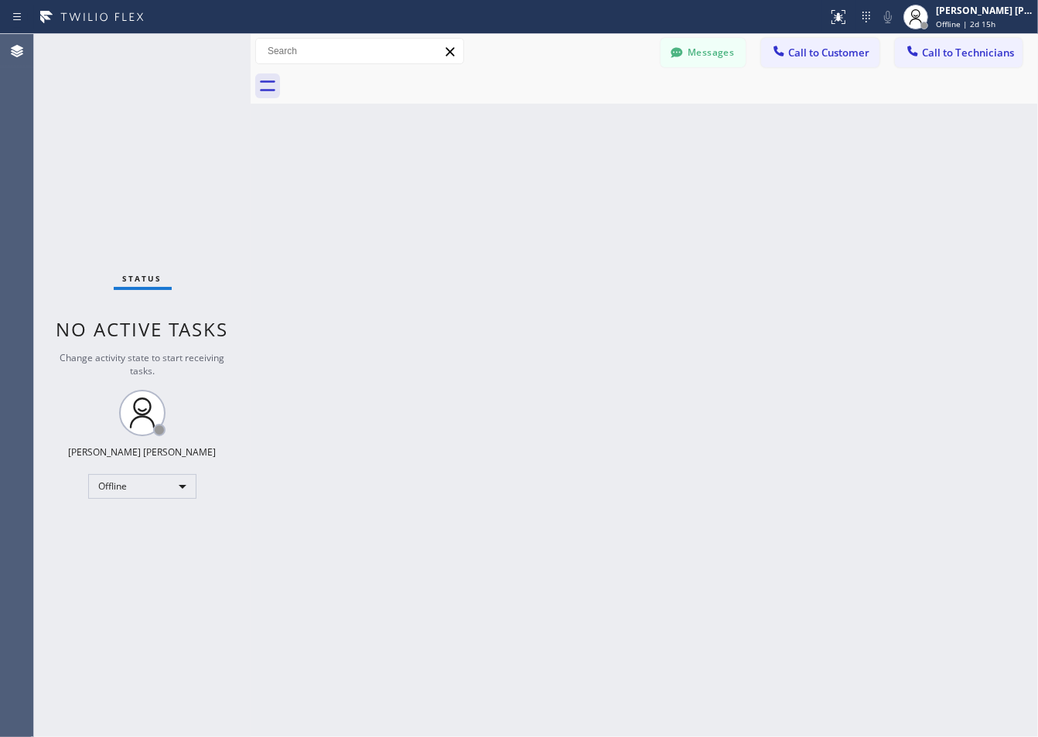
click at [431, 183] on div "Back to Dashboard Change Sender ID Customers Technicians ZS [PERSON_NAME] [DATE…" at bounding box center [645, 385] width 788 height 703
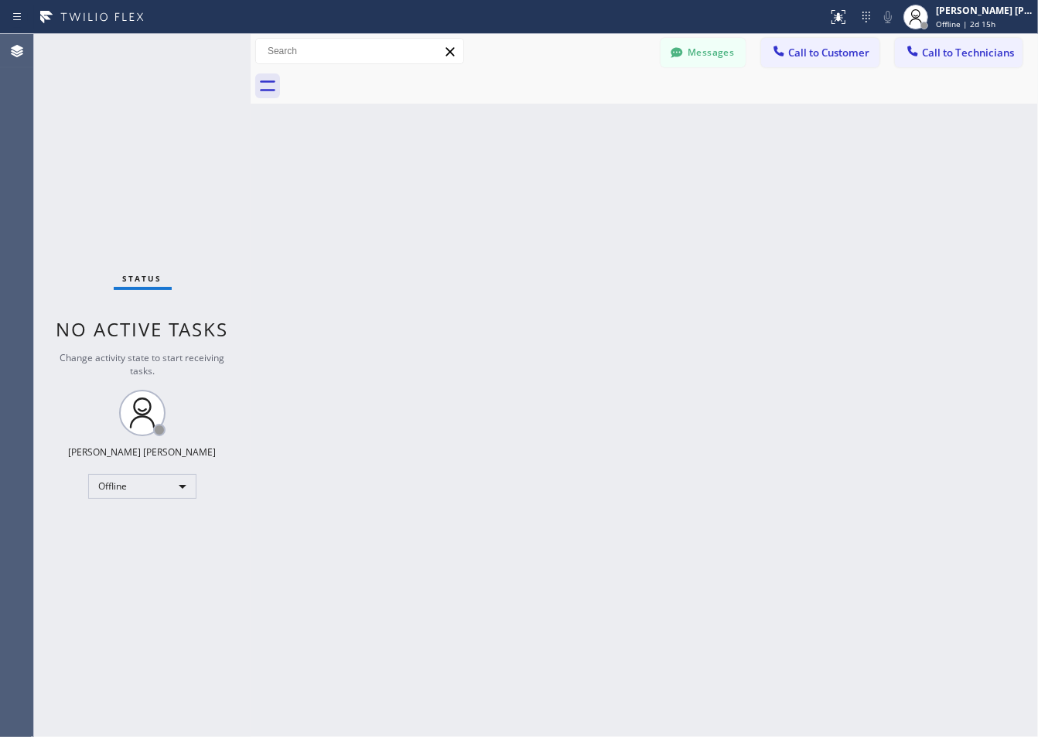
click at [431, 183] on div "Back to Dashboard Change Sender ID Customers Technicians ZS [PERSON_NAME] [DATE…" at bounding box center [645, 385] width 788 height 703
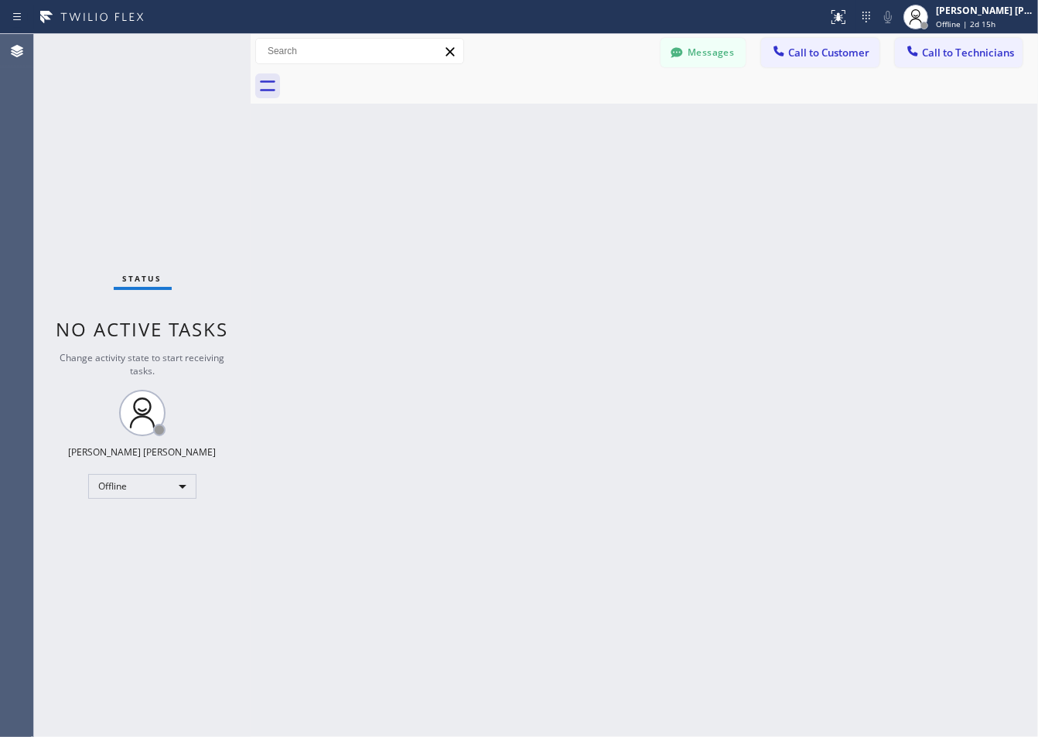
click at [431, 183] on div "Back to Dashboard Change Sender ID Customers Technicians ZS [PERSON_NAME] [DATE…" at bounding box center [645, 385] width 788 height 703
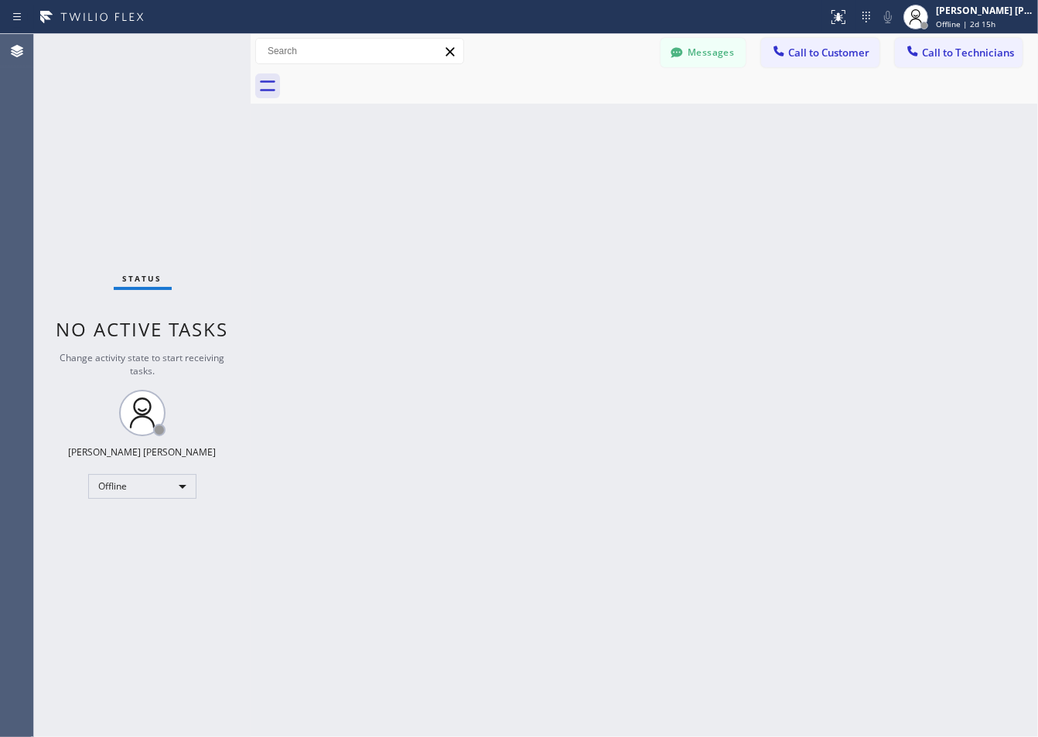
click at [431, 183] on div "Back to Dashboard Change Sender ID Customers Technicians ZS [PERSON_NAME] [DATE…" at bounding box center [645, 385] width 788 height 703
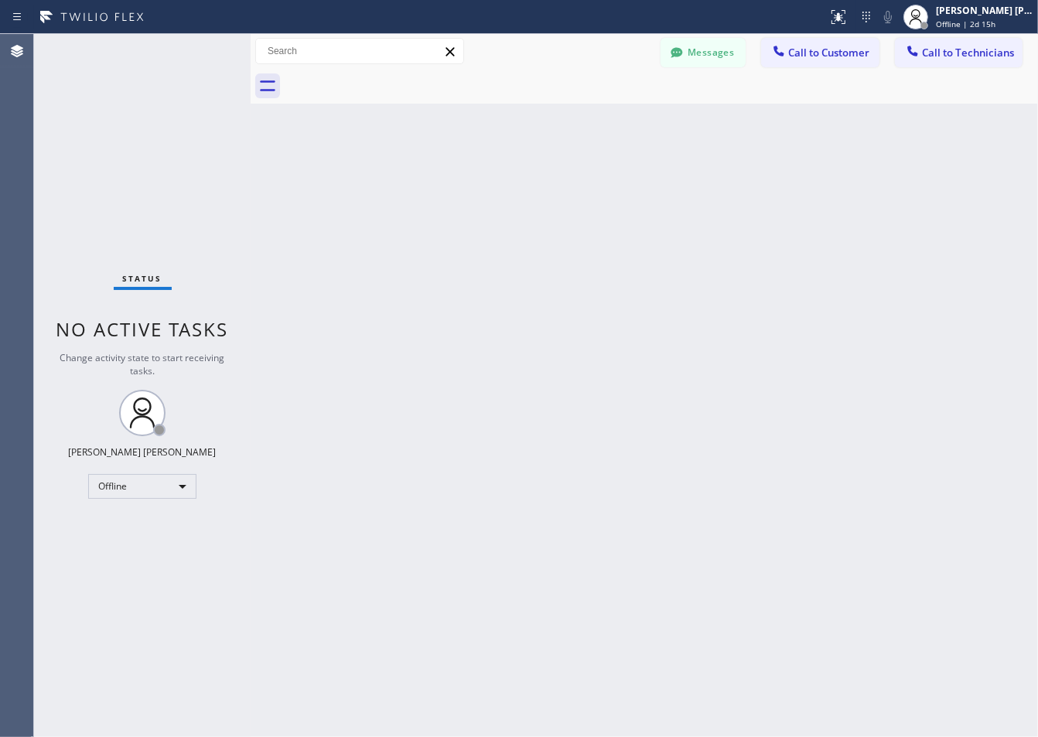
click at [431, 183] on div "Back to Dashboard Change Sender ID Customers Technicians ZS [PERSON_NAME] [DATE…" at bounding box center [645, 385] width 788 height 703
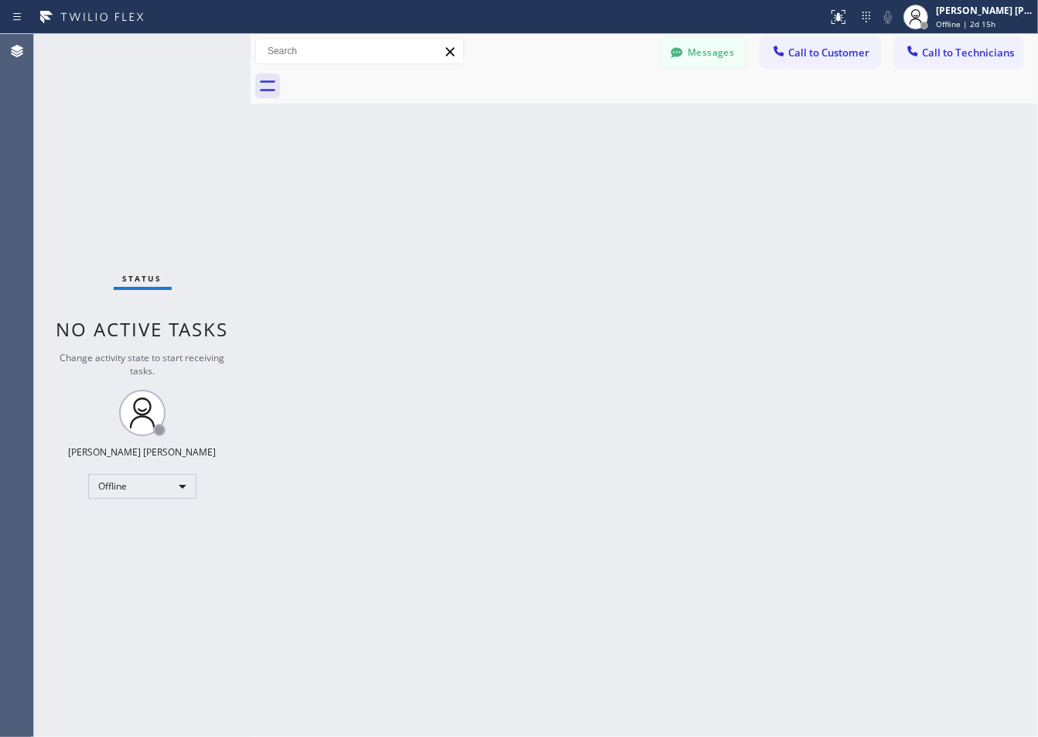
click at [431, 183] on div "Back to Dashboard Change Sender ID Customers Technicians ZS [PERSON_NAME] [DATE…" at bounding box center [645, 385] width 788 height 703
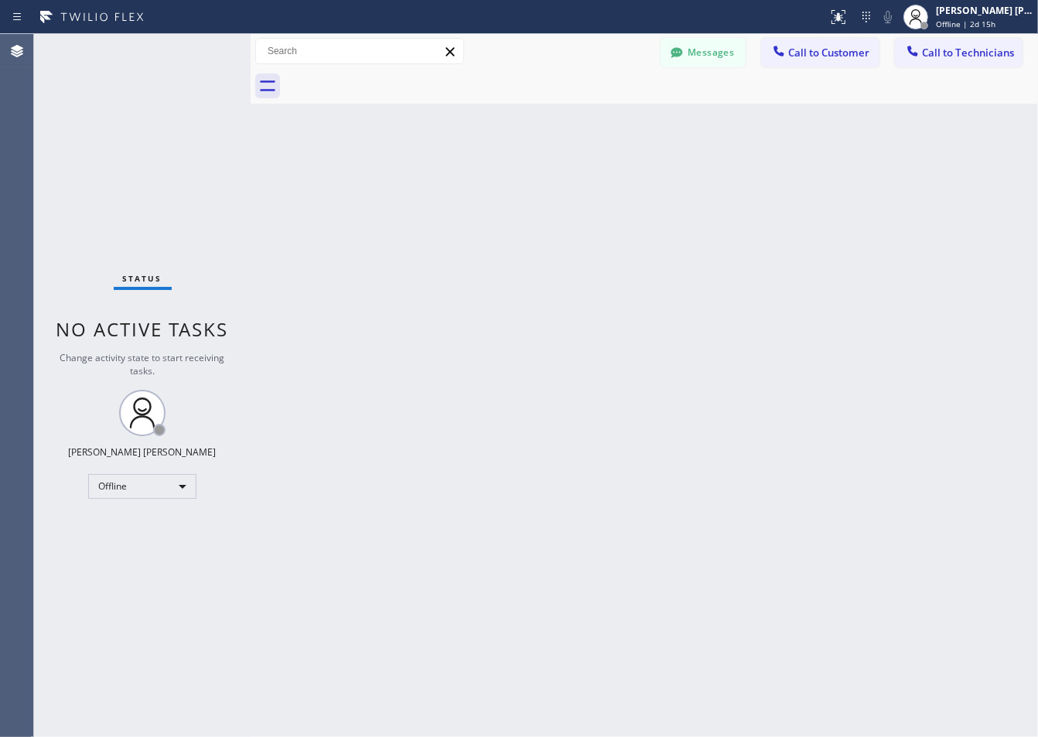
click at [431, 183] on div "Back to Dashboard Change Sender ID Customers Technicians ZS [PERSON_NAME] [DATE…" at bounding box center [645, 385] width 788 height 703
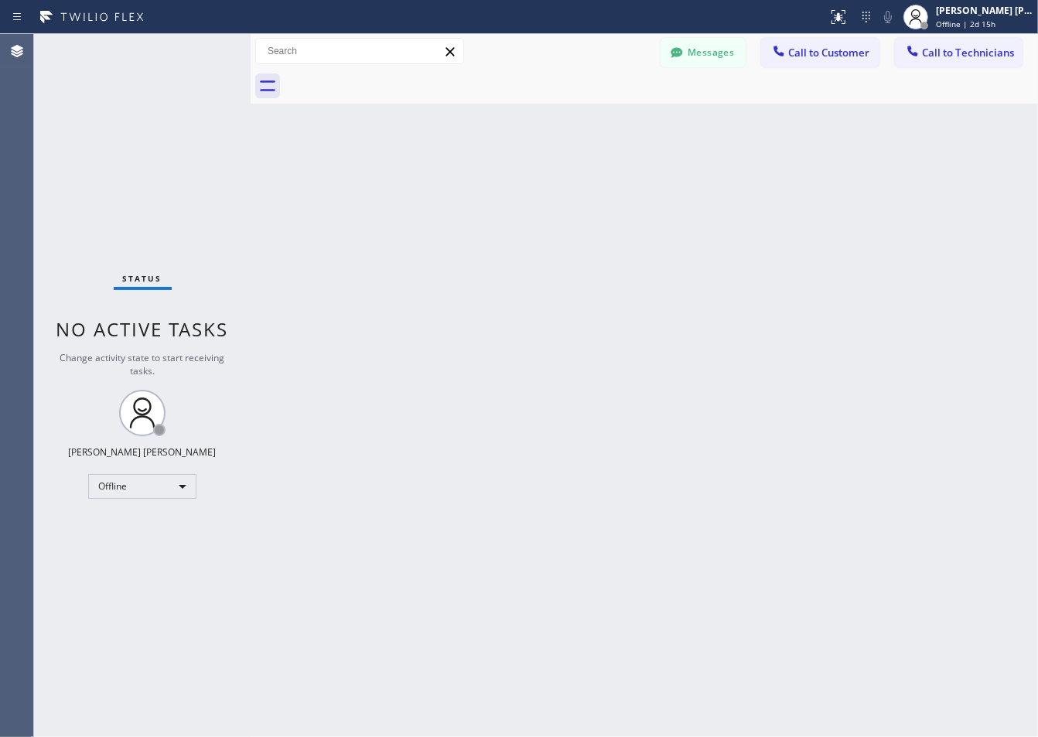
click at [431, 183] on div "Back to Dashboard Change Sender ID Customers Technicians ZS [PERSON_NAME] [DATE…" at bounding box center [645, 385] width 788 height 703
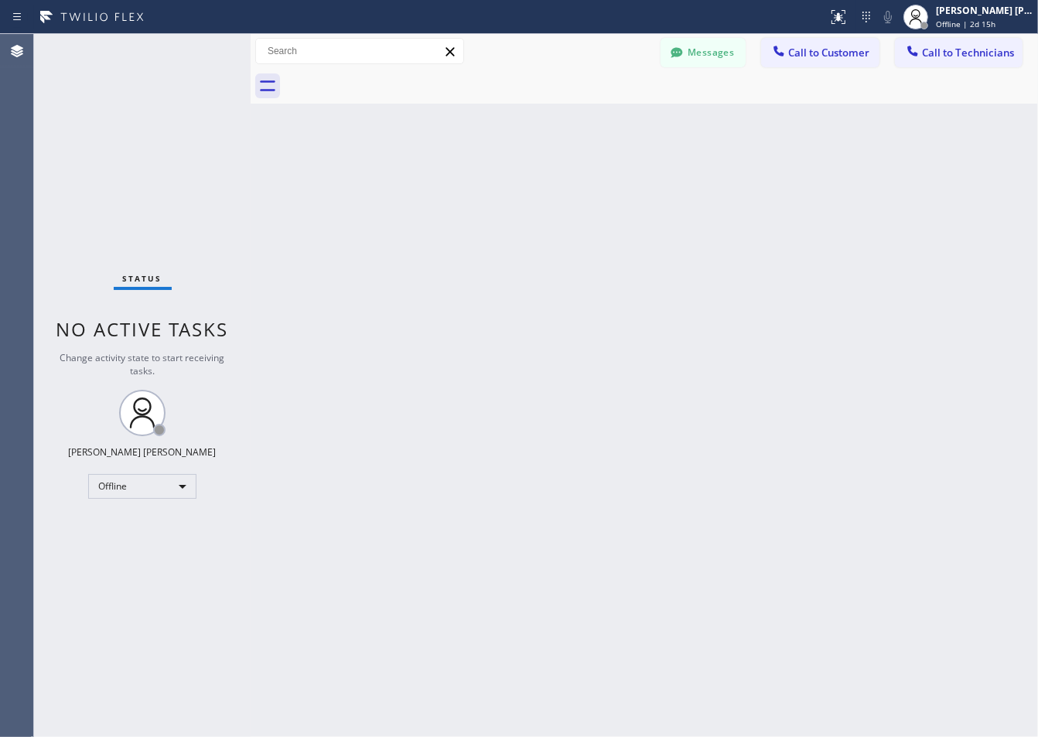
click at [431, 183] on div "Back to Dashboard Change Sender ID Customers Technicians ZS [PERSON_NAME] [DATE…" at bounding box center [645, 385] width 788 height 703
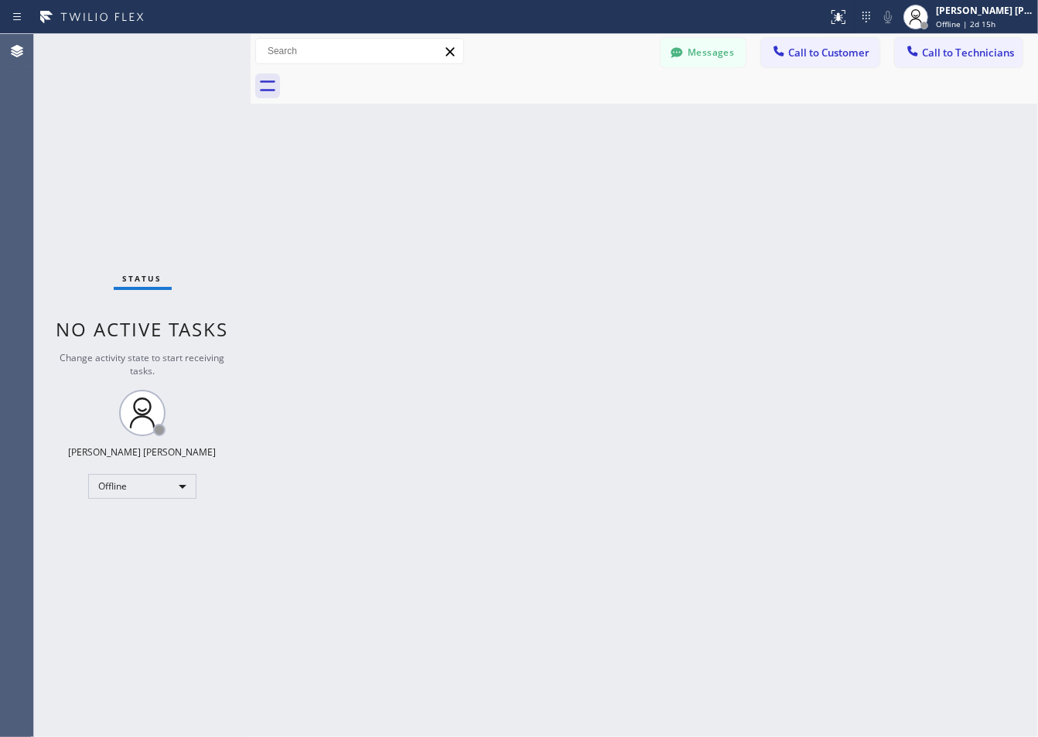
click at [431, 183] on div "Back to Dashboard Change Sender ID Customers Technicians ZS [PERSON_NAME] [DATE…" at bounding box center [645, 385] width 788 height 703
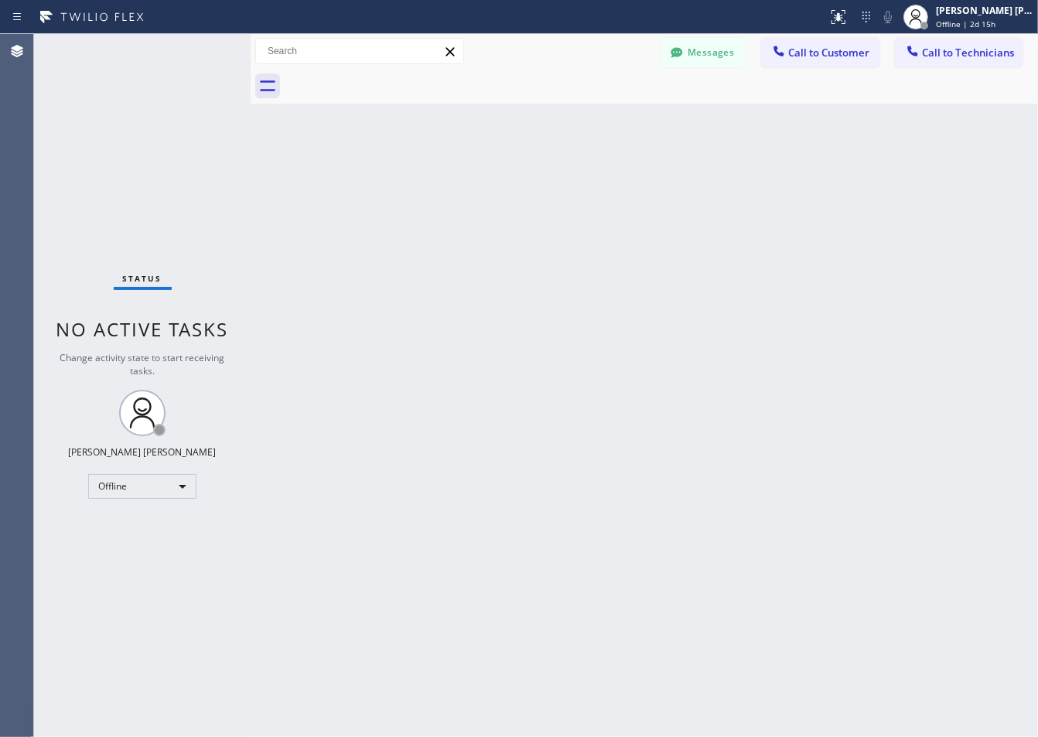
click at [431, 183] on div "Back to Dashboard Change Sender ID Customers Technicians ZS [PERSON_NAME] [DATE…" at bounding box center [645, 385] width 788 height 703
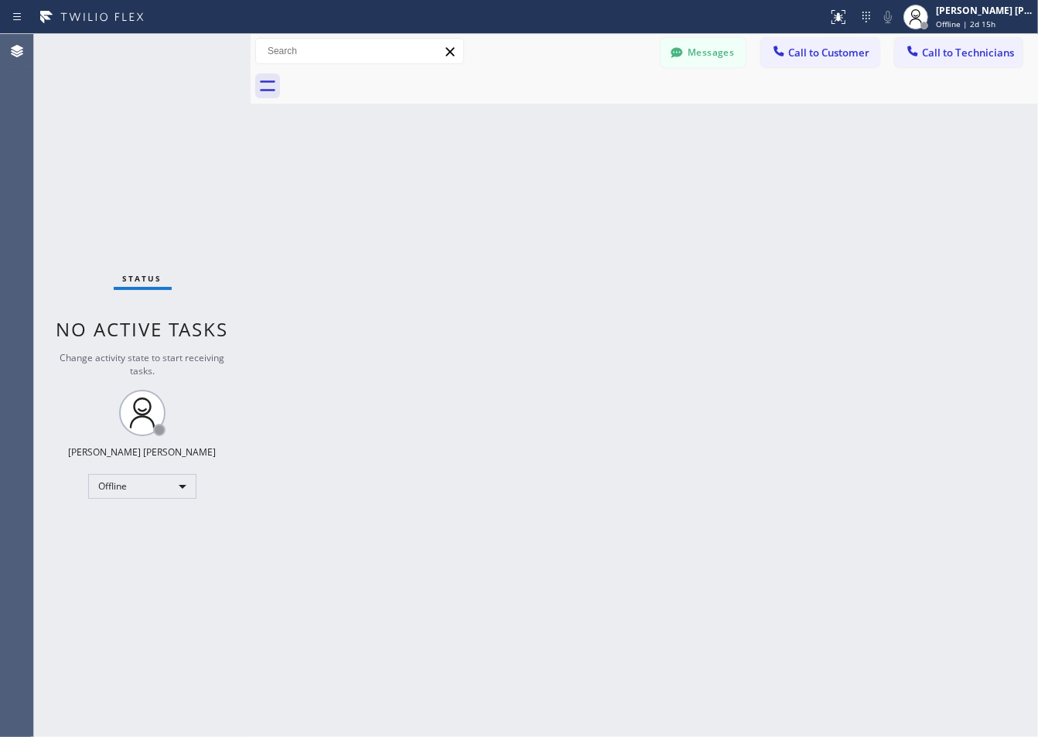
click at [431, 183] on div "Back to Dashboard Change Sender ID Customers Technicians ZS [PERSON_NAME] [DATE…" at bounding box center [645, 385] width 788 height 703
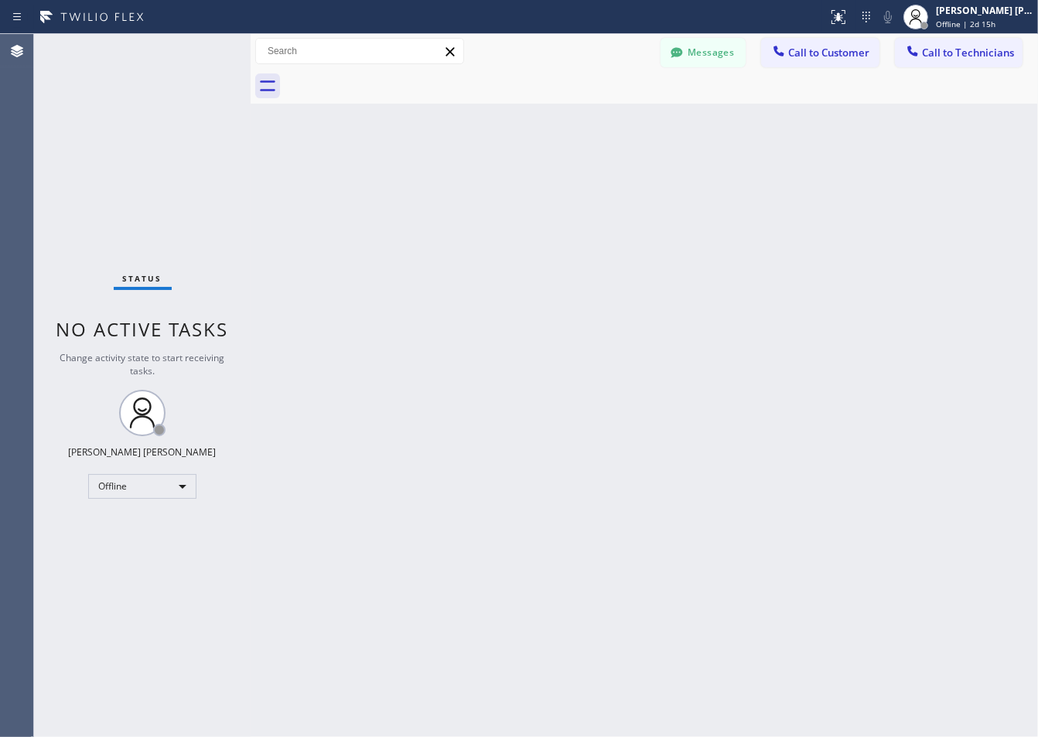
click at [431, 183] on div "Back to Dashboard Change Sender ID Customers Technicians ZS [PERSON_NAME] [DATE…" at bounding box center [645, 385] width 788 height 703
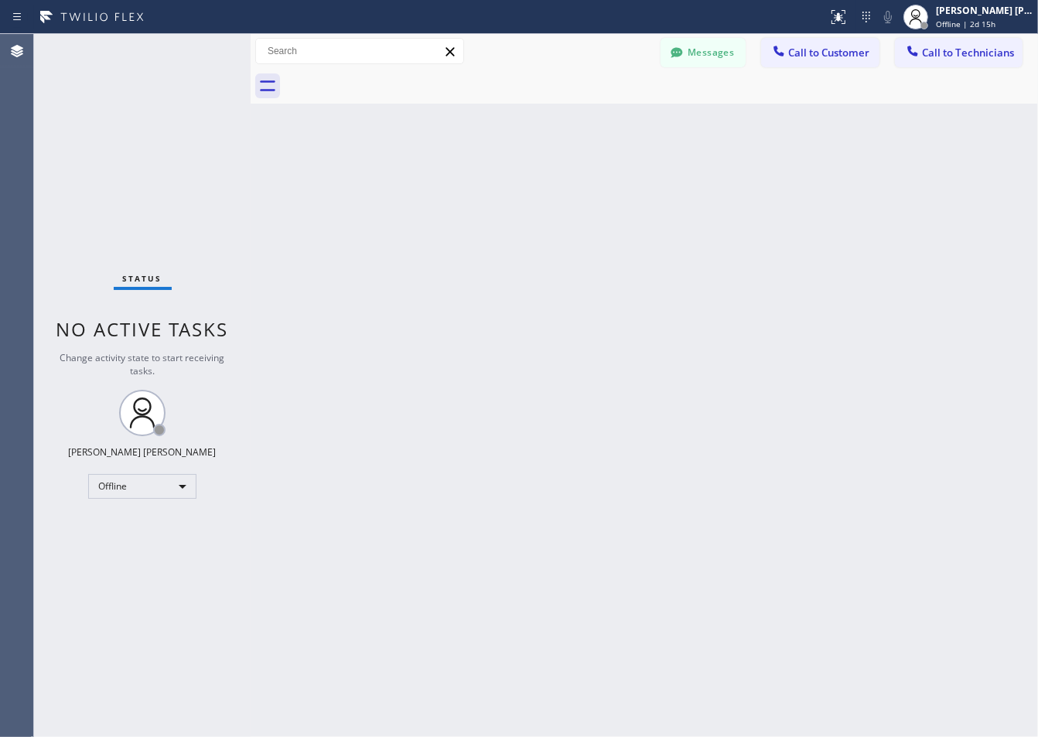
click at [431, 183] on div "Back to Dashboard Change Sender ID Customers Technicians ZS [PERSON_NAME] [DATE…" at bounding box center [645, 385] width 788 height 703
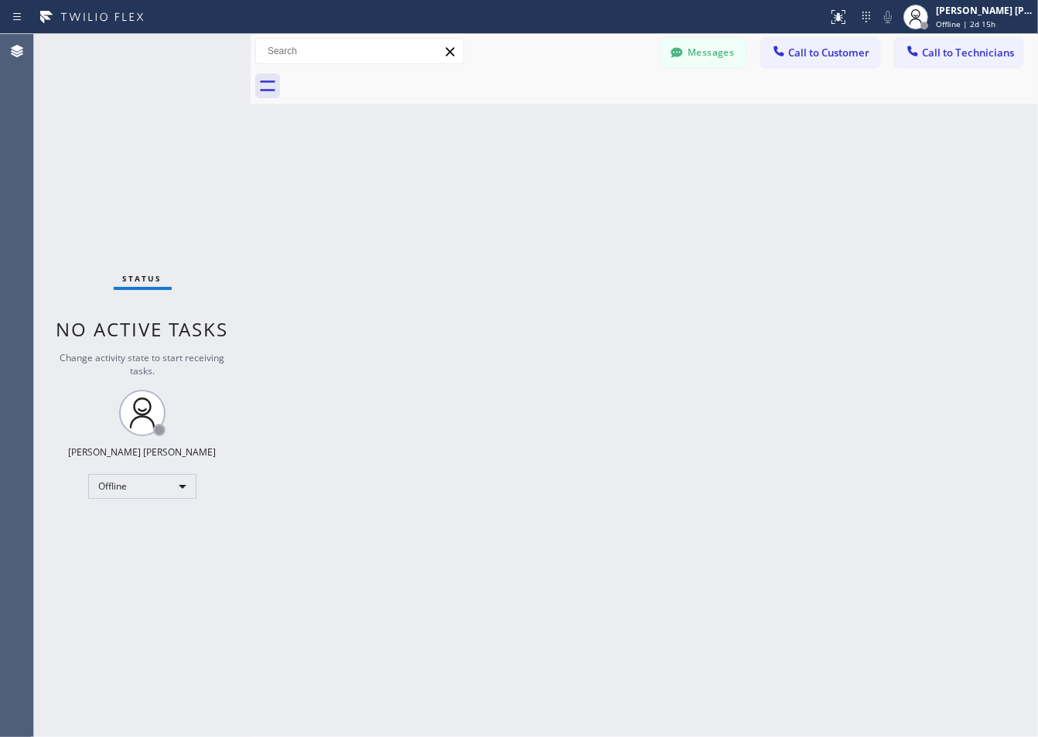
click at [431, 183] on div "Back to Dashboard Change Sender ID Customers Technicians ZS [PERSON_NAME] [DATE…" at bounding box center [645, 385] width 788 height 703
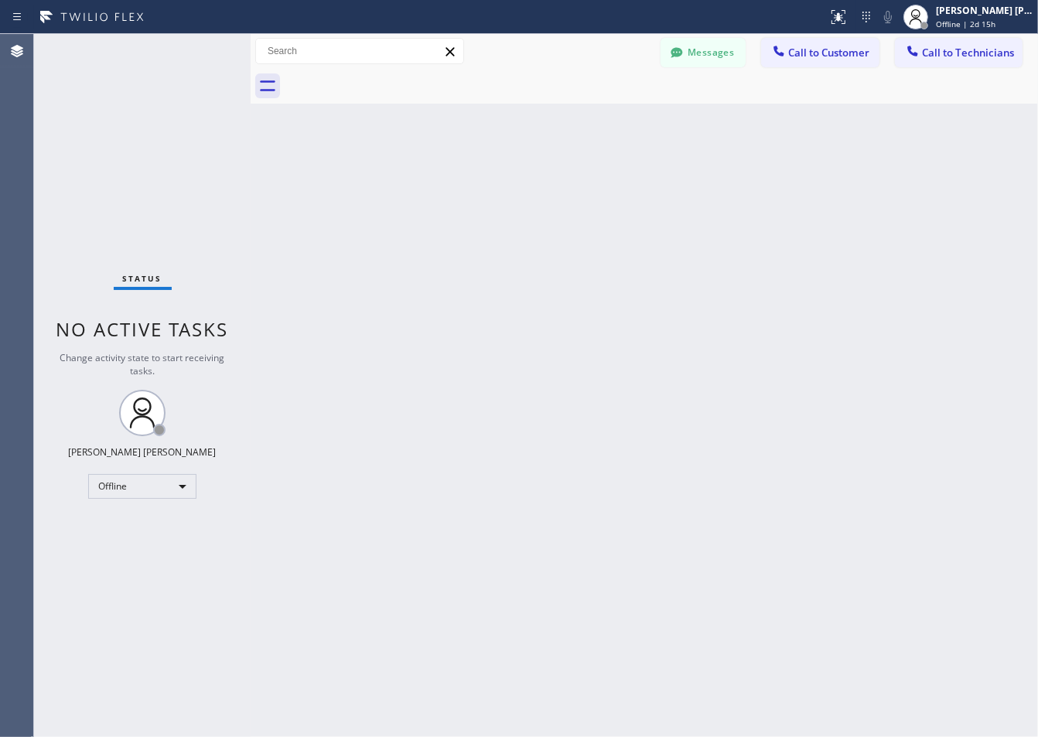
click at [431, 183] on div "Back to Dashboard Change Sender ID Customers Technicians ZS [PERSON_NAME] [DATE…" at bounding box center [645, 385] width 788 height 703
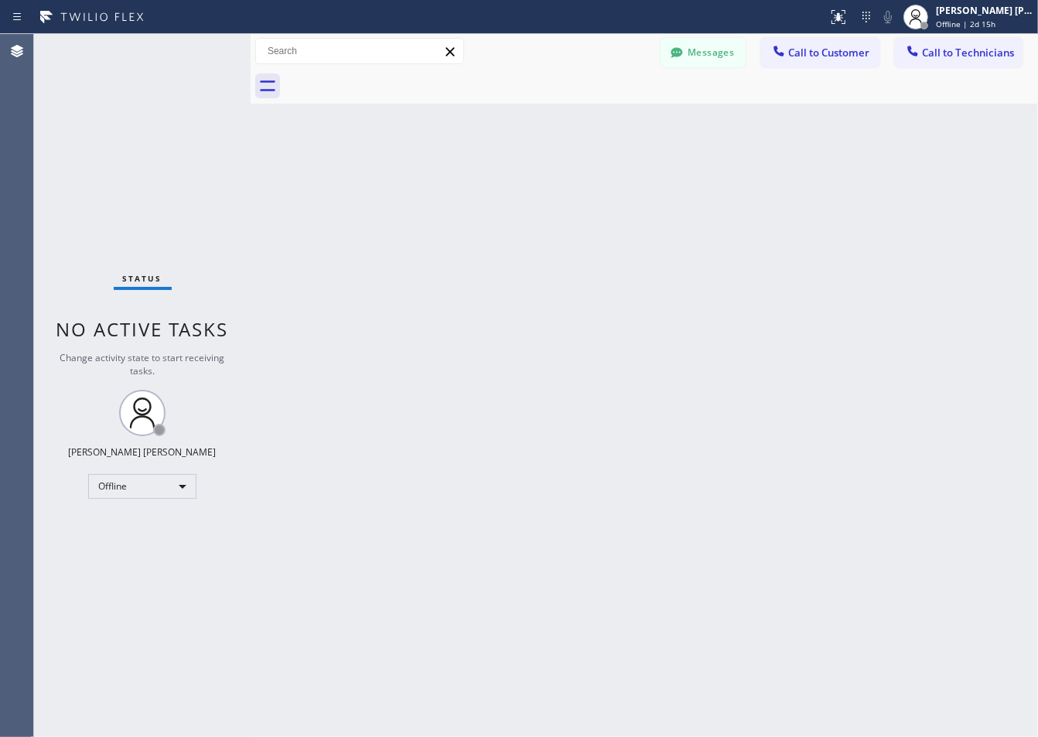
click at [431, 183] on div "Back to Dashboard Change Sender ID Customers Technicians ZS [PERSON_NAME] [DATE…" at bounding box center [645, 385] width 788 height 703
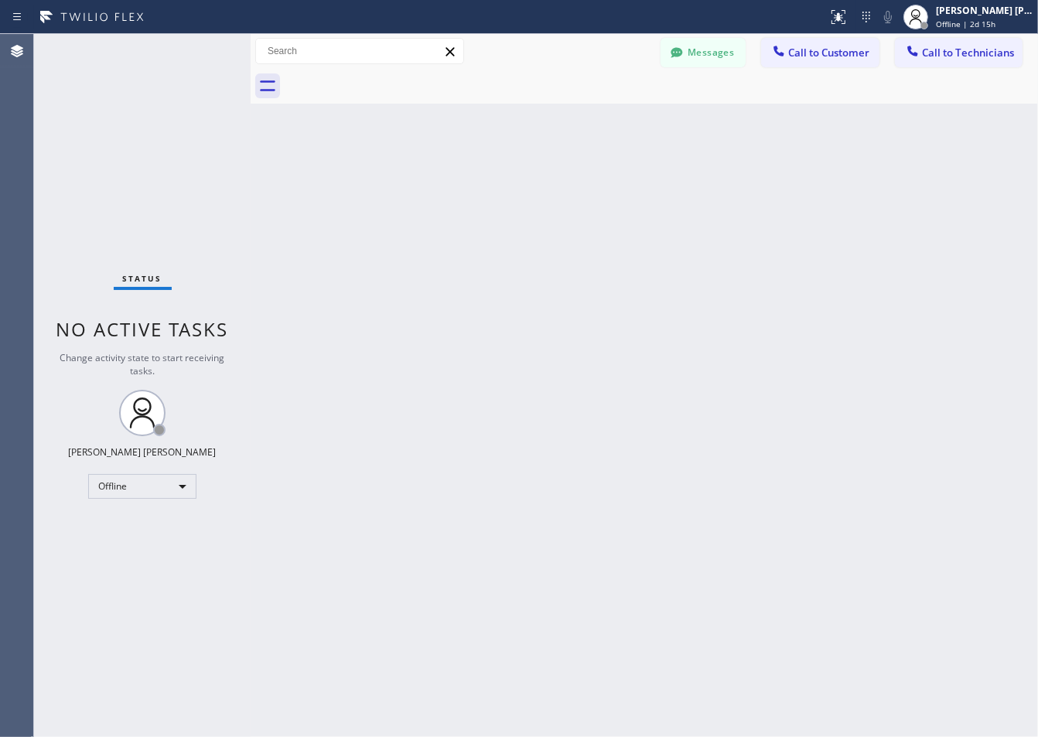
click at [431, 183] on div "Back to Dashboard Change Sender ID Customers Technicians ZS [PERSON_NAME] [DATE…" at bounding box center [645, 385] width 788 height 703
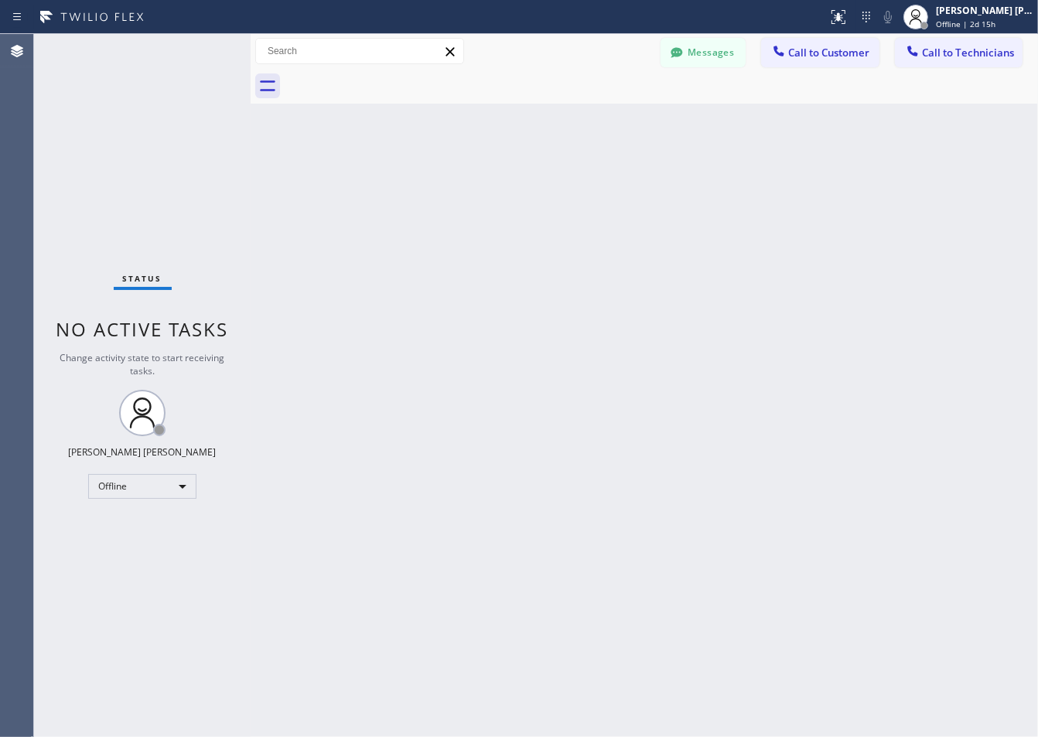
click at [431, 183] on div "Back to Dashboard Change Sender ID Customers Technicians ZS [PERSON_NAME] [DATE…" at bounding box center [645, 385] width 788 height 703
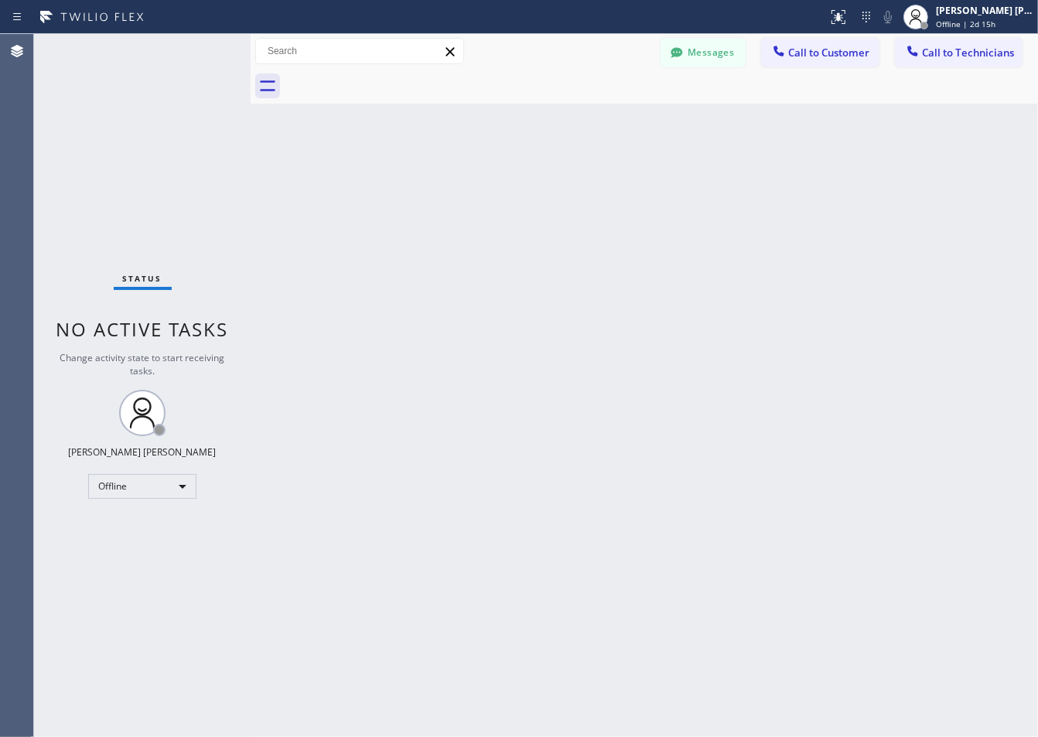
click at [431, 183] on div "Back to Dashboard Change Sender ID Customers Technicians ZS [PERSON_NAME] [DATE…" at bounding box center [645, 385] width 788 height 703
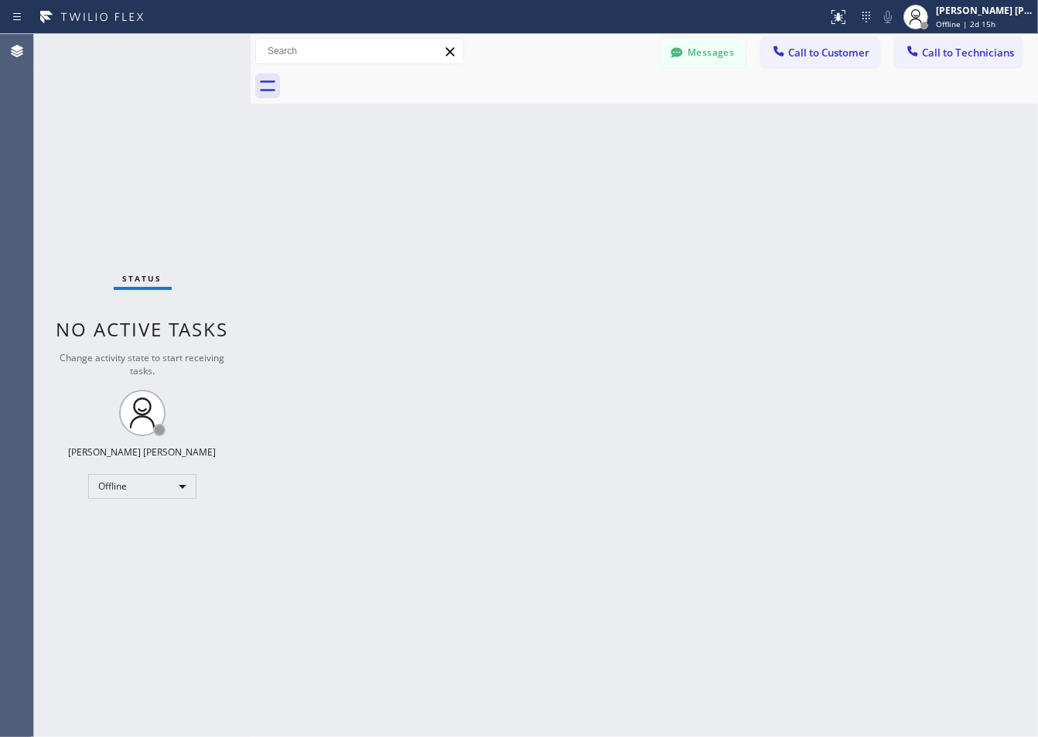
click at [431, 183] on div "Back to Dashboard Change Sender ID Customers Technicians ZS [PERSON_NAME] [DATE…" at bounding box center [645, 385] width 788 height 703
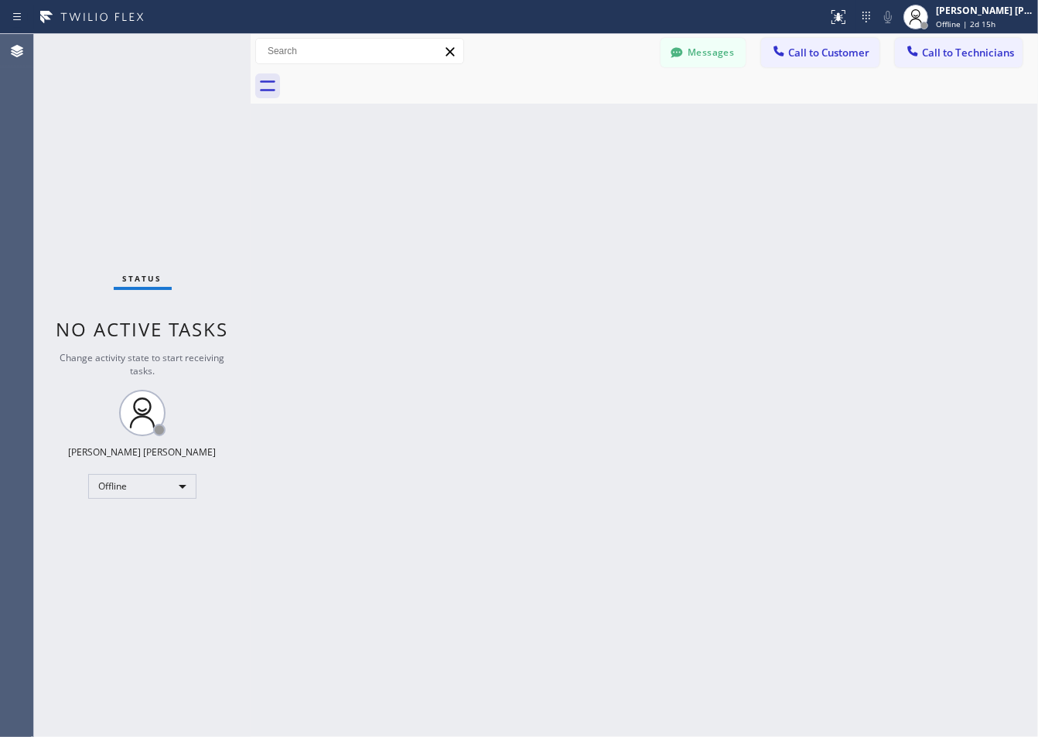
click at [431, 183] on div "Back to Dashboard Change Sender ID Customers Technicians ZS [PERSON_NAME] [DATE…" at bounding box center [645, 385] width 788 height 703
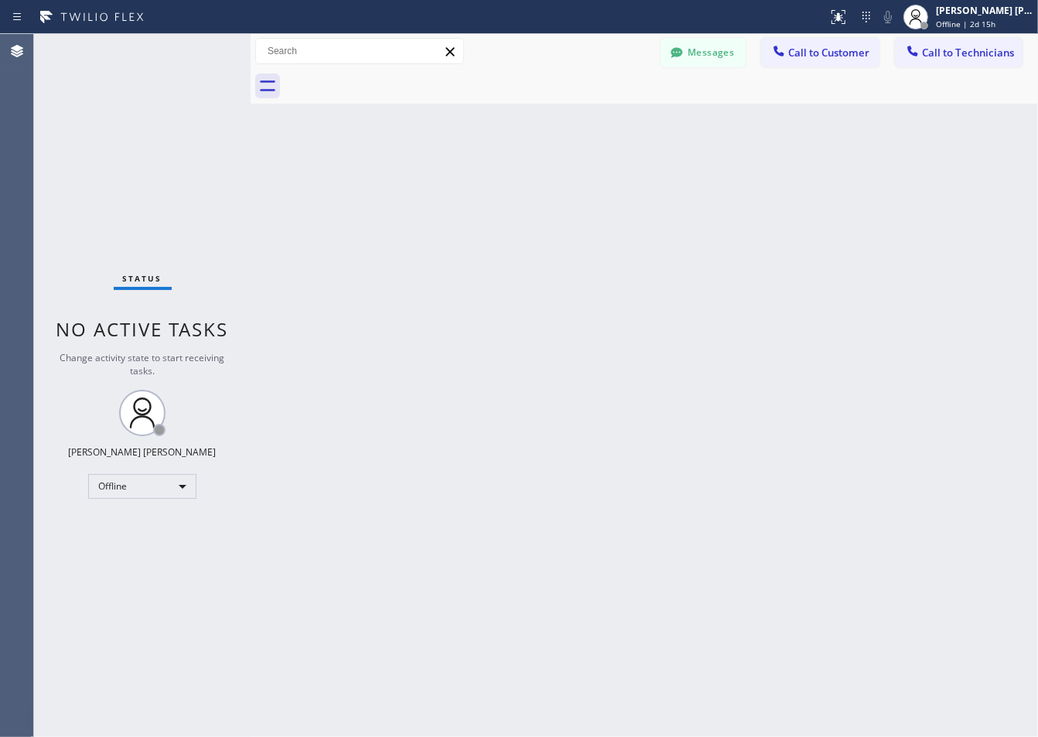
click at [431, 183] on div "Back to Dashboard Change Sender ID Customers Technicians ZS [PERSON_NAME] [DATE…" at bounding box center [645, 385] width 788 height 703
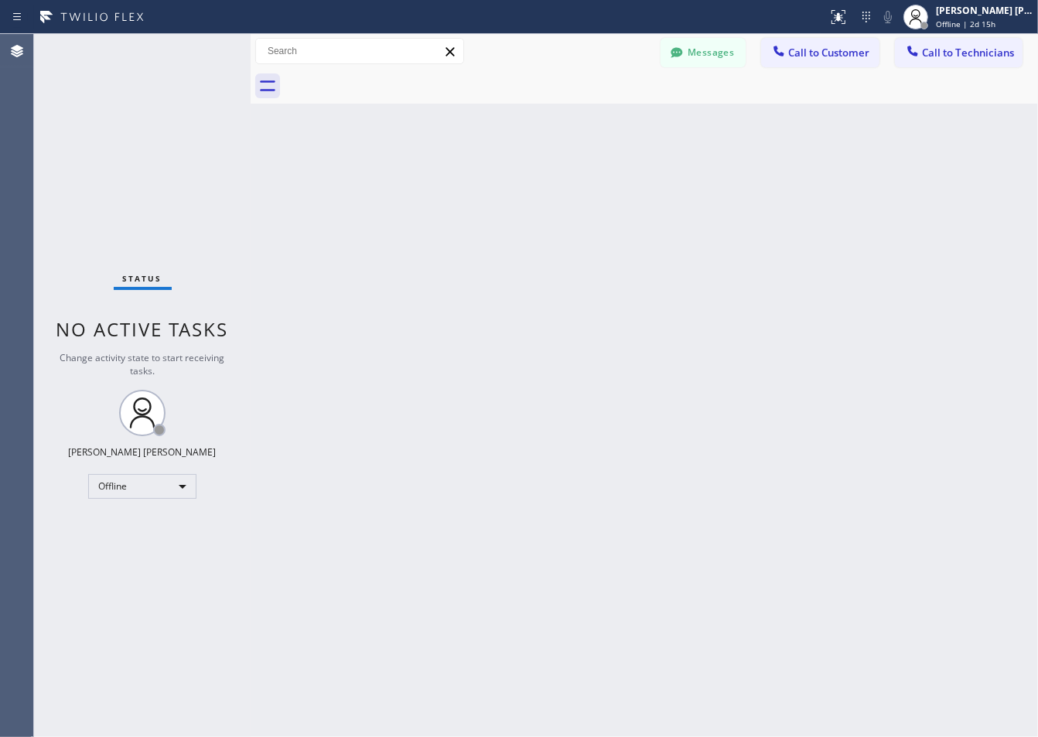
click at [431, 183] on div "Back to Dashboard Change Sender ID Customers Technicians ZS [PERSON_NAME] [DATE…" at bounding box center [645, 385] width 788 height 703
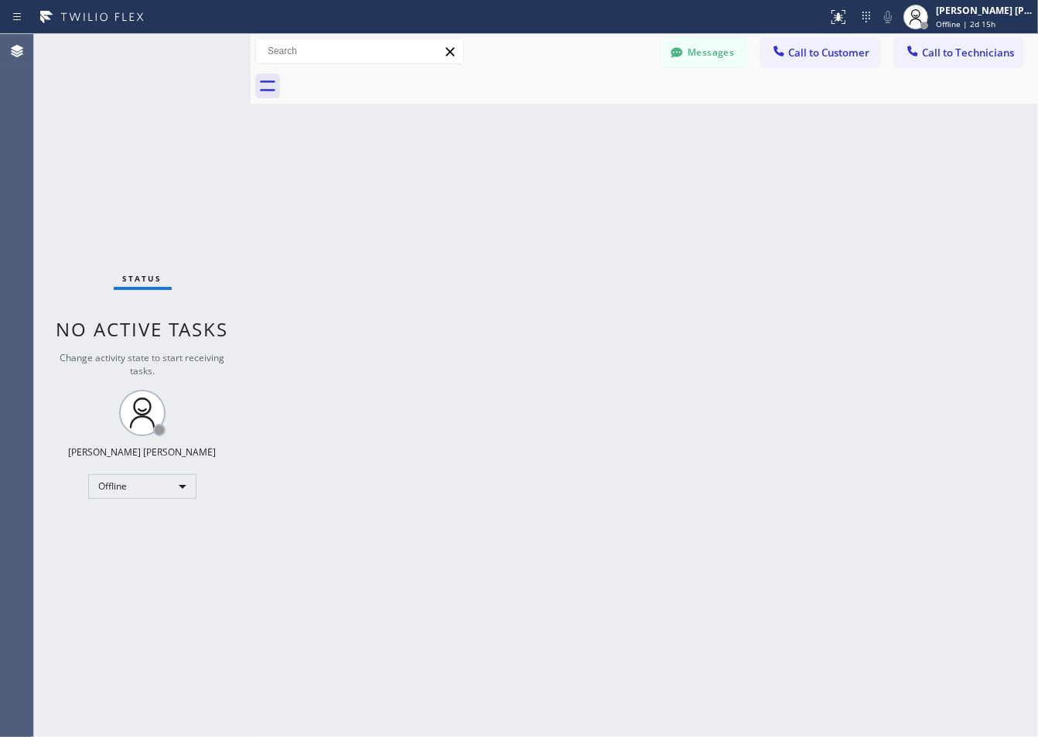
click at [431, 183] on div "Back to Dashboard Change Sender ID Customers Technicians ZS [PERSON_NAME] [DATE…" at bounding box center [645, 385] width 788 height 703
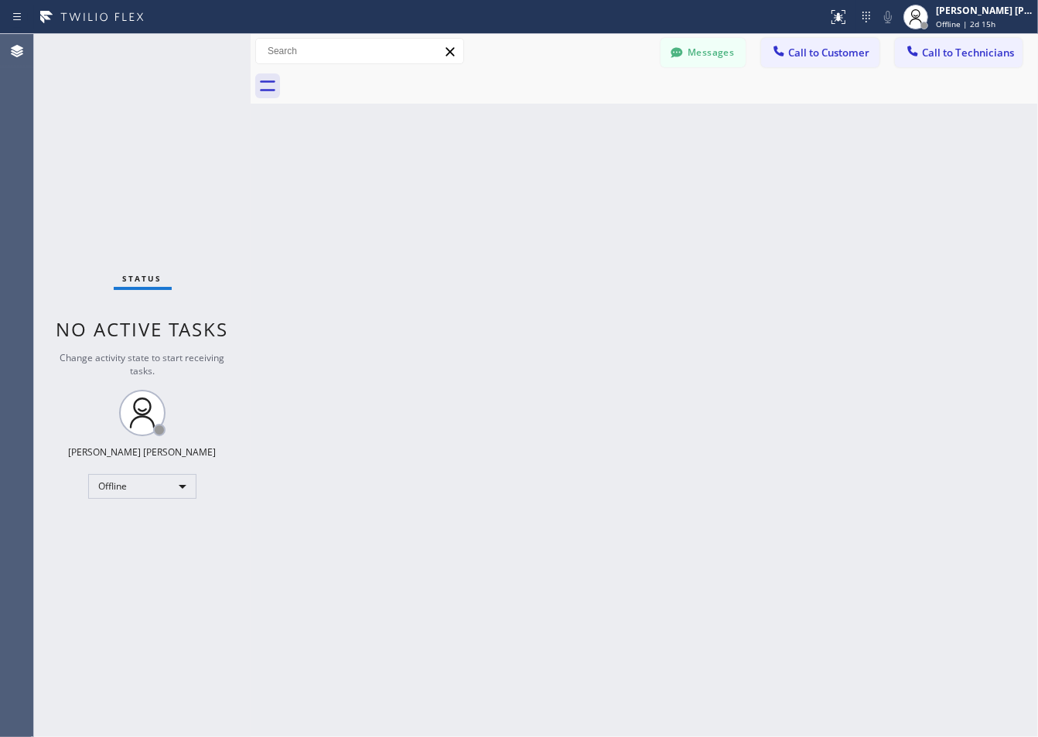
click at [431, 183] on div "Back to Dashboard Change Sender ID Customers Technicians ZS [PERSON_NAME] [DATE…" at bounding box center [645, 385] width 788 height 703
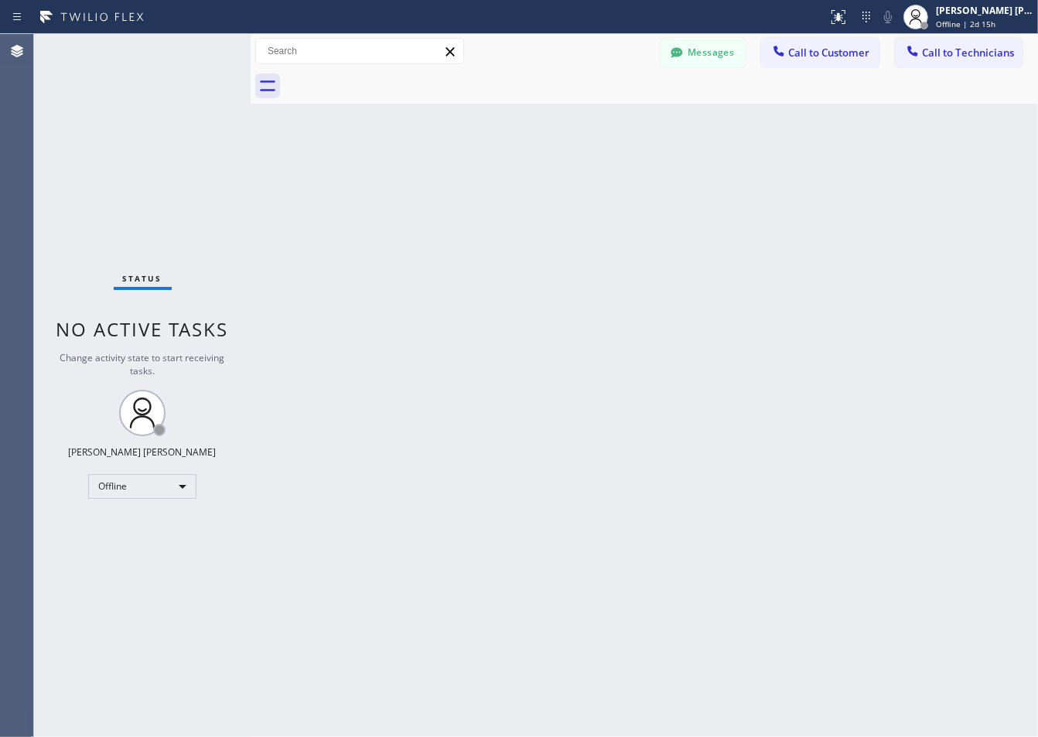
click at [431, 183] on div "Back to Dashboard Change Sender ID Customers Technicians ZS [PERSON_NAME] [DATE…" at bounding box center [645, 385] width 788 height 703
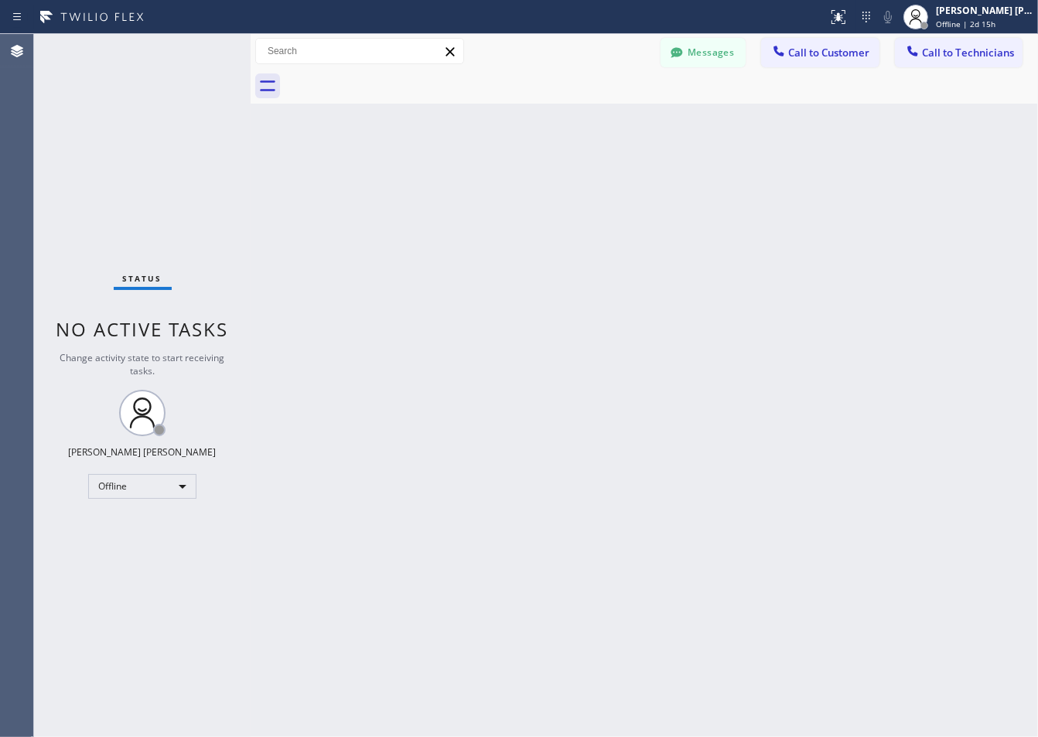
click at [431, 183] on div "Back to Dashboard Change Sender ID Customers Technicians ZS [PERSON_NAME] [DATE…" at bounding box center [645, 385] width 788 height 703
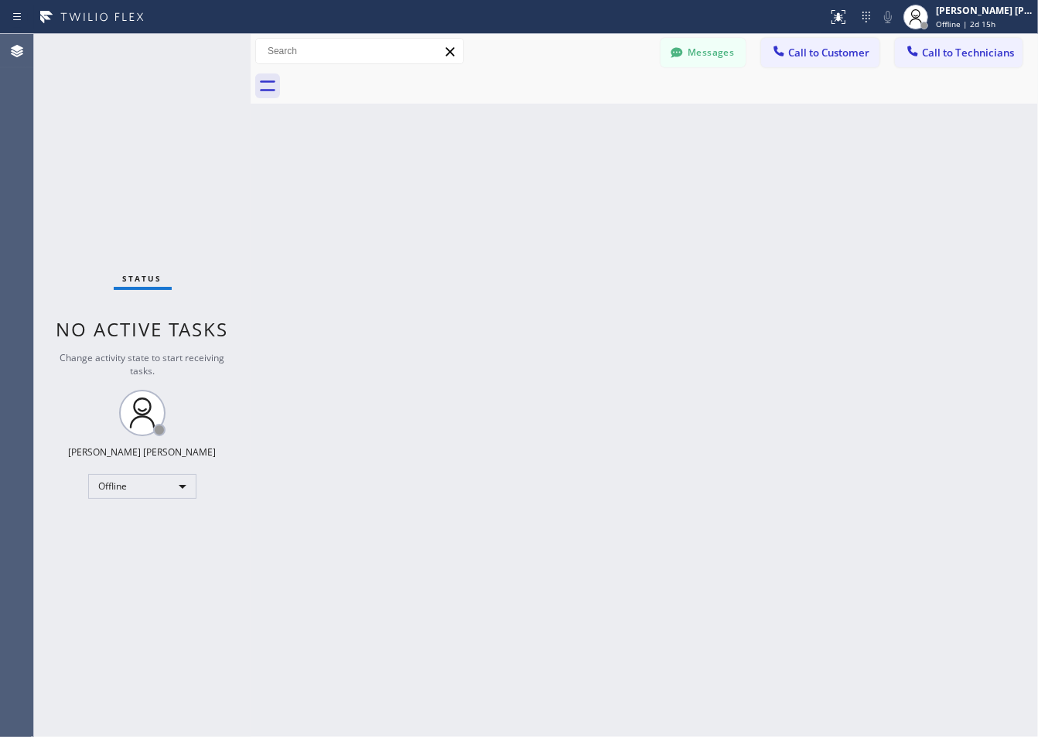
click at [431, 183] on div "Back to Dashboard Change Sender ID Customers Technicians ZS [PERSON_NAME] [DATE…" at bounding box center [645, 385] width 788 height 703
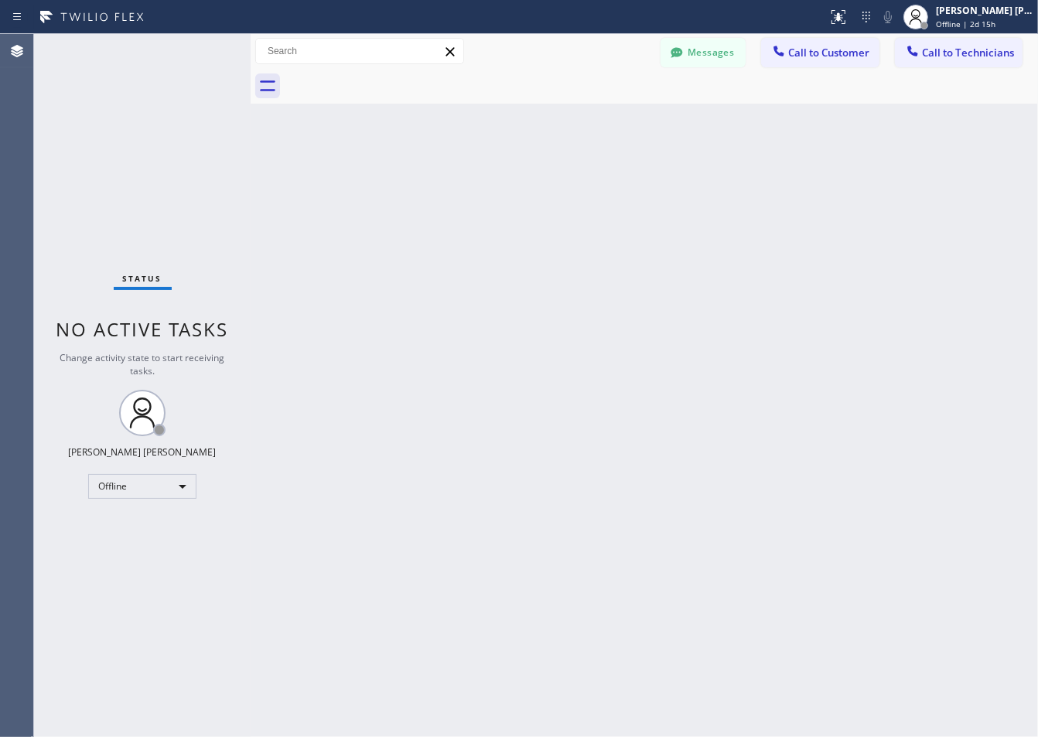
click at [431, 183] on div "Back to Dashboard Change Sender ID Customers Technicians ZS [PERSON_NAME] [DATE…" at bounding box center [645, 385] width 788 height 703
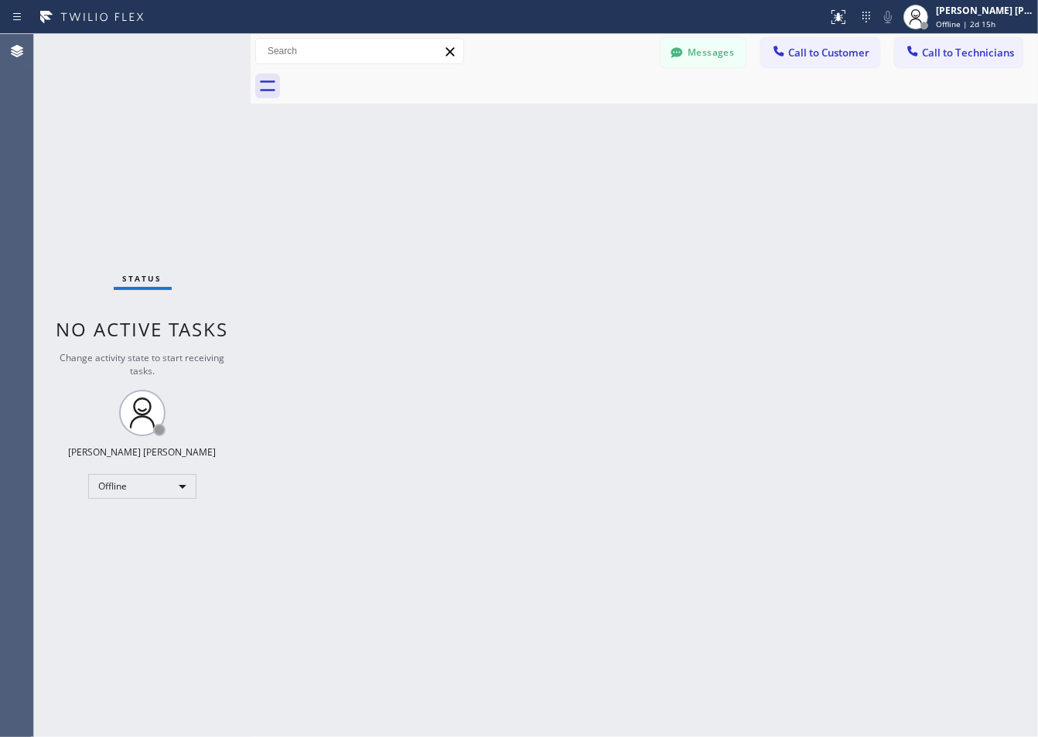
click at [431, 183] on div "Back to Dashboard Change Sender ID Customers Technicians ZS [PERSON_NAME] [DATE…" at bounding box center [645, 385] width 788 height 703
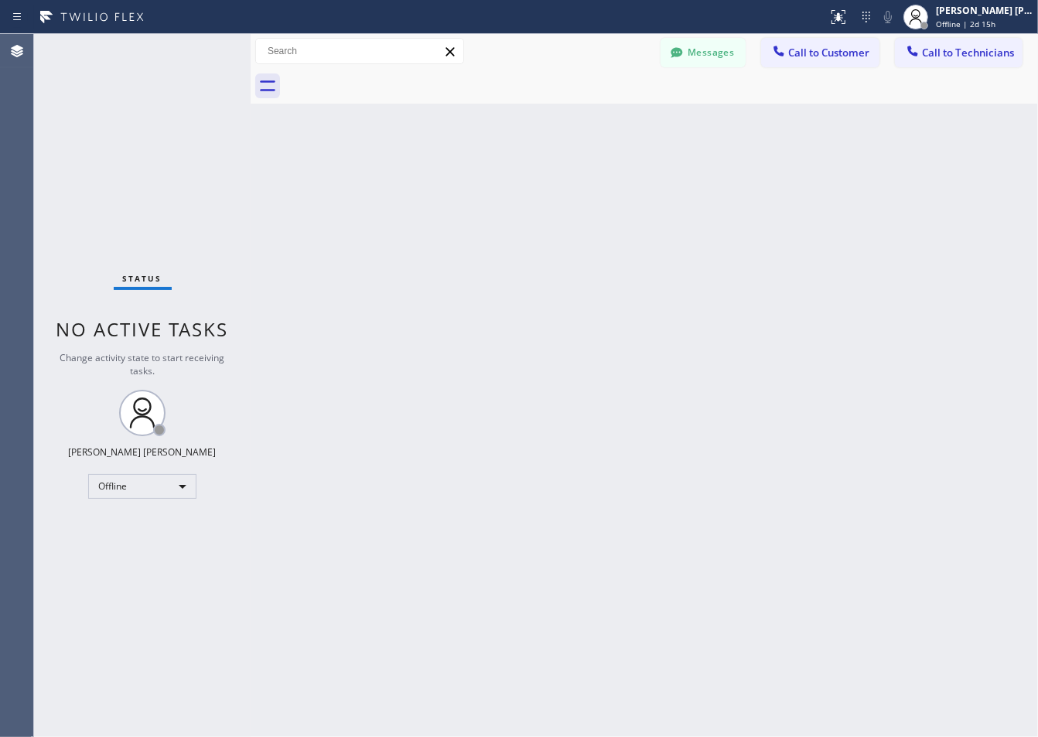
click at [431, 183] on div "Back to Dashboard Change Sender ID Customers Technicians ZS [PERSON_NAME] [DATE…" at bounding box center [645, 385] width 788 height 703
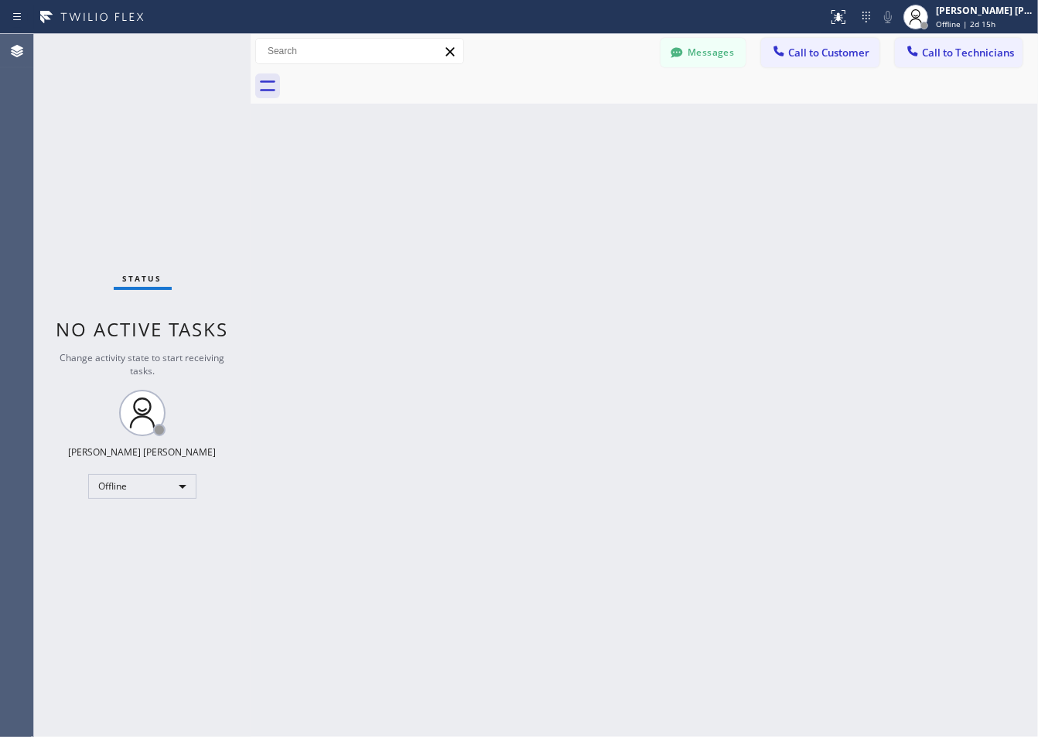
click at [431, 183] on div "Back to Dashboard Change Sender ID Customers Technicians ZS [PERSON_NAME] [DATE…" at bounding box center [645, 385] width 788 height 703
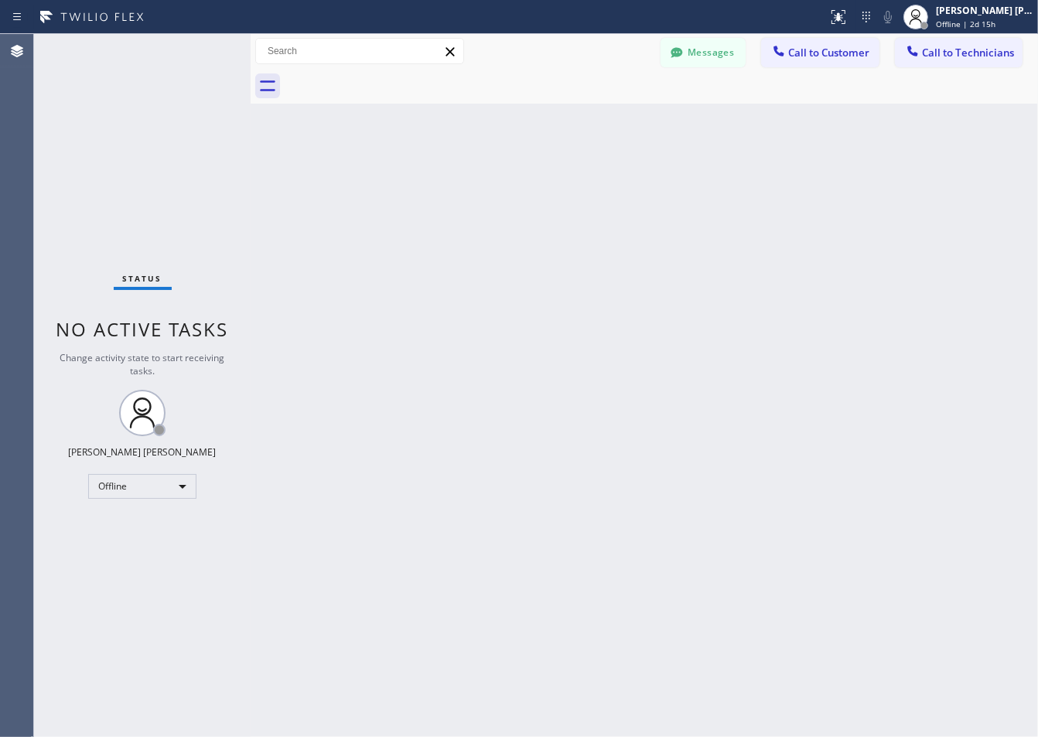
click at [431, 183] on div "Back to Dashboard Change Sender ID Customers Technicians ZS [PERSON_NAME] [DATE…" at bounding box center [645, 385] width 788 height 703
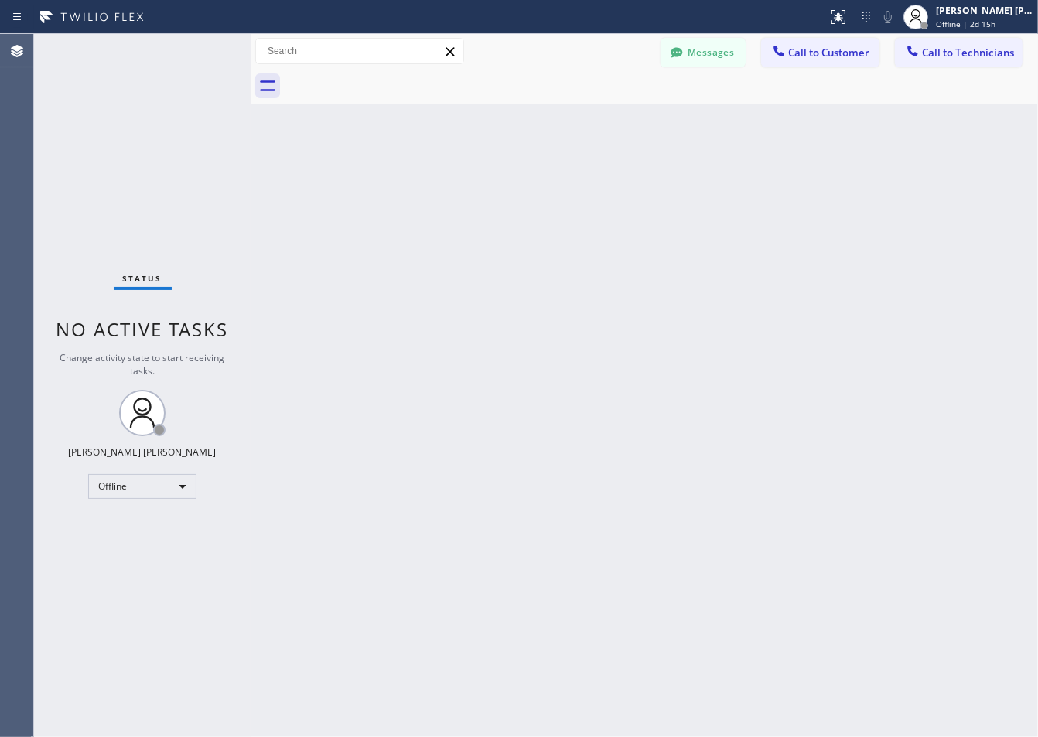
click at [431, 183] on div "Back to Dashboard Change Sender ID Customers Technicians ZS [PERSON_NAME] [DATE…" at bounding box center [645, 385] width 788 height 703
click at [430, 183] on div "Back to Dashboard Change Sender ID Customers Technicians ZS [PERSON_NAME] [DATE…" at bounding box center [645, 385] width 788 height 703
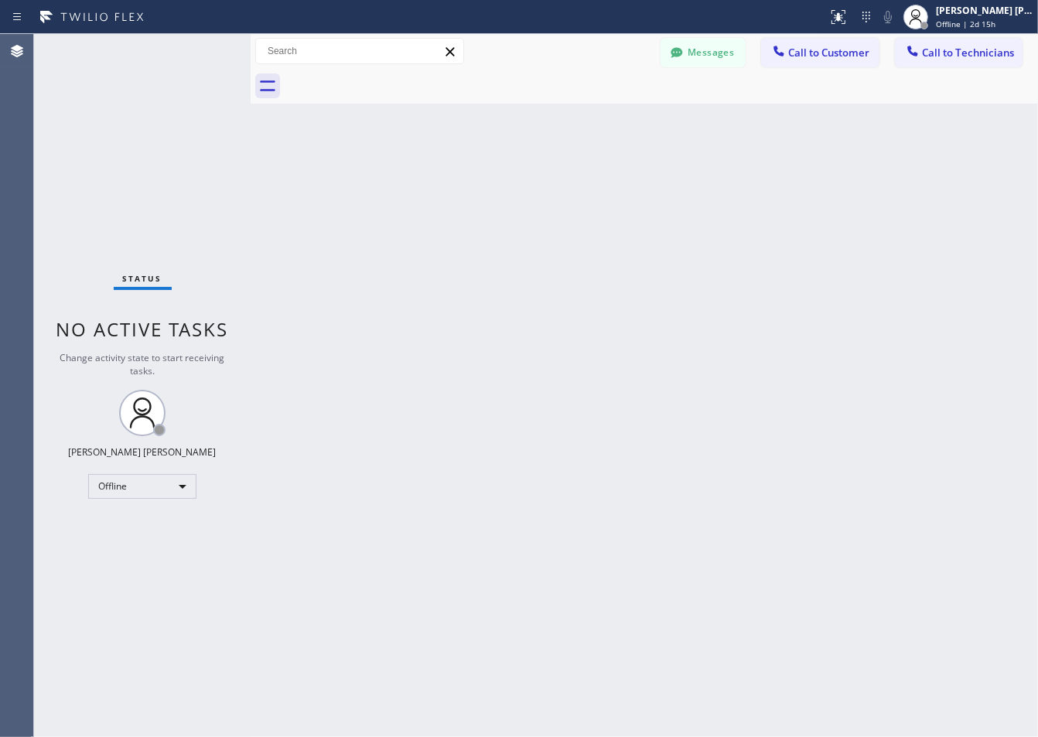
click at [430, 183] on div "Back to Dashboard Change Sender ID Customers Technicians ZS [PERSON_NAME] [DATE…" at bounding box center [645, 385] width 788 height 703
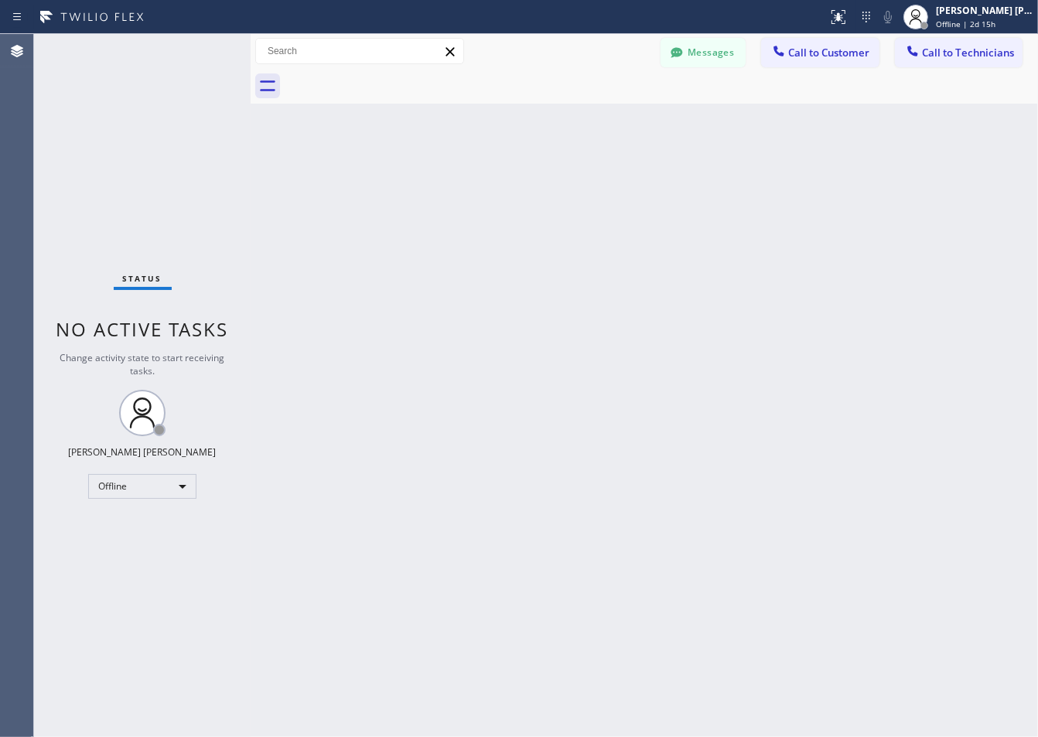
click at [430, 183] on div "Back to Dashboard Change Sender ID Customers Technicians ZS [PERSON_NAME] [DATE…" at bounding box center [645, 385] width 788 height 703
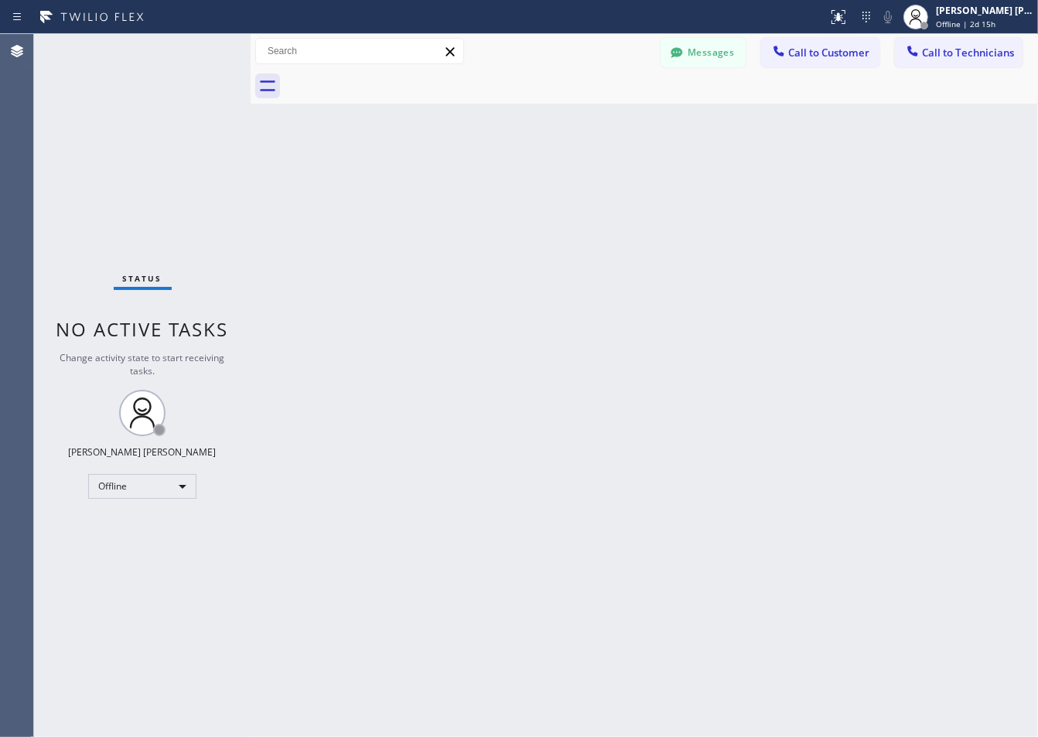
click at [430, 183] on div "Back to Dashboard Change Sender ID Customers Technicians ZS [PERSON_NAME] [DATE…" at bounding box center [645, 385] width 788 height 703
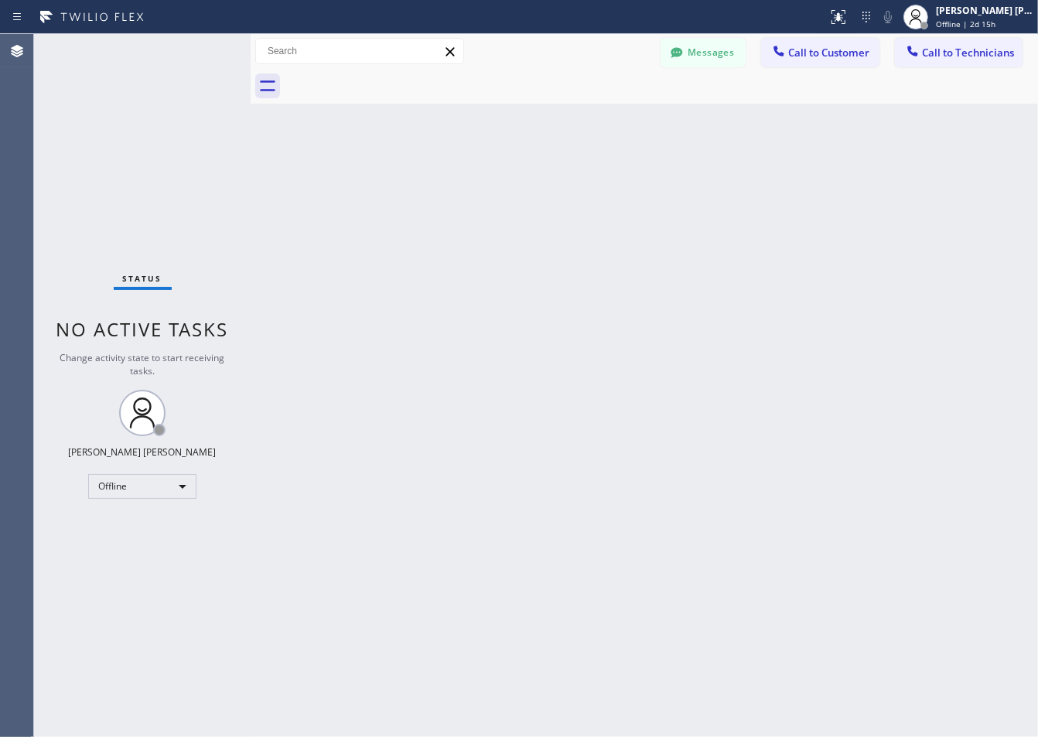
click at [430, 183] on div "Back to Dashboard Change Sender ID Customers Technicians ZS [PERSON_NAME] [DATE…" at bounding box center [645, 385] width 788 height 703
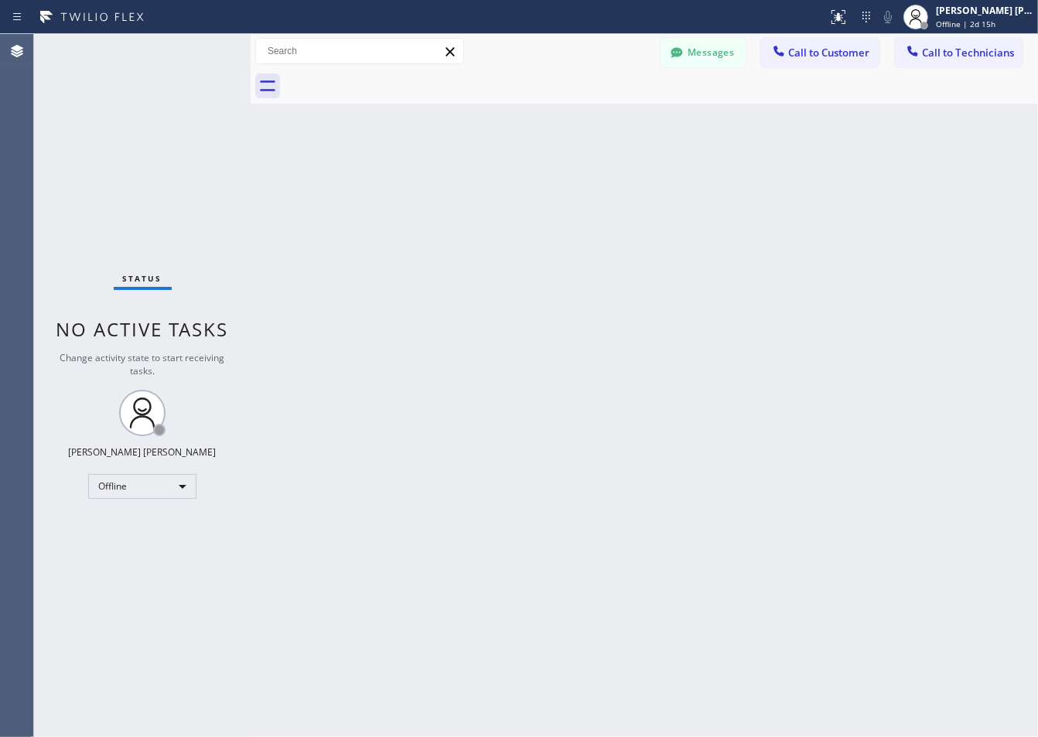
click at [430, 183] on div "Back to Dashboard Change Sender ID Customers Technicians ZS [PERSON_NAME] [DATE…" at bounding box center [645, 385] width 788 height 703
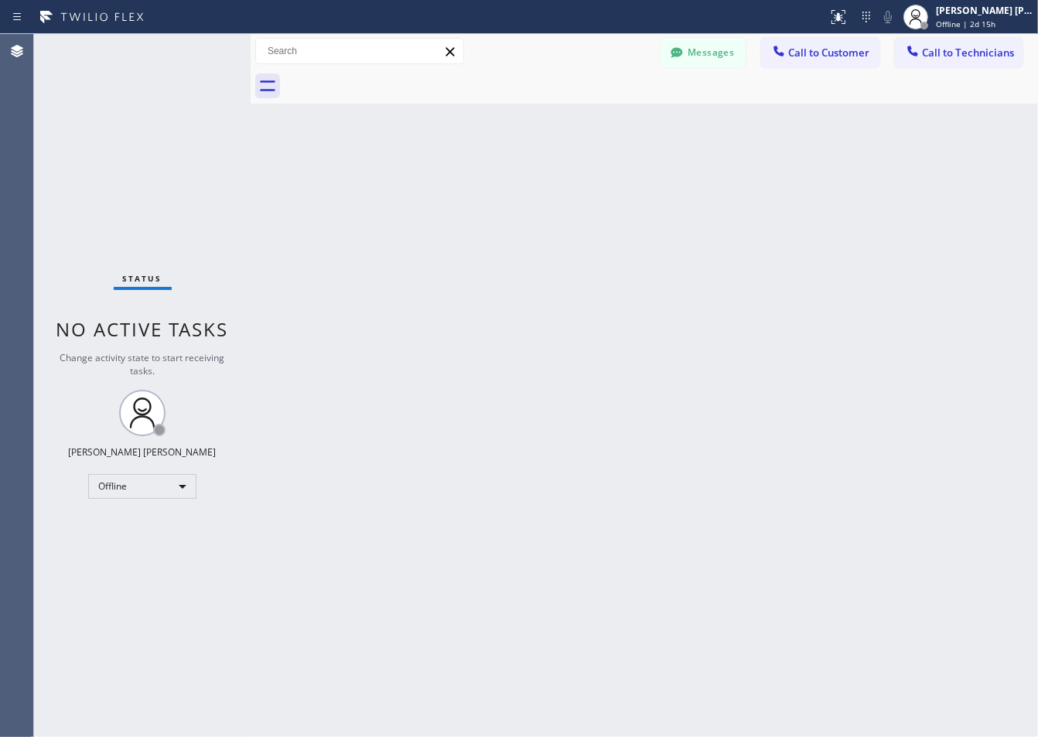
click at [430, 183] on div "Back to Dashboard Change Sender ID Customers Technicians ZS [PERSON_NAME] [DATE…" at bounding box center [645, 385] width 788 height 703
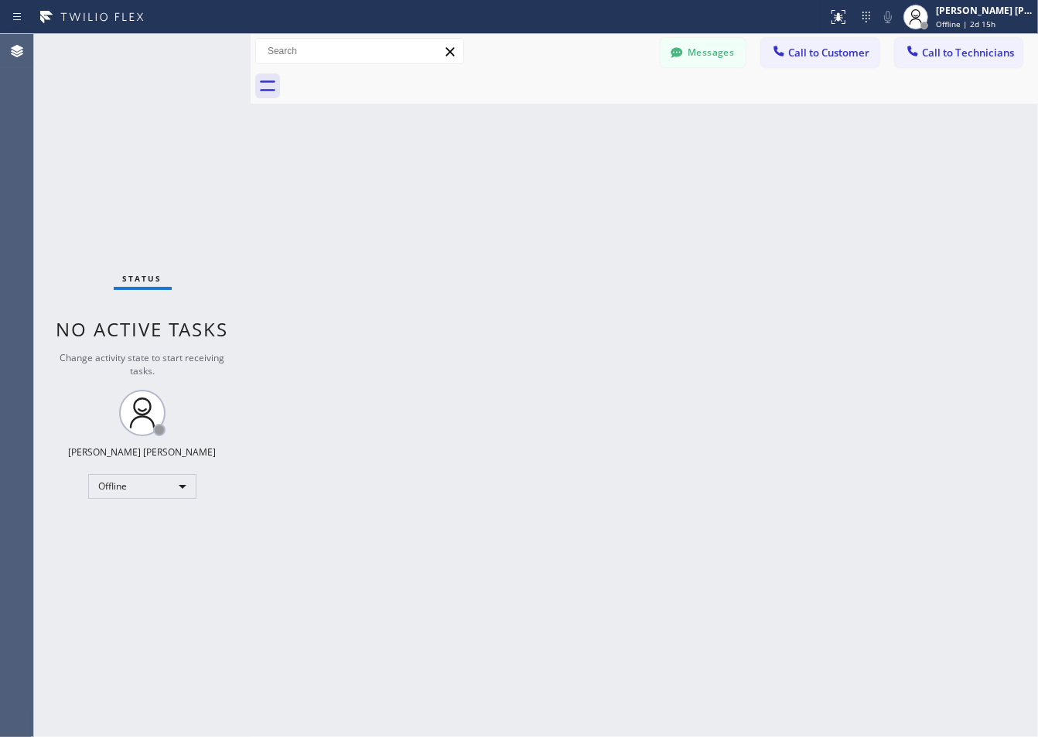
click at [430, 183] on div "Back to Dashboard Change Sender ID Customers Technicians ZS [PERSON_NAME] [DATE…" at bounding box center [645, 385] width 788 height 703
click at [430, 184] on div "Back to Dashboard Change Sender ID Customers Technicians ZS [PERSON_NAME] [DATE…" at bounding box center [645, 385] width 788 height 703
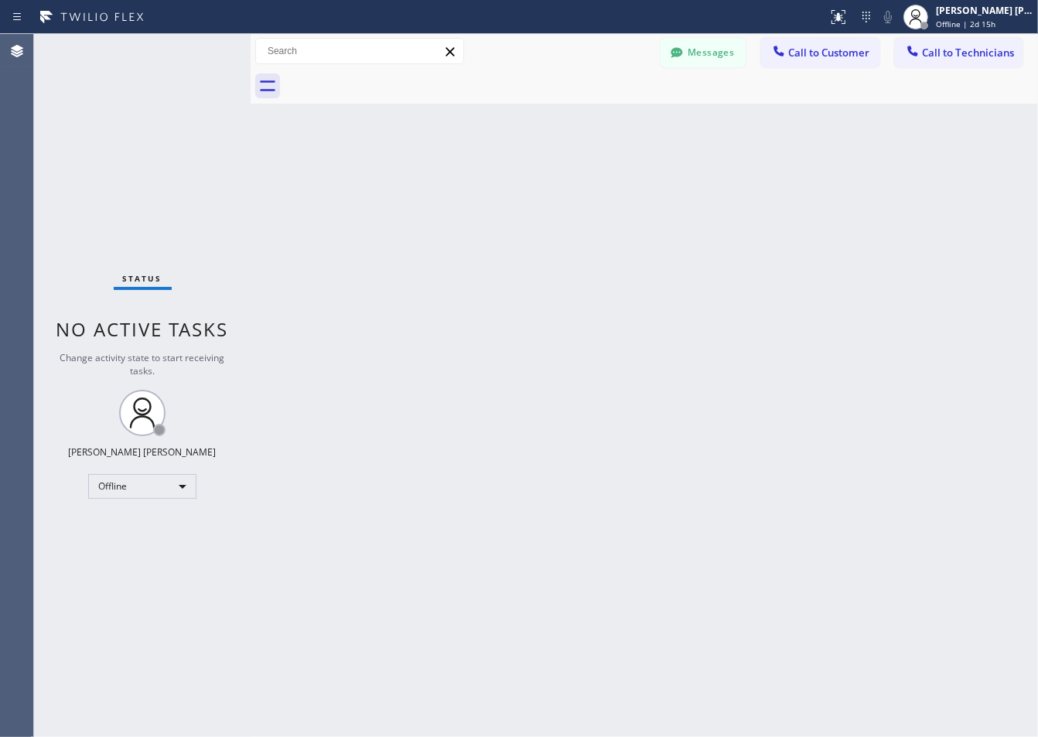
click at [430, 184] on div "Back to Dashboard Change Sender ID Customers Technicians ZS [PERSON_NAME] [DATE…" at bounding box center [645, 385] width 788 height 703
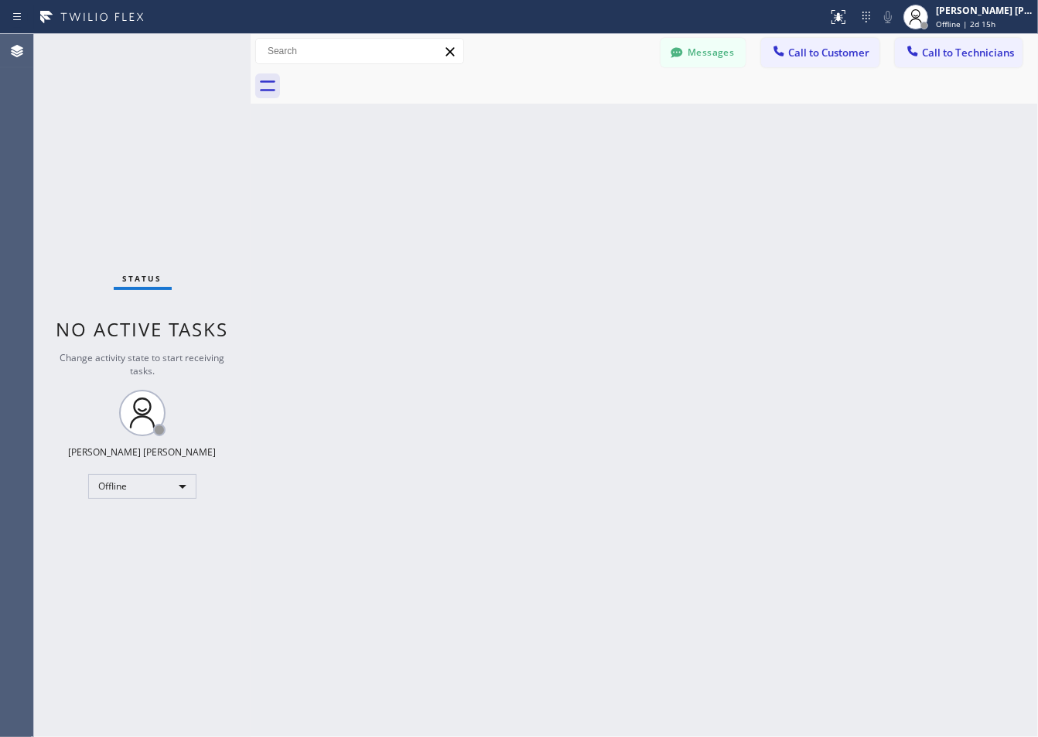
click at [430, 184] on div "Back to Dashboard Change Sender ID Customers Technicians ZS [PERSON_NAME] [DATE…" at bounding box center [645, 385] width 788 height 703
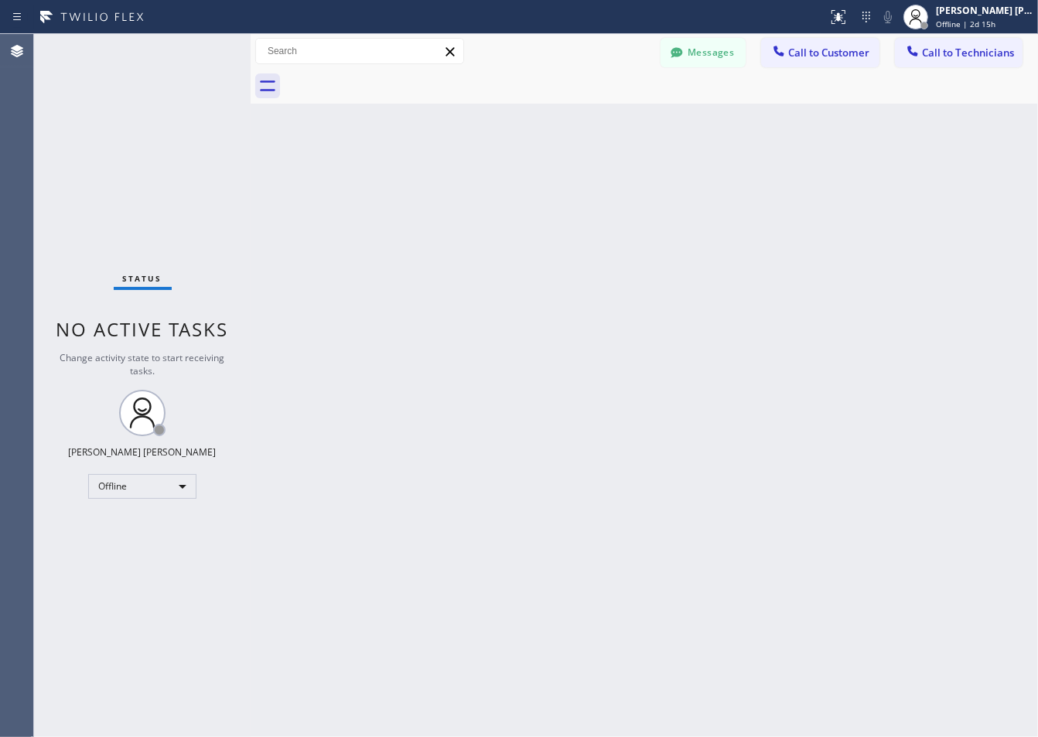
click at [430, 184] on div "Back to Dashboard Change Sender ID Customers Technicians ZS [PERSON_NAME] [DATE…" at bounding box center [645, 385] width 788 height 703
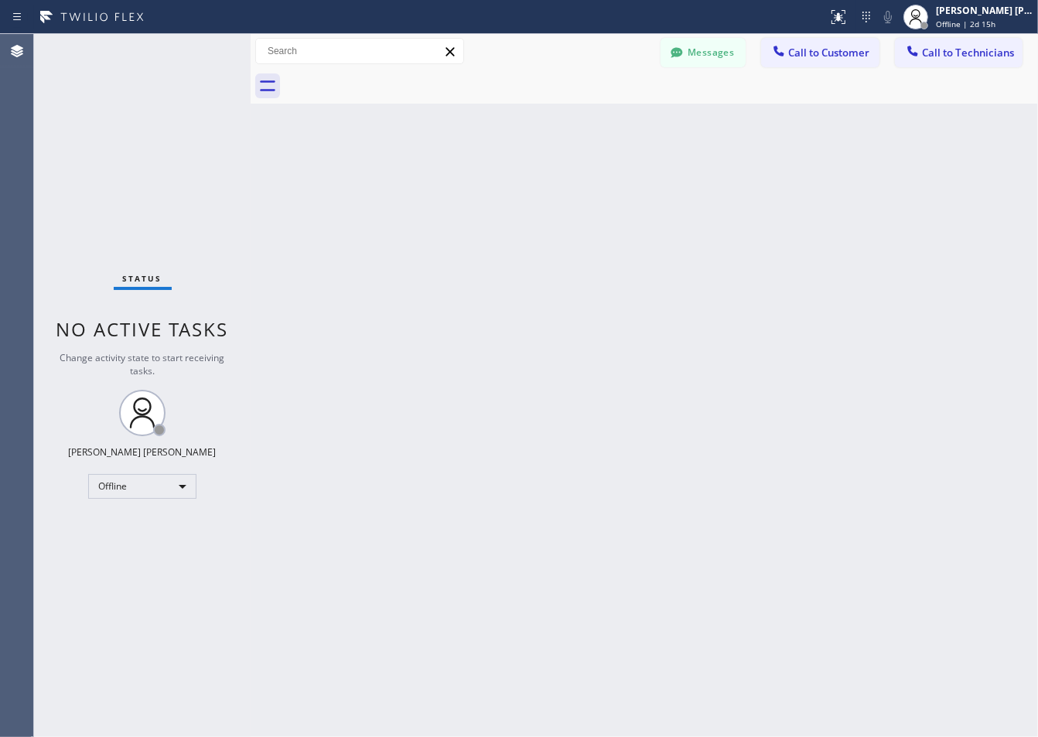
click at [430, 184] on div "Back to Dashboard Change Sender ID Customers Technicians ZS [PERSON_NAME] [DATE…" at bounding box center [645, 385] width 788 height 703
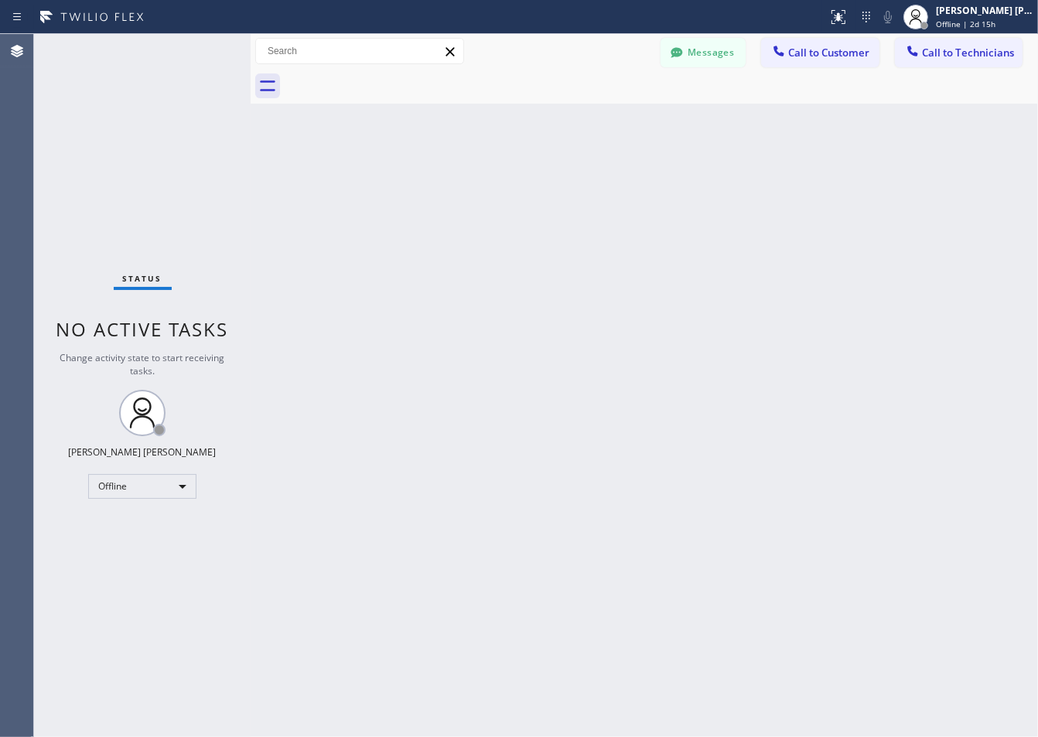
click at [430, 184] on div "Back to Dashboard Change Sender ID Customers Technicians ZS [PERSON_NAME] [DATE…" at bounding box center [645, 385] width 788 height 703
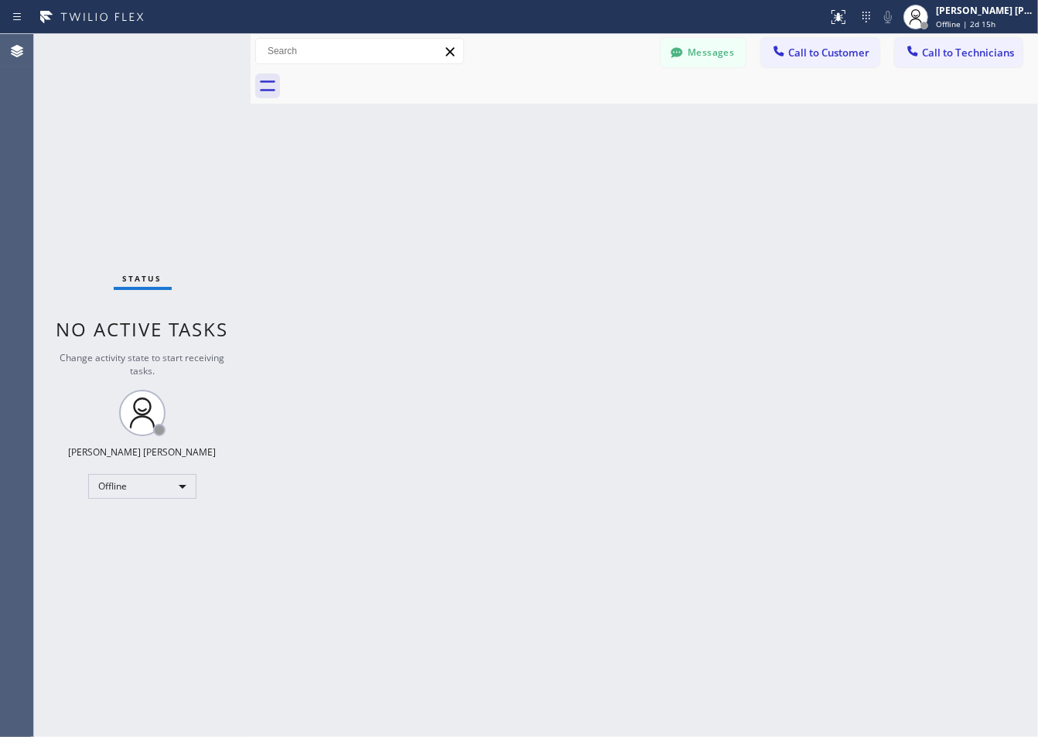
click at [430, 184] on div "Back to Dashboard Change Sender ID Customers Technicians ZS [PERSON_NAME] [DATE…" at bounding box center [645, 385] width 788 height 703
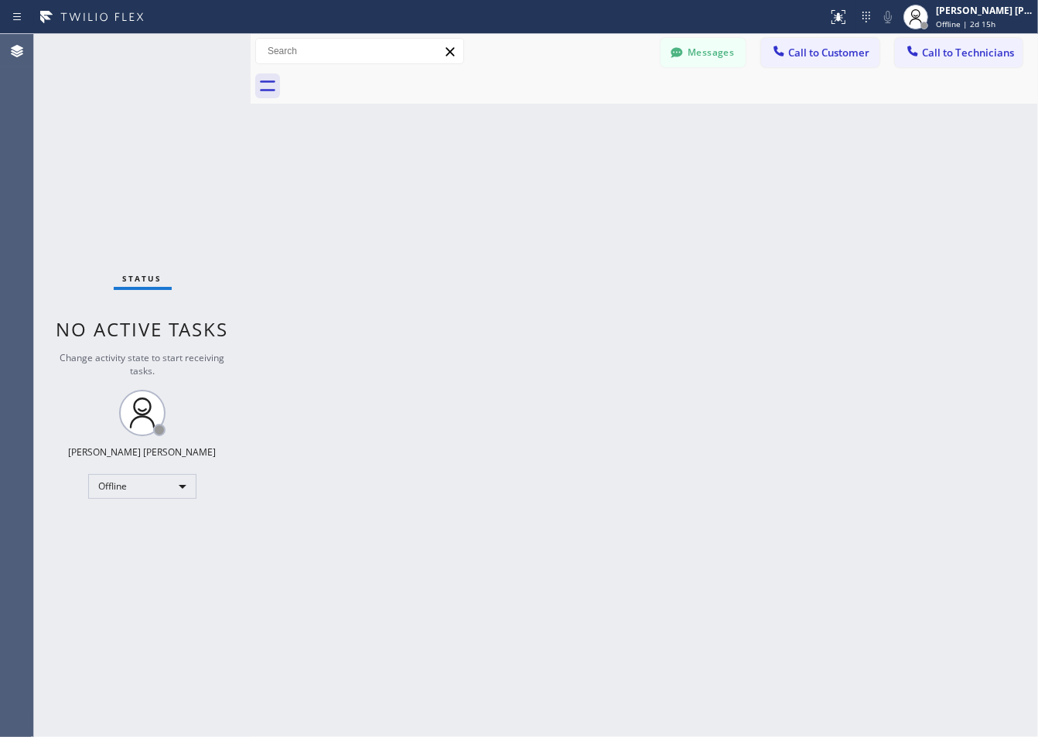
click at [430, 184] on div "Back to Dashboard Change Sender ID Customers Technicians ZS [PERSON_NAME] [DATE…" at bounding box center [645, 385] width 788 height 703
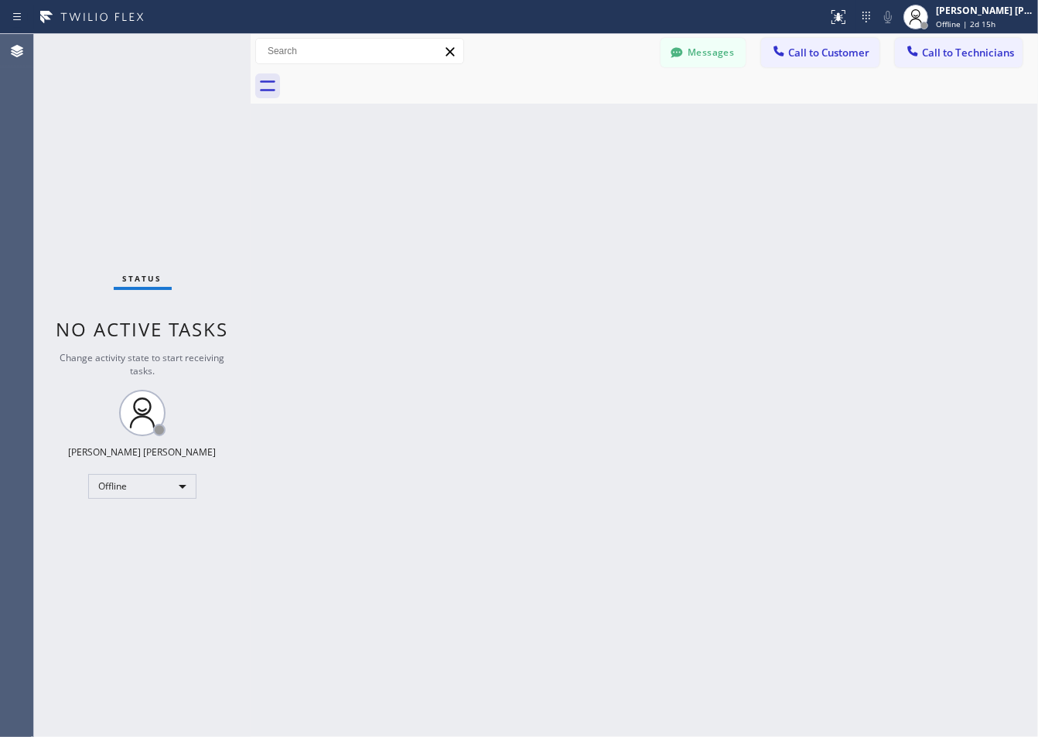
click at [430, 184] on div "Back to Dashboard Change Sender ID Customers Technicians ZS [PERSON_NAME] [DATE…" at bounding box center [645, 385] width 788 height 703
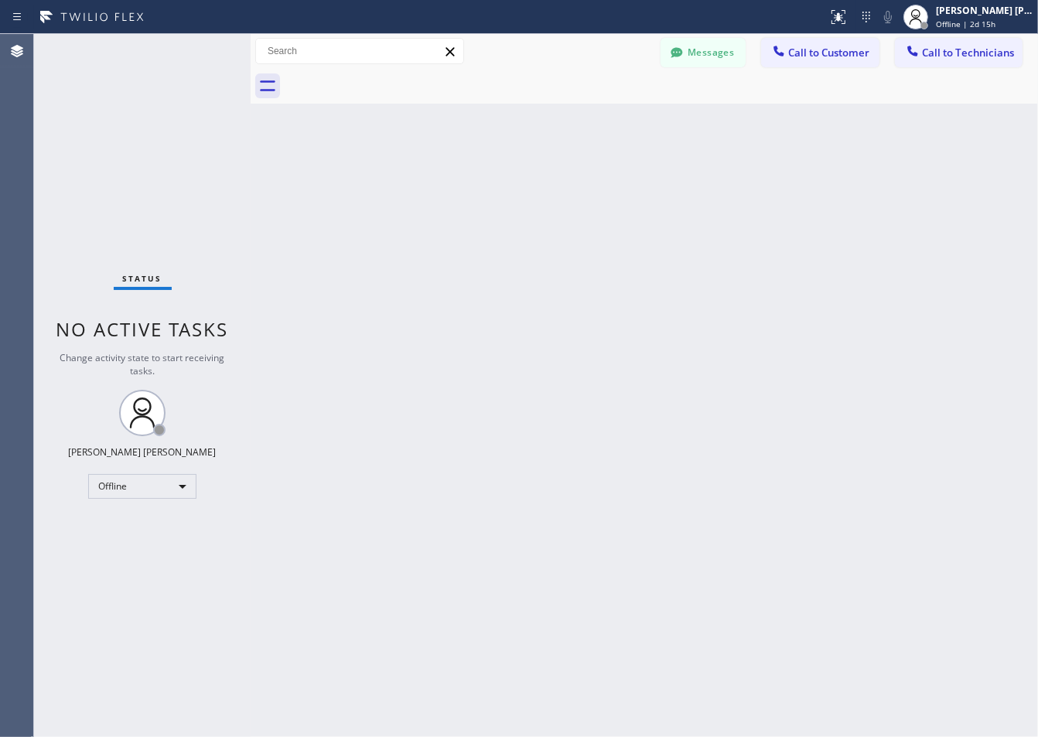
click at [430, 184] on div "Back to Dashboard Change Sender ID Customers Technicians ZS [PERSON_NAME] [DATE…" at bounding box center [645, 385] width 788 height 703
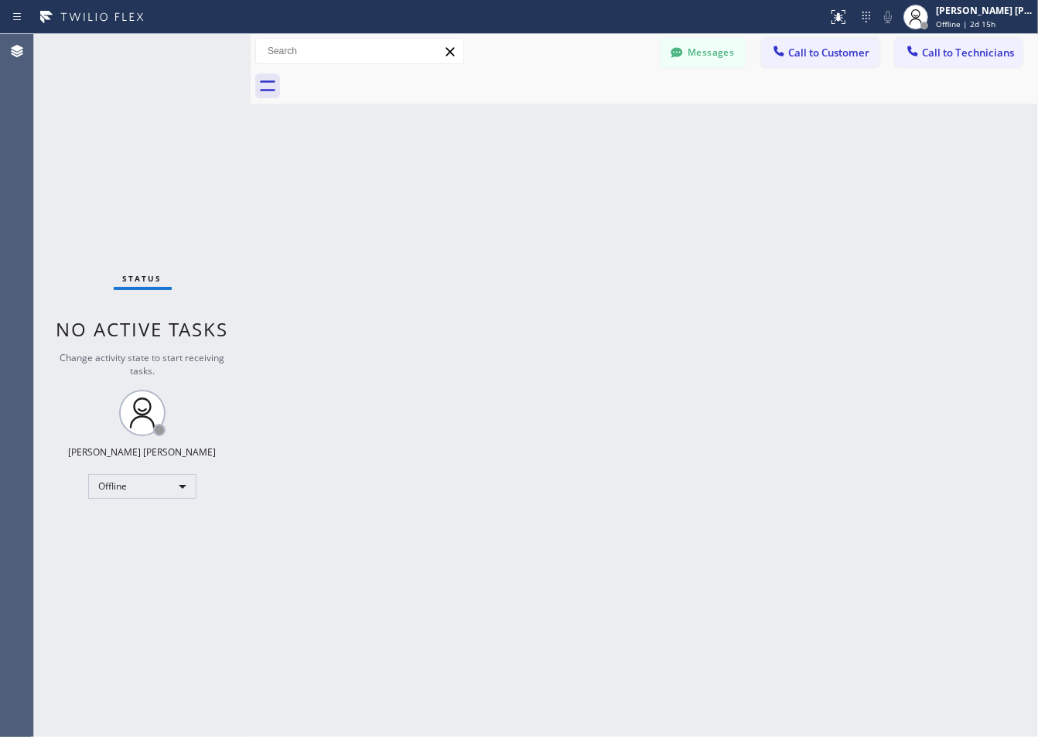
click at [430, 184] on div "Back to Dashboard Change Sender ID Customers Technicians ZS [PERSON_NAME] [DATE…" at bounding box center [645, 385] width 788 height 703
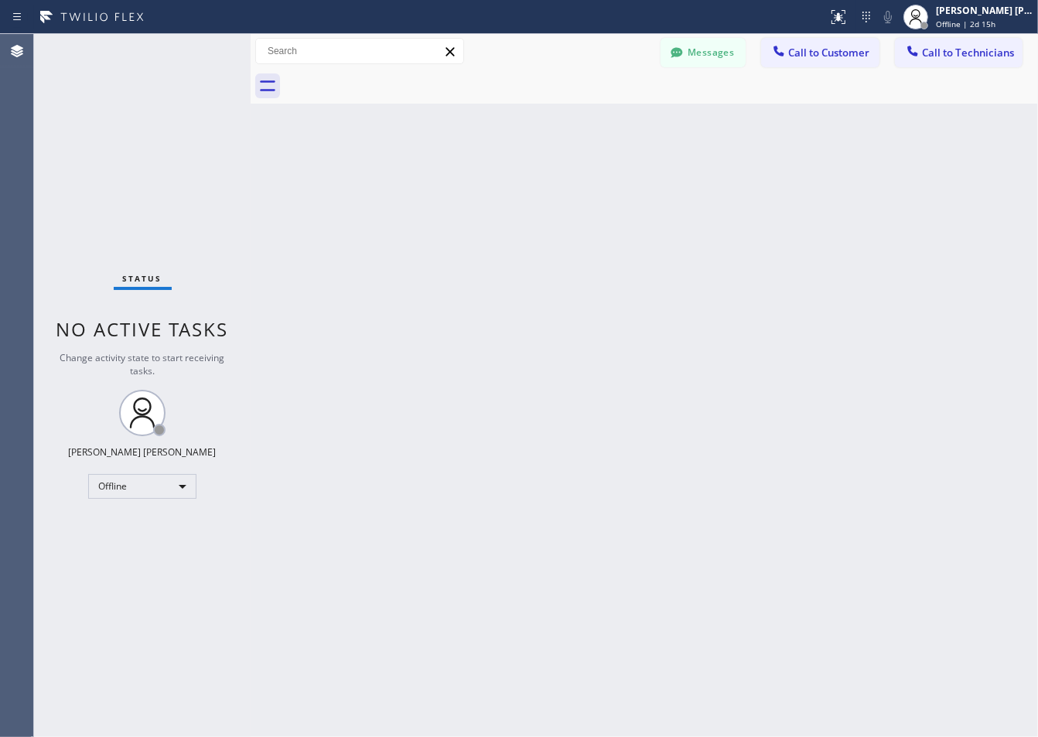
click at [430, 184] on div "Back to Dashboard Change Sender ID Customers Technicians ZS [PERSON_NAME] [DATE…" at bounding box center [645, 385] width 788 height 703
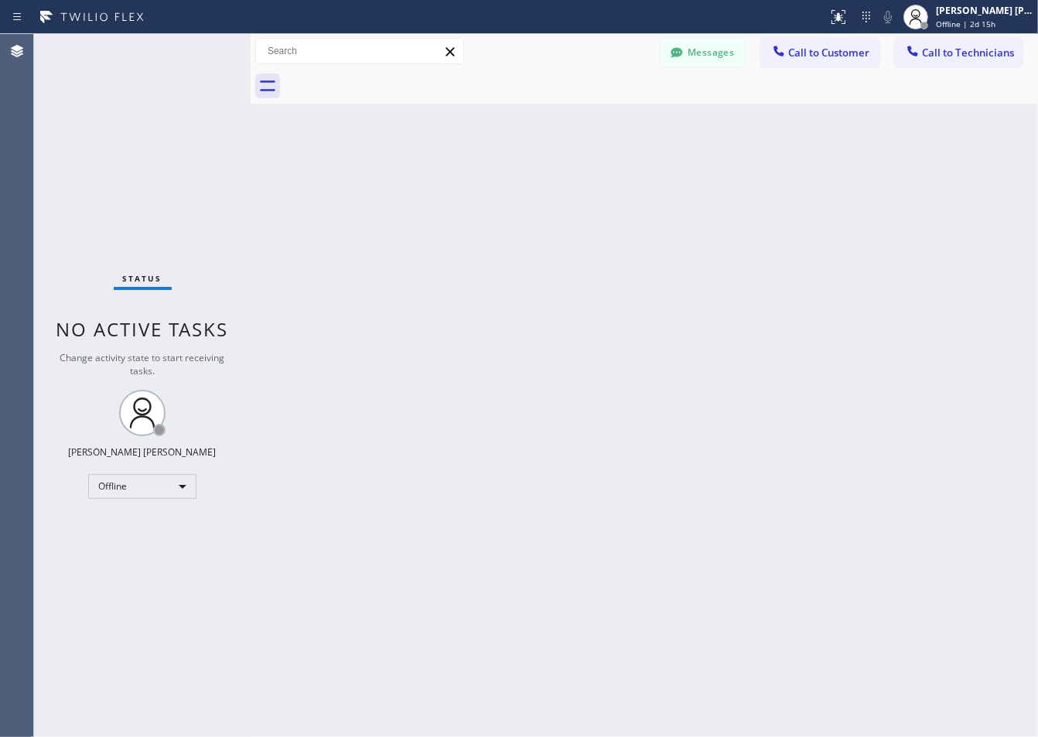
click at [430, 184] on div "Back to Dashboard Change Sender ID Customers Technicians ZS [PERSON_NAME] [DATE…" at bounding box center [645, 385] width 788 height 703
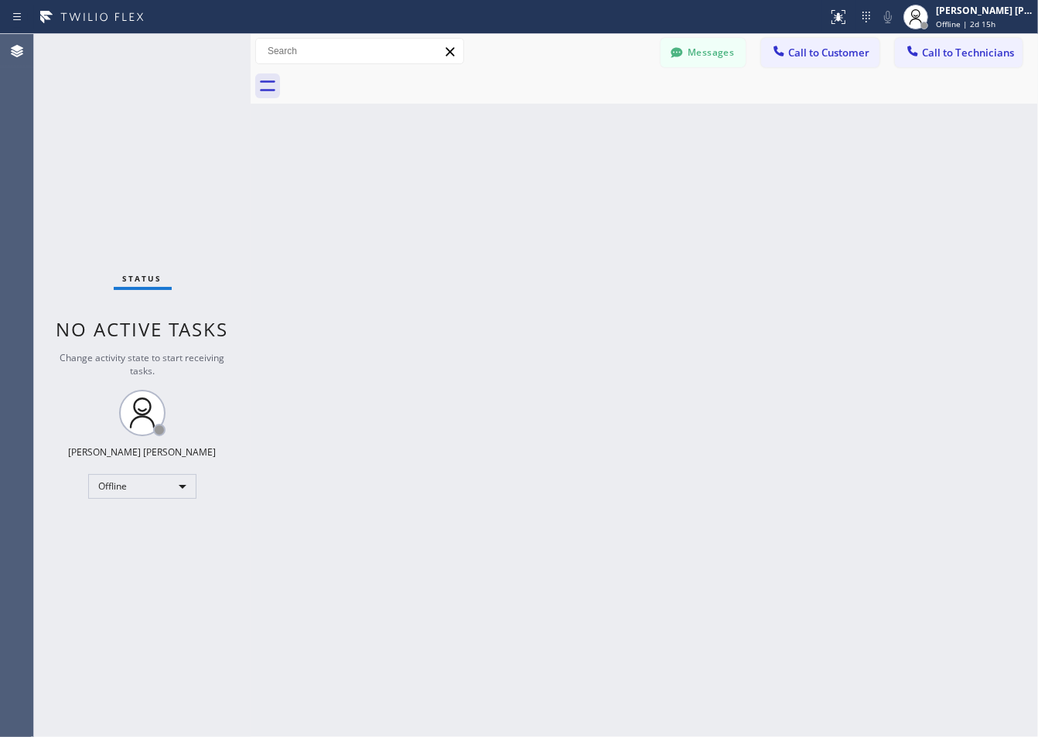
click at [430, 184] on div "Back to Dashboard Change Sender ID Customers Technicians ZS [PERSON_NAME] [DATE…" at bounding box center [645, 385] width 788 height 703
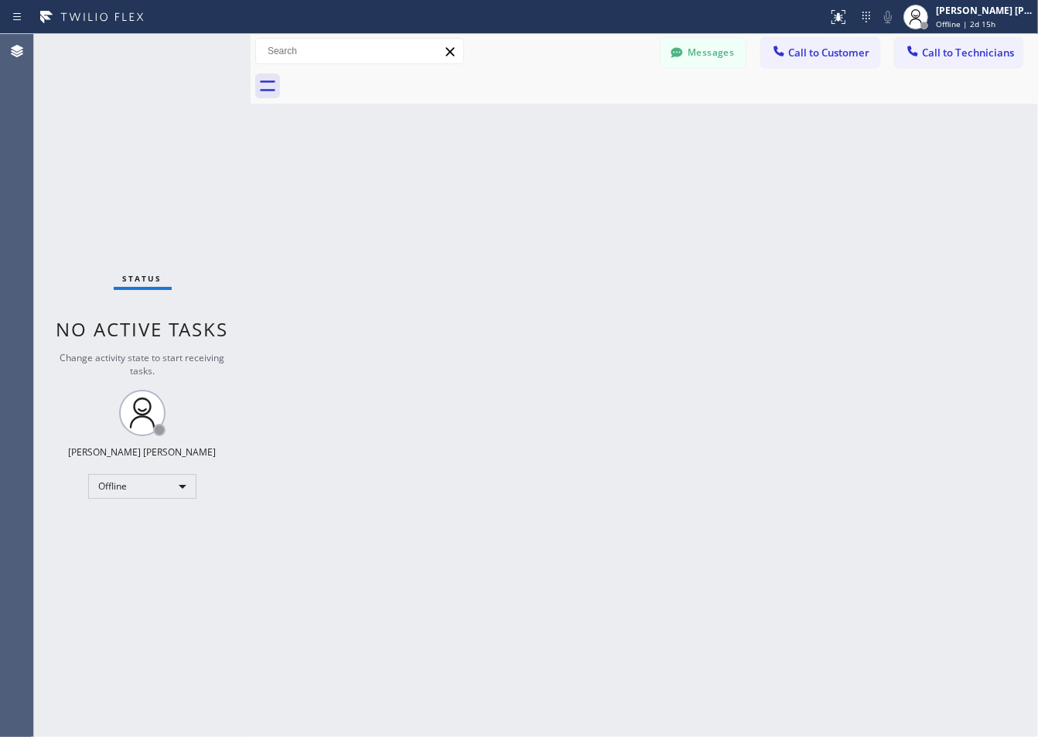
click at [430, 184] on div "Back to Dashboard Change Sender ID Customers Technicians ZS [PERSON_NAME] [DATE…" at bounding box center [645, 385] width 788 height 703
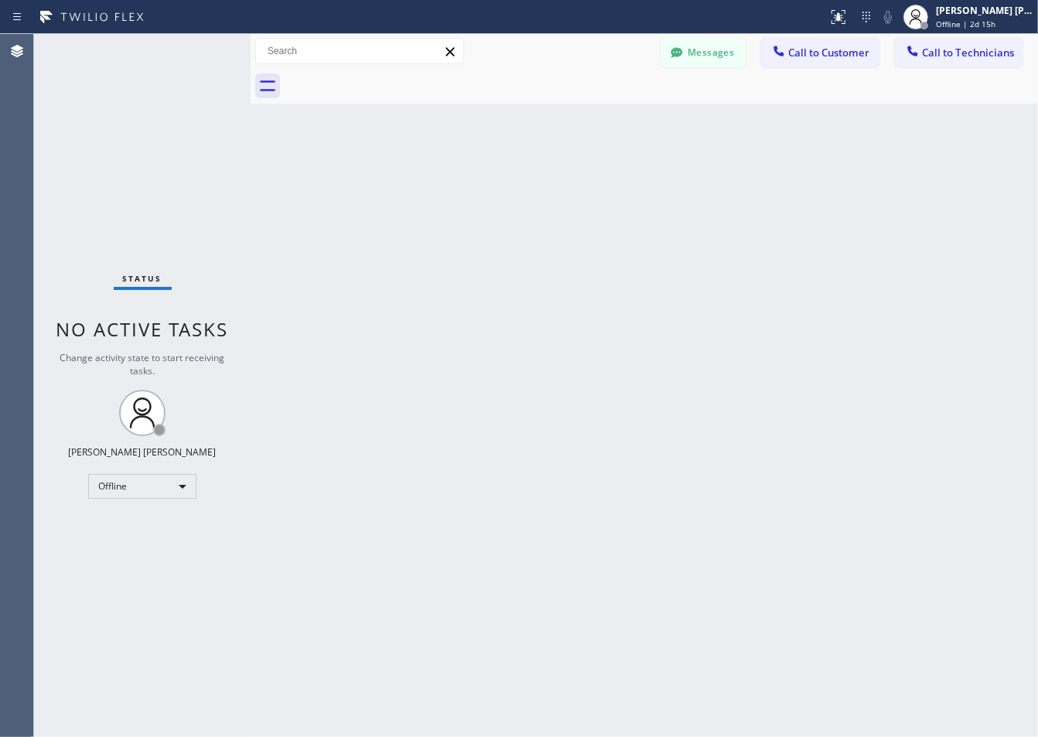
click at [430, 184] on div "Back to Dashboard Change Sender ID Customers Technicians ZS [PERSON_NAME] [DATE…" at bounding box center [645, 385] width 788 height 703
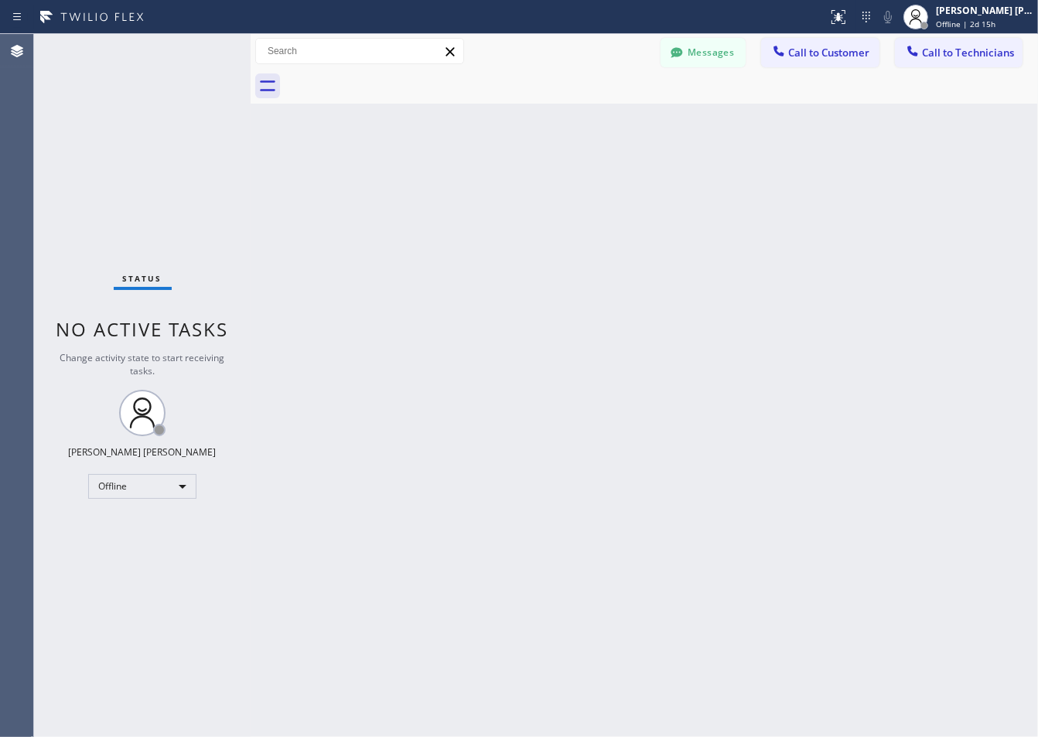
click at [430, 184] on div "Back to Dashboard Change Sender ID Customers Technicians ZS [PERSON_NAME] [DATE…" at bounding box center [645, 385] width 788 height 703
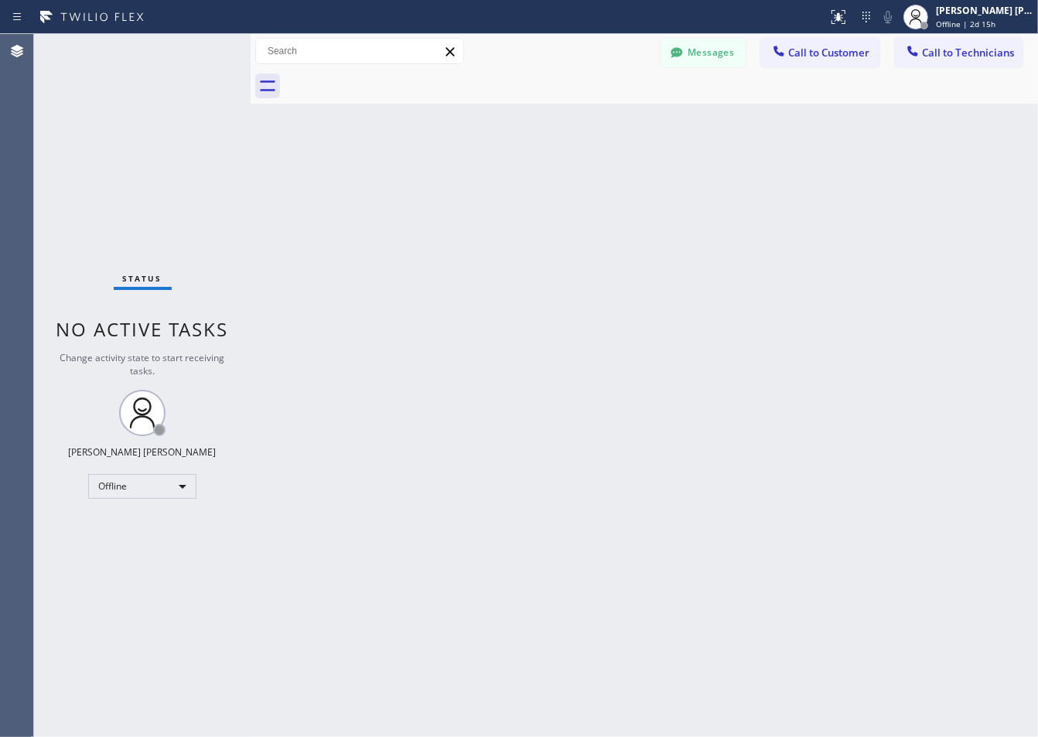
click at [430, 184] on div "Back to Dashboard Change Sender ID Customers Technicians ZS [PERSON_NAME] [DATE…" at bounding box center [645, 385] width 788 height 703
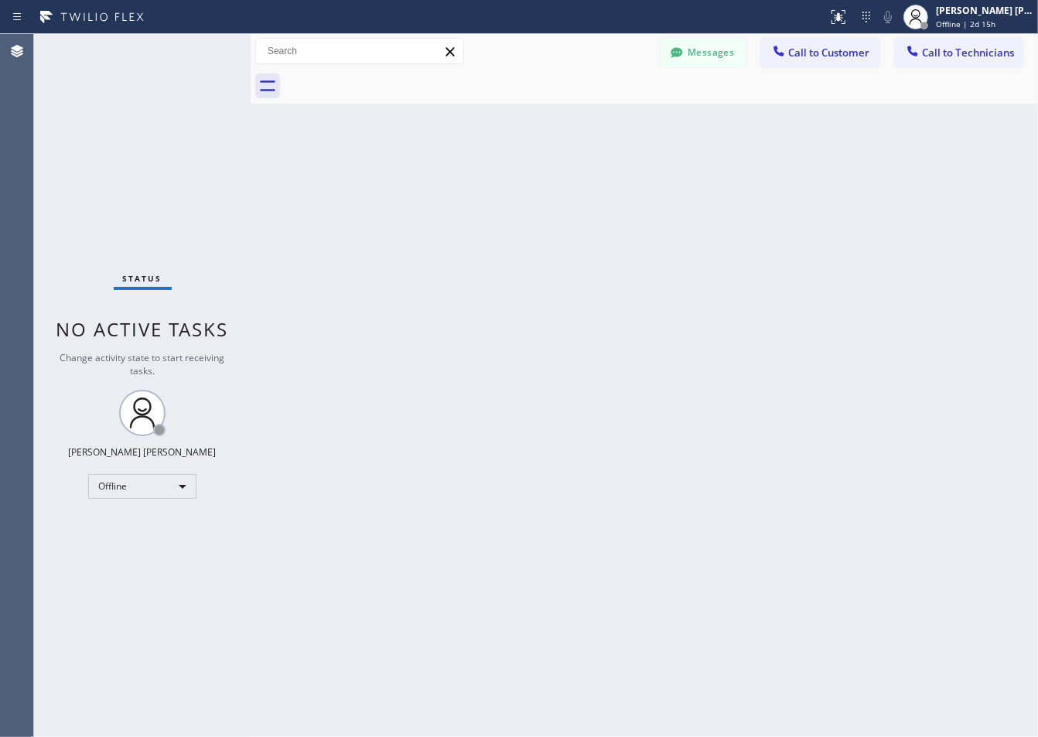
click at [430, 184] on div "Back to Dashboard Change Sender ID Customers Technicians ZS [PERSON_NAME] [DATE…" at bounding box center [645, 385] width 788 height 703
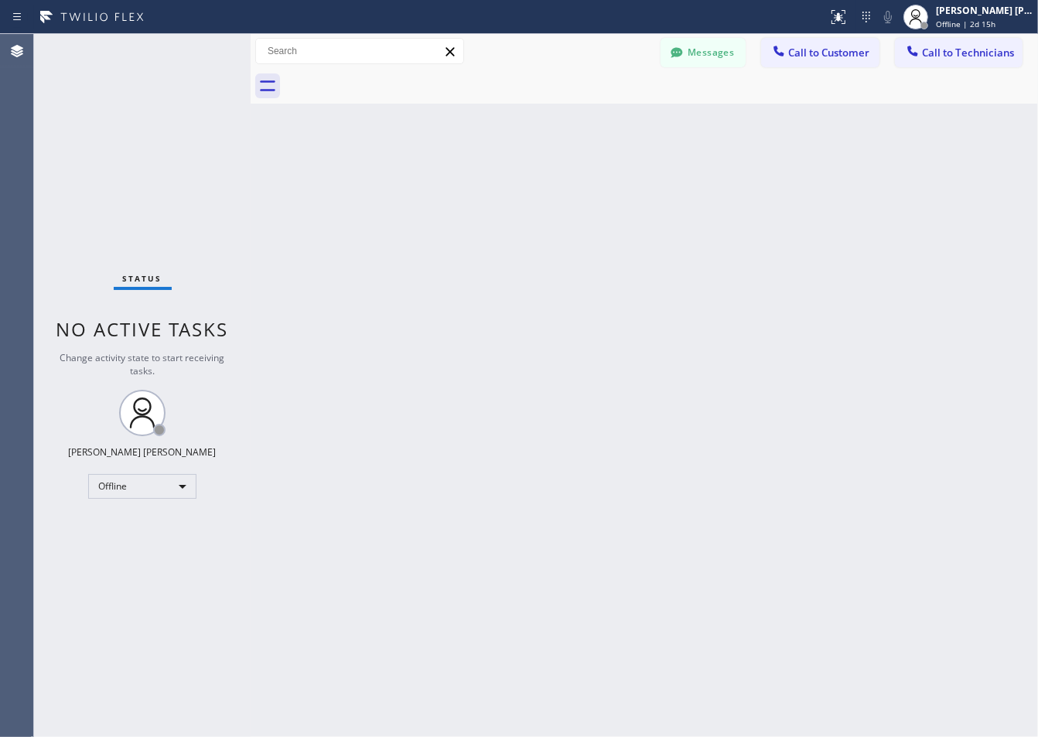
click at [430, 184] on div "Back to Dashboard Change Sender ID Customers Technicians ZS [PERSON_NAME] [DATE…" at bounding box center [645, 385] width 788 height 703
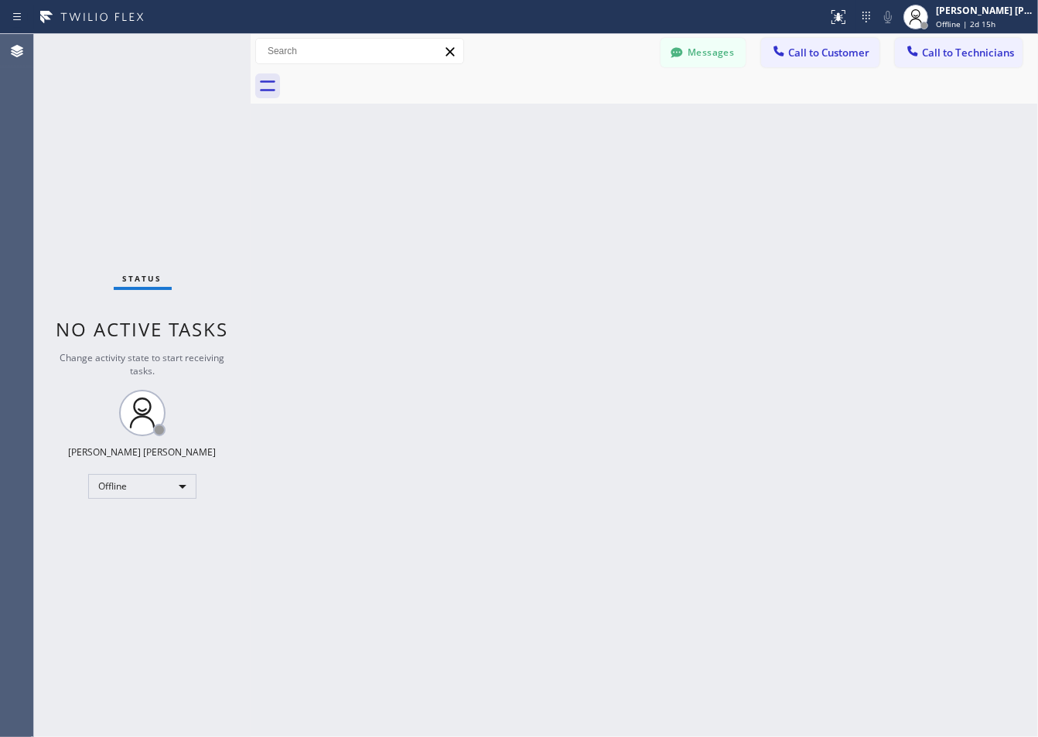
click at [430, 184] on div "Back to Dashboard Change Sender ID Customers Technicians ZS [PERSON_NAME] [DATE…" at bounding box center [645, 385] width 788 height 703
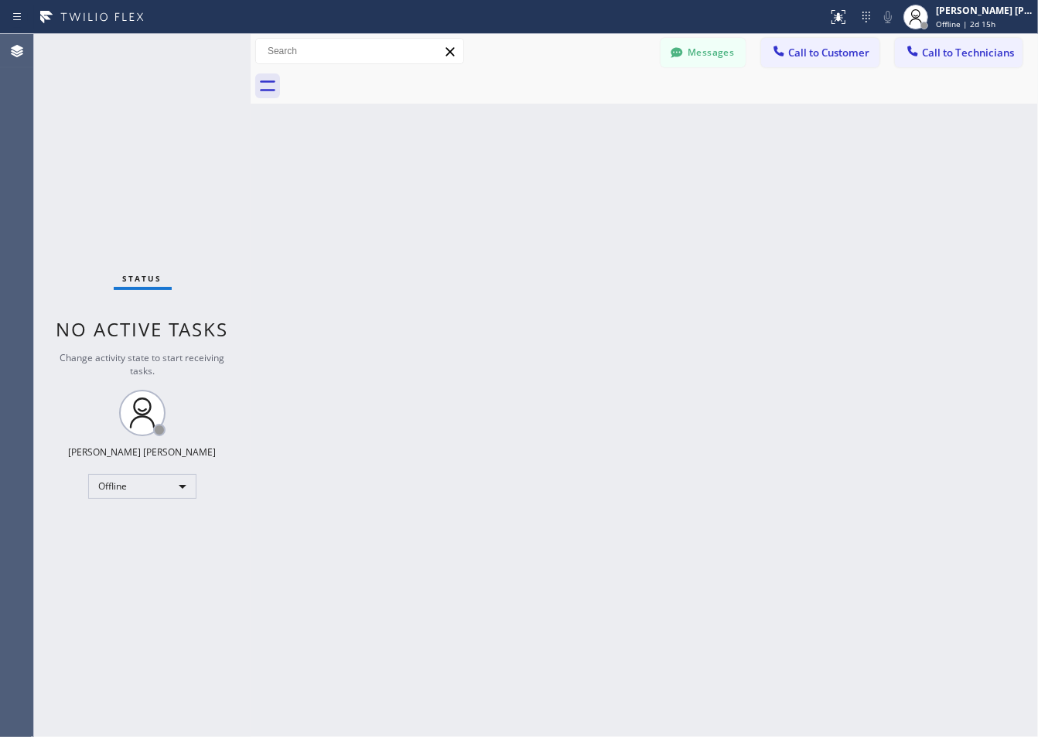
click at [430, 184] on div "Back to Dashboard Change Sender ID Customers Technicians ZS [PERSON_NAME] [DATE…" at bounding box center [645, 385] width 788 height 703
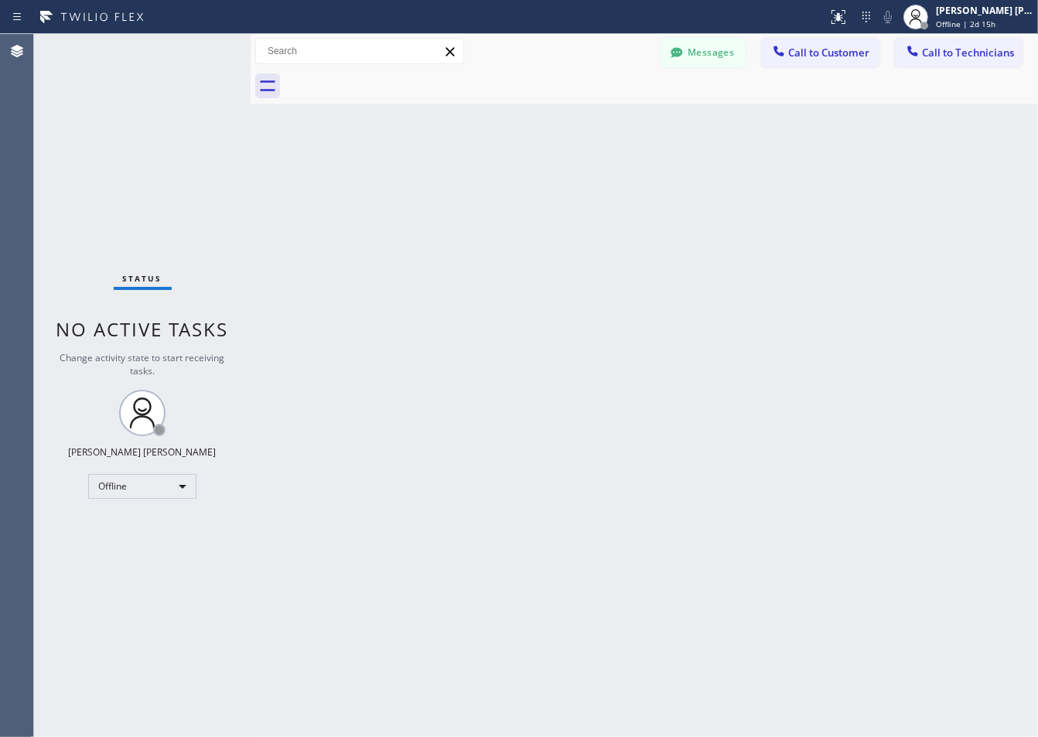
click at [430, 184] on div "Back to Dashboard Change Sender ID Customers Technicians ZS [PERSON_NAME] [DATE…" at bounding box center [645, 385] width 788 height 703
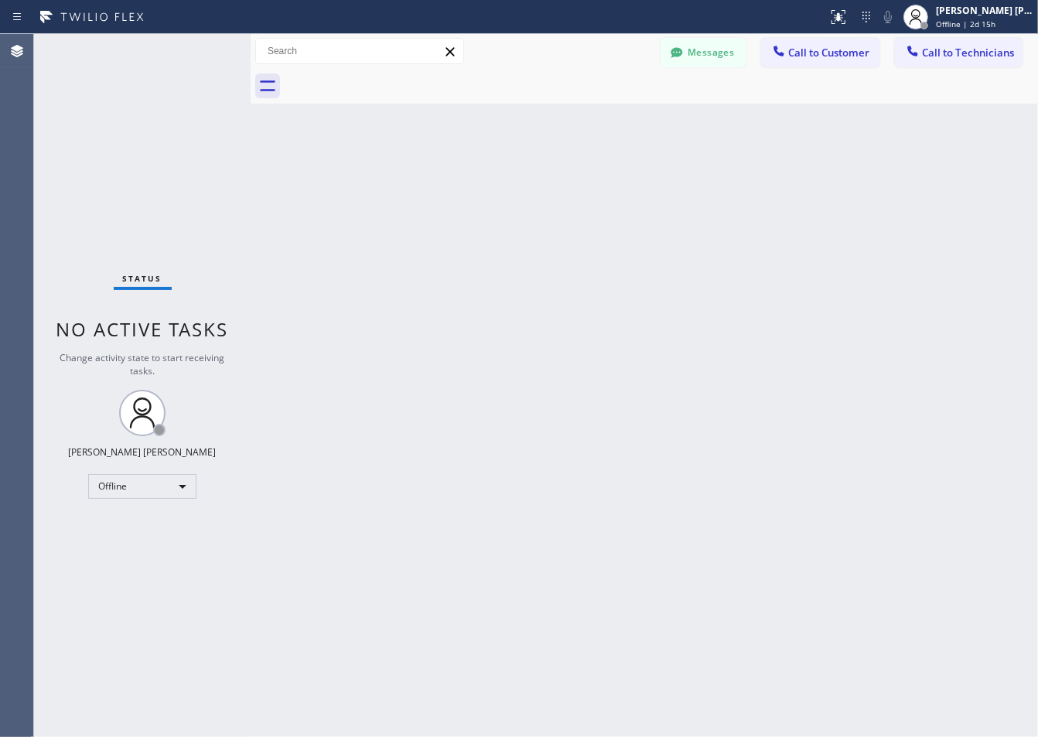
click at [430, 184] on div "Back to Dashboard Change Sender ID Customers Technicians ZS [PERSON_NAME] [DATE…" at bounding box center [645, 385] width 788 height 703
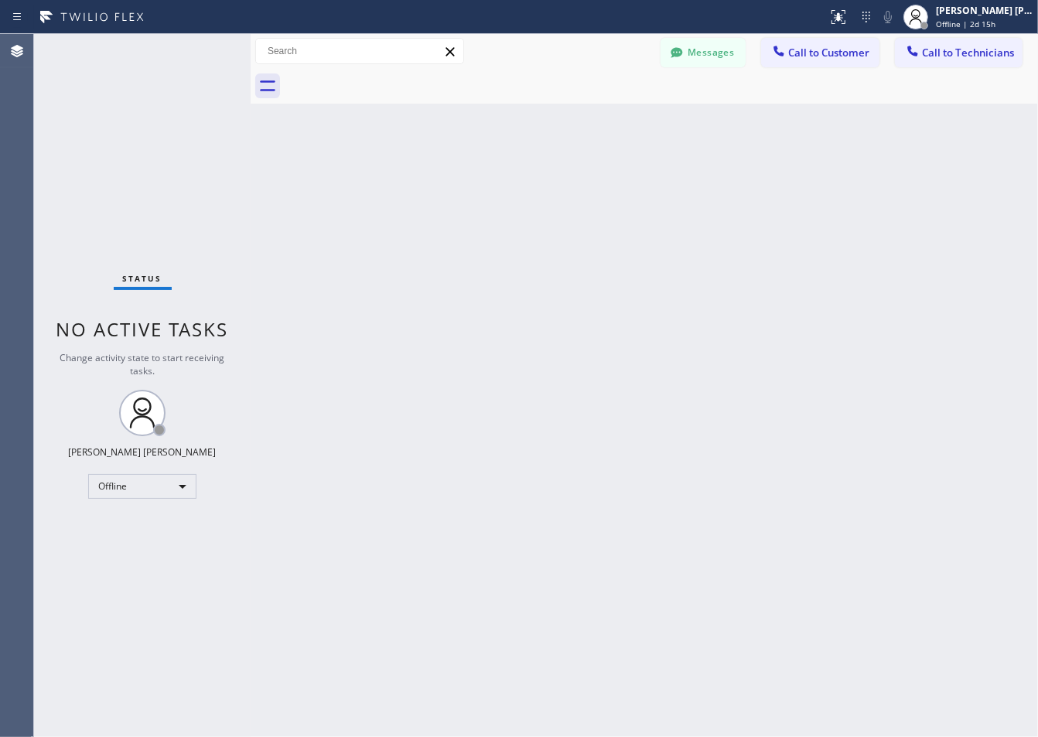
click at [430, 184] on div "Back to Dashboard Change Sender ID Customers Technicians ZS [PERSON_NAME] [DATE…" at bounding box center [645, 385] width 788 height 703
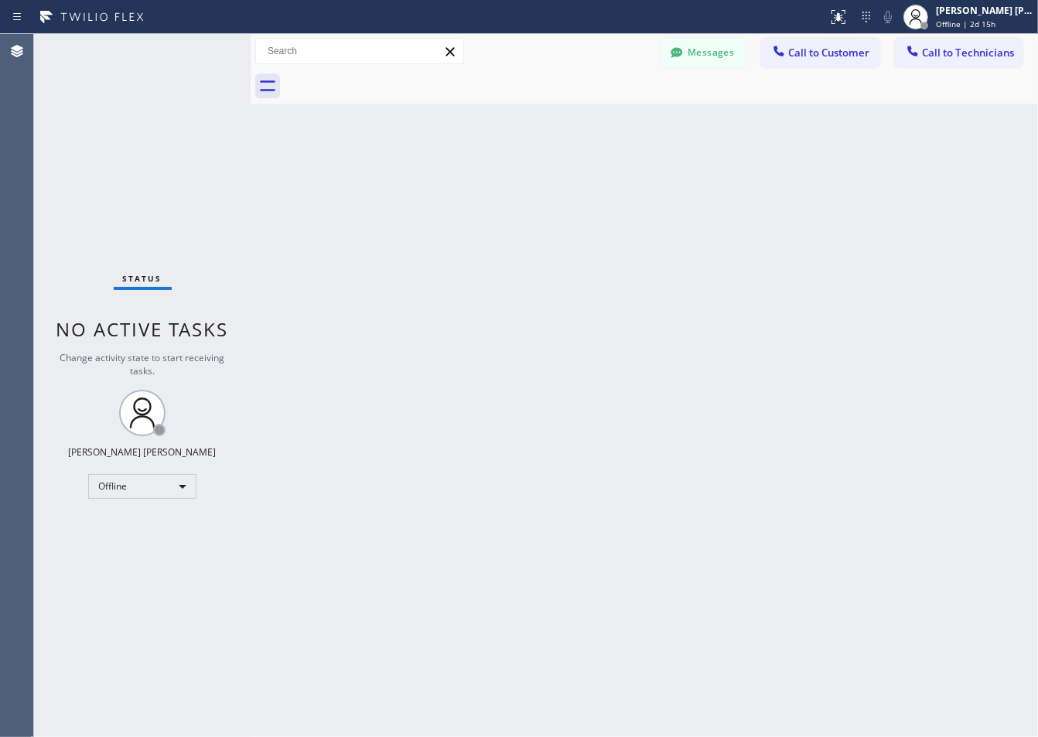
click
drag, startPoint x: 424, startPoint y: 200, endPoint x: 444, endPoint y: 199, distance: 20.1
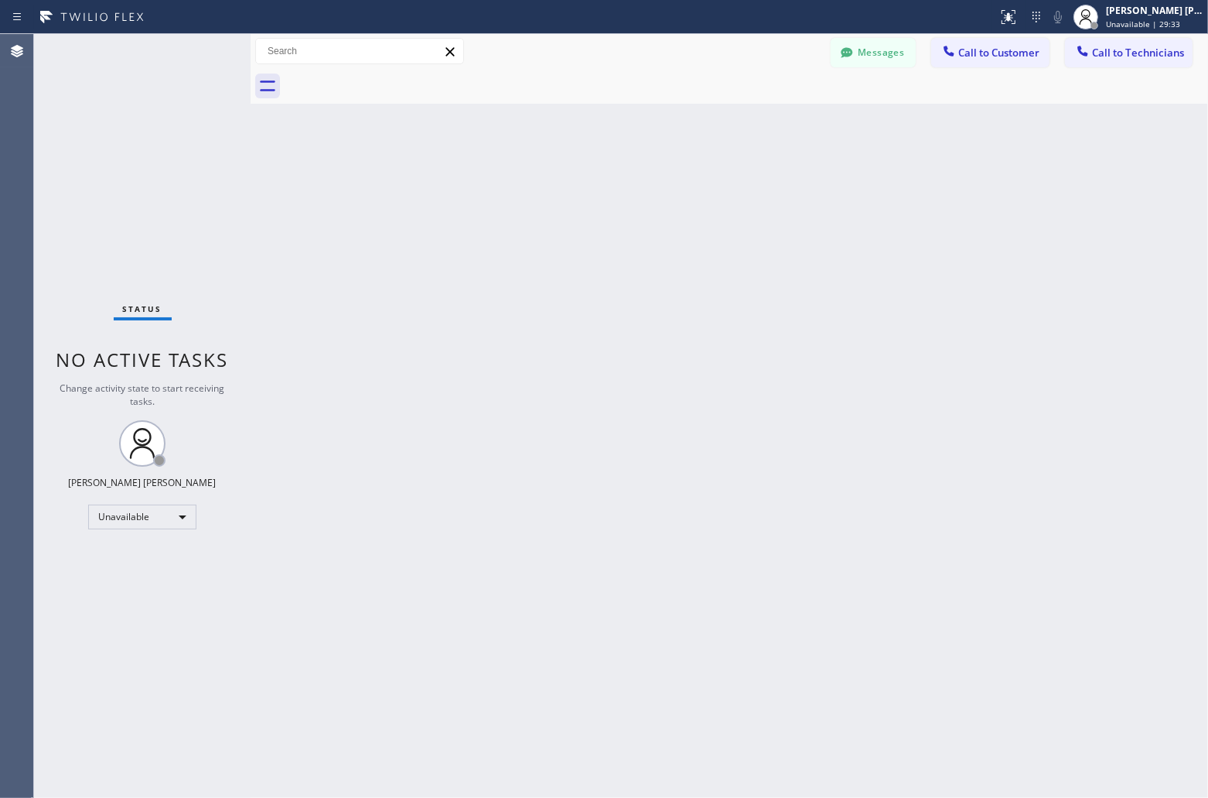
click at [225, 73] on div "Status No active tasks Change activity state to start receiving tasks. [PERSON_…" at bounding box center [142, 416] width 217 height 764
click at [896, 692] on div "Back to Dashboard Change Sender ID Customers Technicians ZS [PERSON_NAME] [DATE…" at bounding box center [730, 416] width 958 height 764
click at [910, 684] on div "Back to Dashboard Change Sender ID Customers Technicians ZS [PERSON_NAME] [DATE…" at bounding box center [730, 416] width 958 height 764
click at [911, 683] on div "Back to Dashboard Change Sender ID Customers Technicians ZS [PERSON_NAME] [DATE…" at bounding box center [730, 416] width 958 height 764
click at [911, 678] on div "Back to Dashboard Change Sender ID Customers Technicians ZS [PERSON_NAME] [DATE…" at bounding box center [730, 416] width 958 height 764
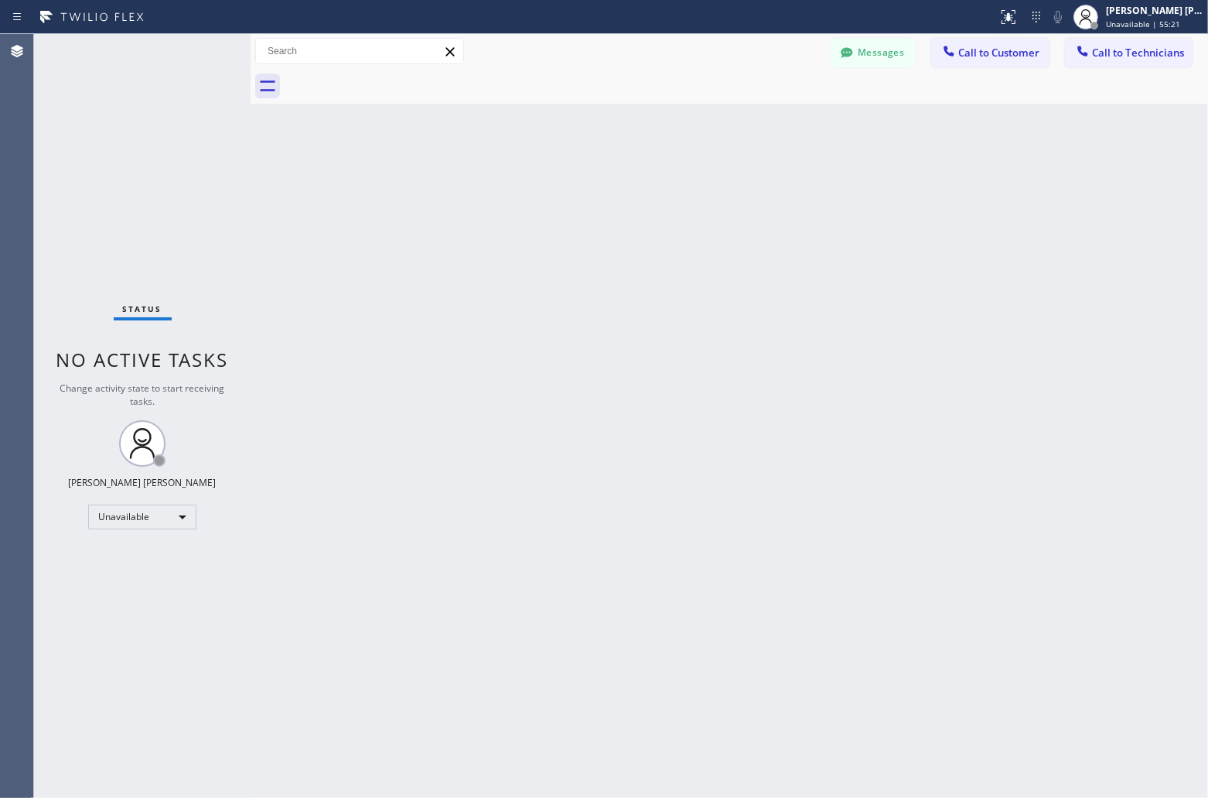
click at [913, 674] on div "Back to Dashboard Change Sender ID Customers Technicians ZS [PERSON_NAME] [DATE…" at bounding box center [730, 416] width 958 height 764
click at [914, 670] on div "Back to Dashboard Change Sender ID Customers Technicians ZS [PERSON_NAME] [DATE…" at bounding box center [730, 416] width 958 height 764
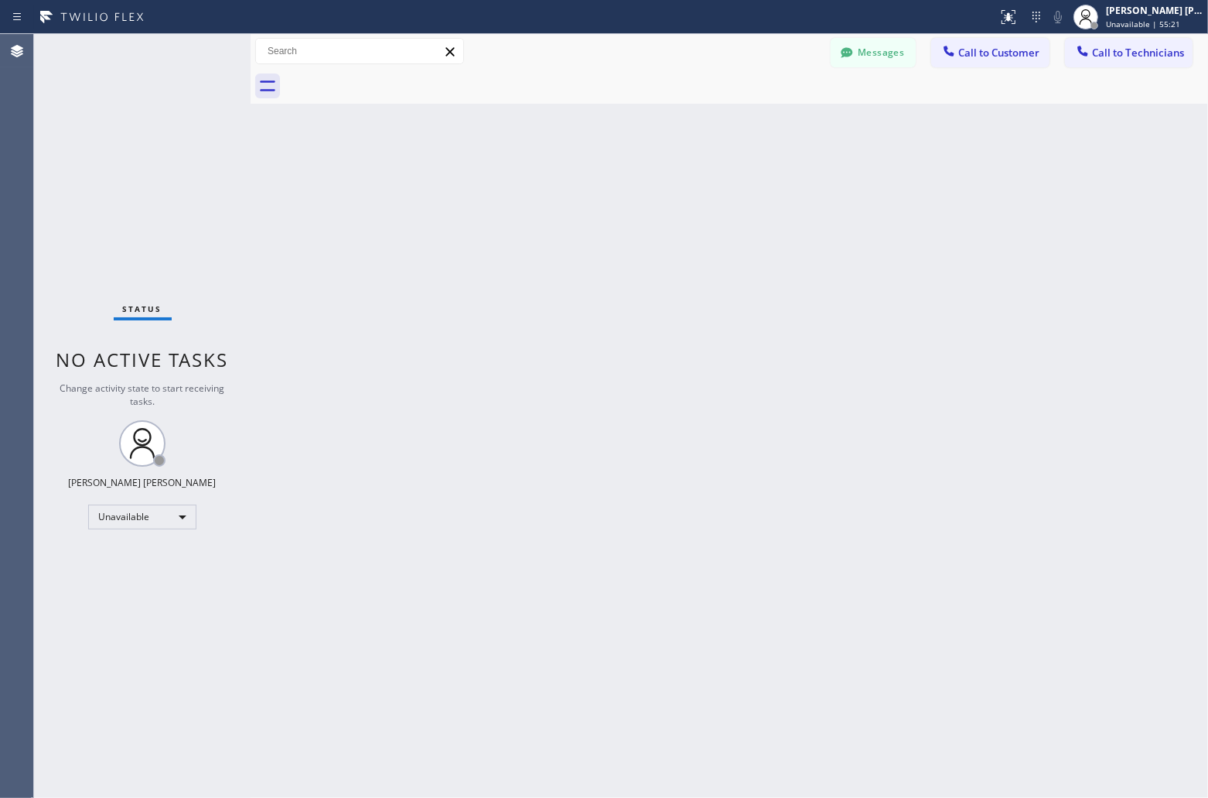
click at [914, 670] on div "Back to Dashboard Change Sender ID Customers Technicians ZS [PERSON_NAME] [DATE…" at bounding box center [730, 416] width 958 height 764
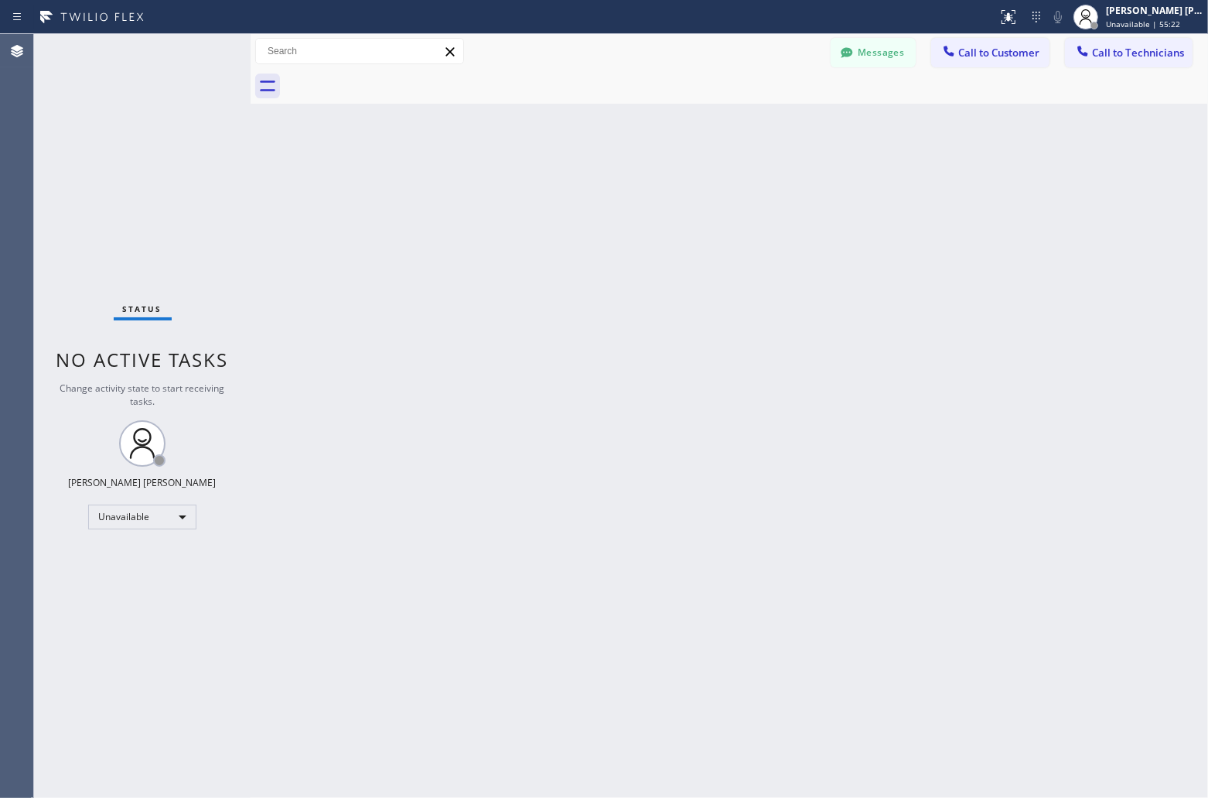
click at [909, 670] on div "Back to Dashboard Change Sender ID Customers Technicians ZS [PERSON_NAME] [DATE…" at bounding box center [730, 416] width 958 height 764
click at [907, 662] on div "Back to Dashboard Change Sender ID Customers Technicians ZS [PERSON_NAME] [DATE…" at bounding box center [730, 416] width 958 height 764
click at [907, 661] on div "Back to Dashboard Change Sender ID Customers Technicians ZS [PERSON_NAME] [DATE…" at bounding box center [730, 416] width 958 height 764
click at [906, 661] on div "Back to Dashboard Change Sender ID Customers Technicians ZS [PERSON_NAME] [DATE…" at bounding box center [730, 416] width 958 height 764
click at [902, 661] on div "Back to Dashboard Change Sender ID Customers Technicians ZS [PERSON_NAME] [DATE…" at bounding box center [730, 416] width 958 height 764
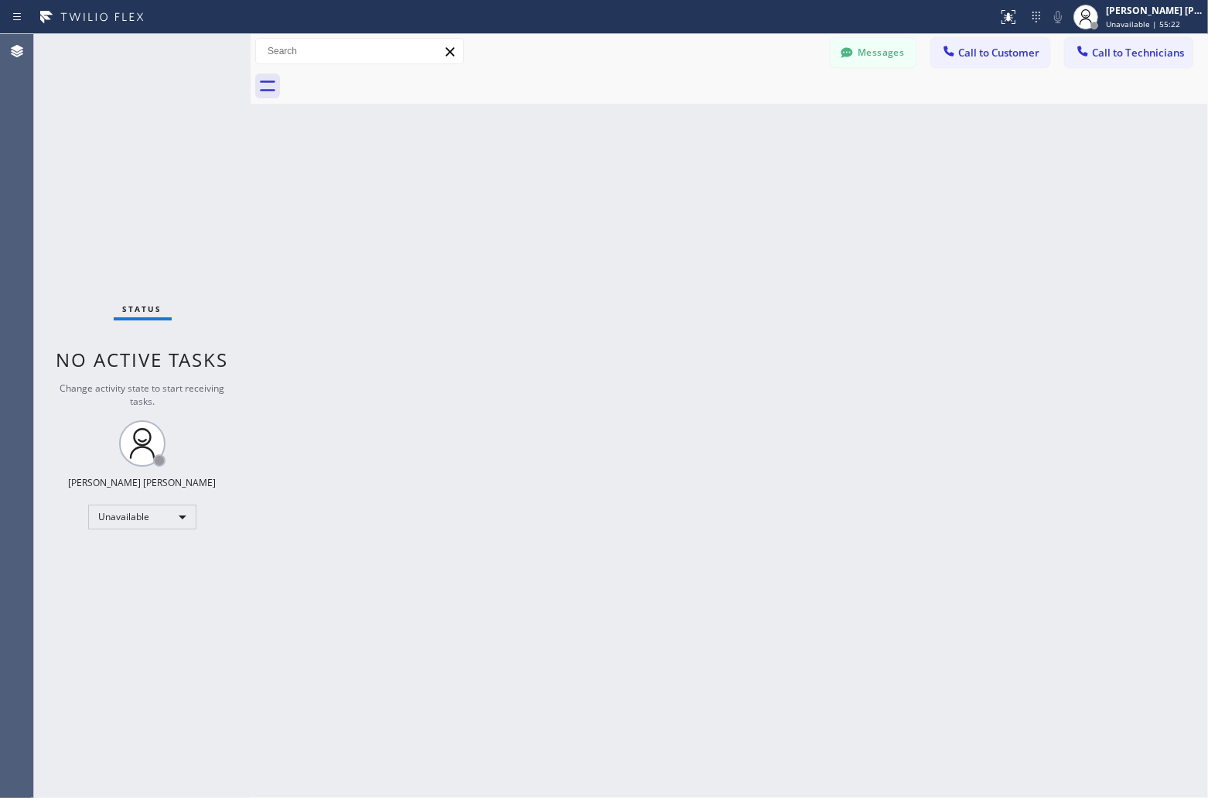
click at [902, 661] on div "Back to Dashboard Change Sender ID Customers Technicians ZS [PERSON_NAME] [DATE…" at bounding box center [730, 416] width 958 height 764
click at [168, 484] on div "[PERSON_NAME] [PERSON_NAME]" at bounding box center [143, 482] width 148 height 13
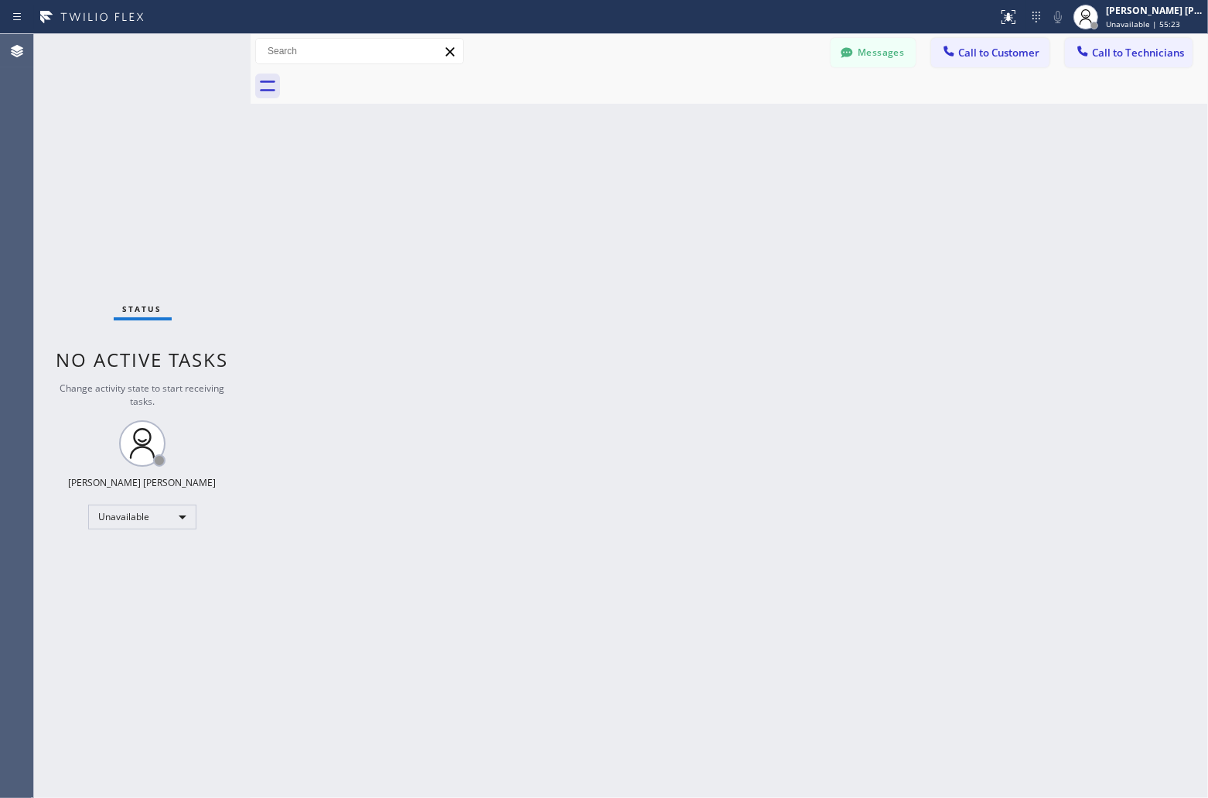
click at [94, 480] on div "[PERSON_NAME] [PERSON_NAME]" at bounding box center [143, 482] width 148 height 13
click at [143, 494] on div "Status No active tasks Change activity state to start receiving tasks. [PERSON_…" at bounding box center [142, 416] width 217 height 764
click at [170, 505] on div "Unavailable" at bounding box center [142, 516] width 108 height 25
click at [173, 507] on div at bounding box center [604, 399] width 1208 height 798
click at [180, 507] on div "Unavailable" at bounding box center [142, 516] width 108 height 25
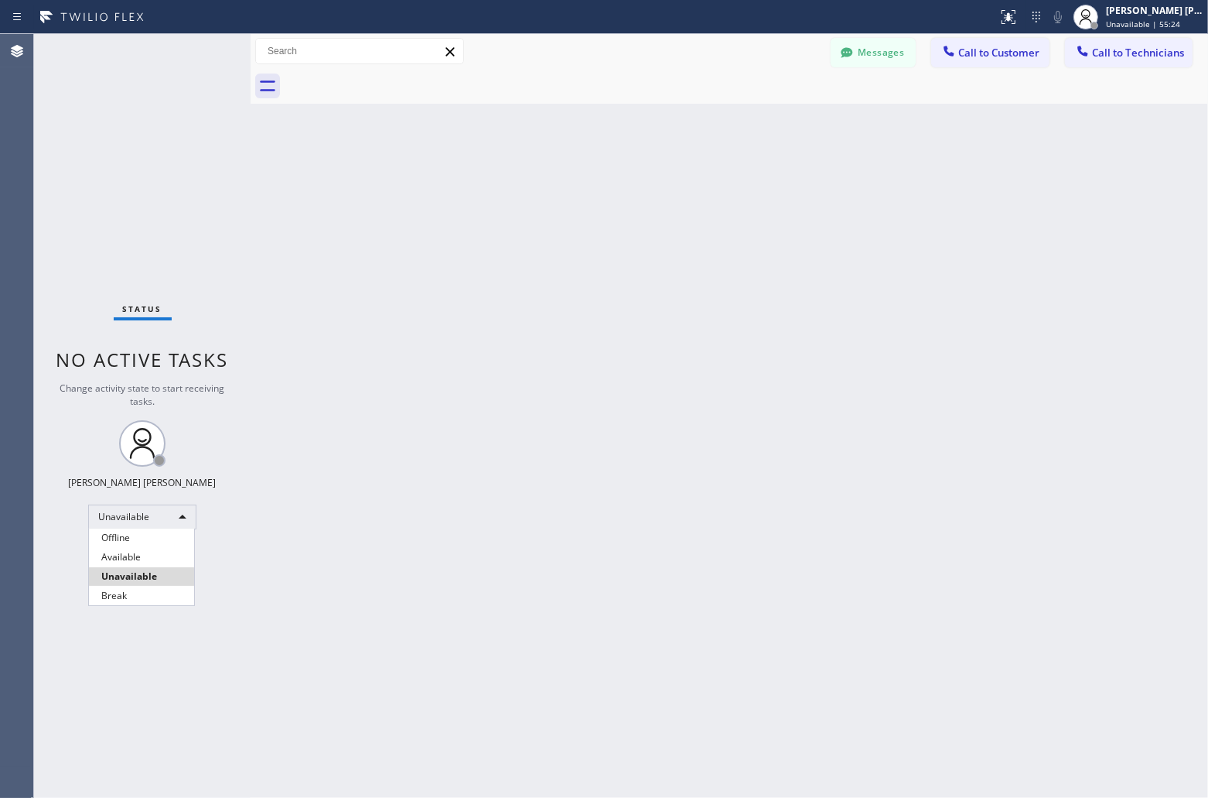
click at [548, 538] on div at bounding box center [604, 399] width 1208 height 798
click at [549, 538] on div "Back to Dashboard Change Sender ID Customers Technicians ZS [PERSON_NAME] [DATE…" at bounding box center [730, 416] width 958 height 764
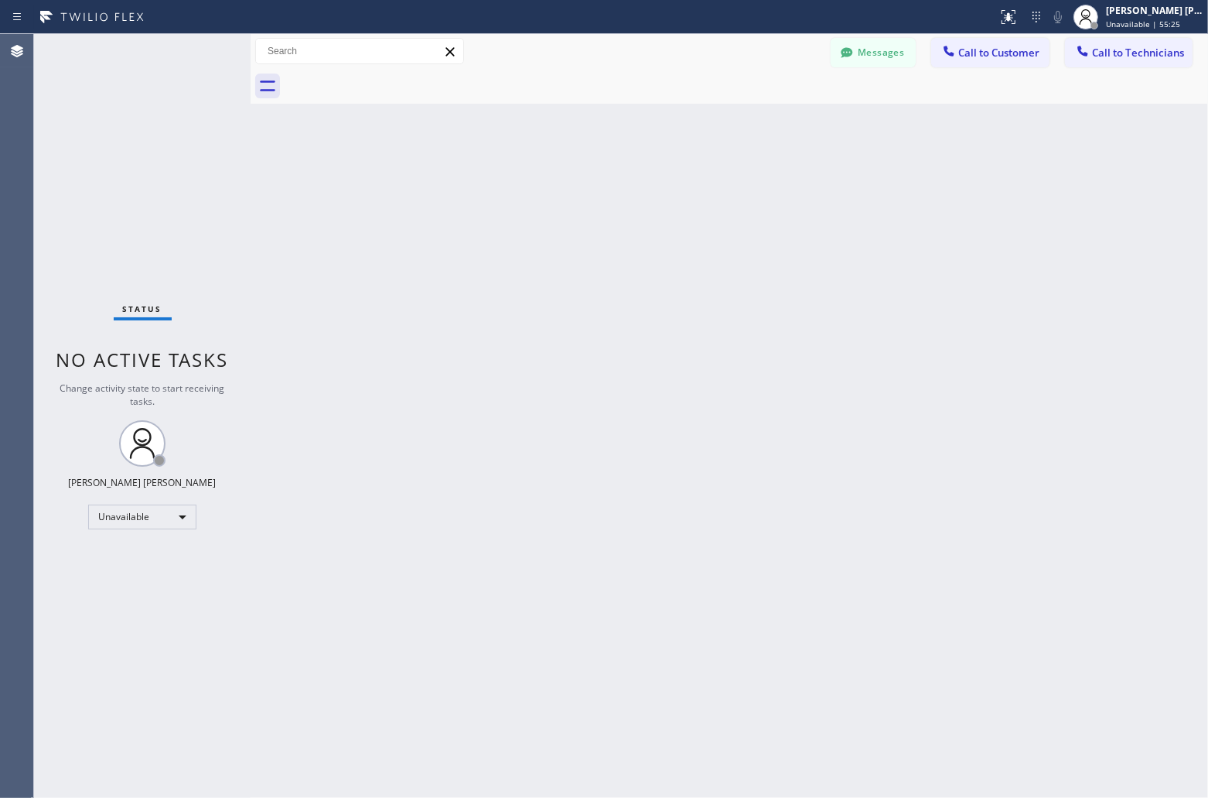
click at [549, 538] on div "Back to Dashboard Change Sender ID Customers Technicians ZS [PERSON_NAME] [DATE…" at bounding box center [730, 416] width 958 height 764
click at [550, 538] on div "Back to Dashboard Change Sender ID Customers Technicians ZS [PERSON_NAME] [DATE…" at bounding box center [730, 416] width 958 height 764
click at [546, 538] on div "Back to Dashboard Change Sender ID Customers Technicians ZS [PERSON_NAME] [DATE…" at bounding box center [730, 416] width 958 height 764
click at [164, 488] on div "Status No active tasks Change activity state to start receiving tasks. [PERSON_…" at bounding box center [142, 416] width 217 height 764
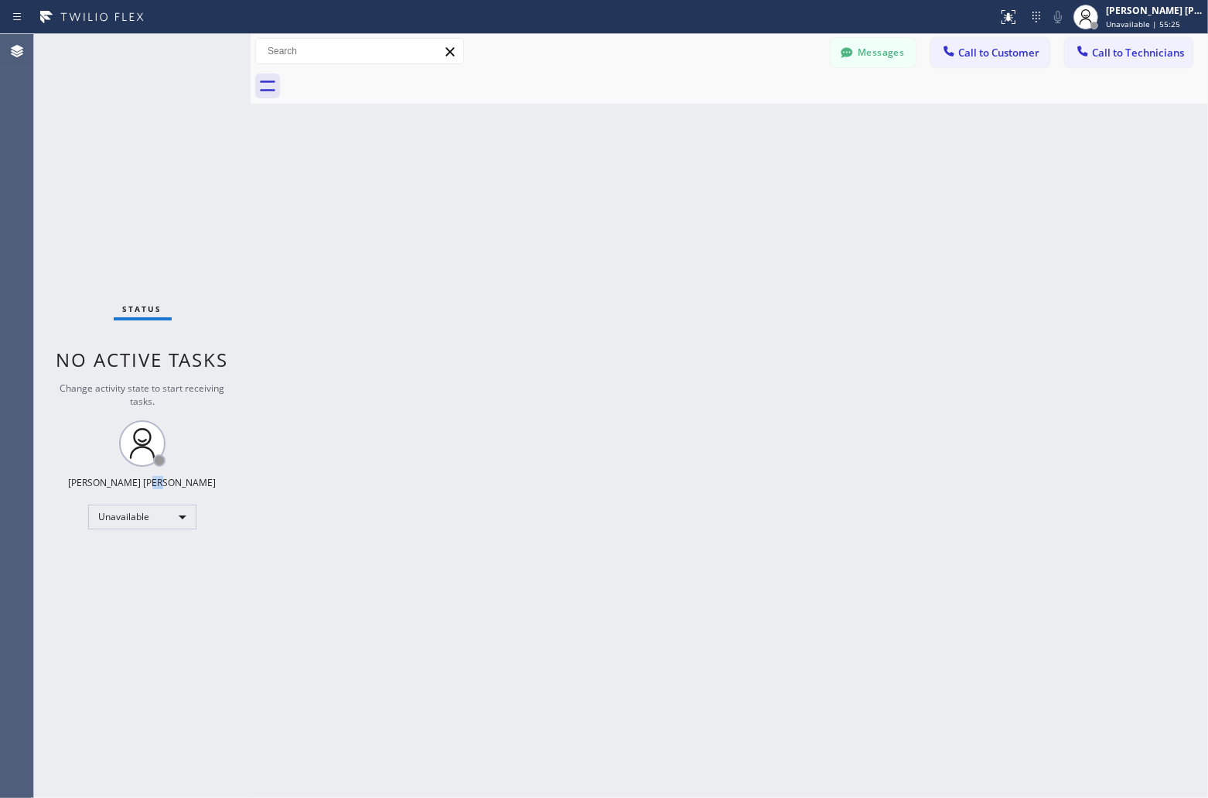
click at [67, 503] on div "Status No active tasks Change activity state to start receiving tasks. [PERSON_…" at bounding box center [142, 416] width 217 height 764
click at [50, 568] on div "Status No active tasks Change activity state to start receiving tasks. [PERSON_…" at bounding box center [142, 416] width 217 height 764
click at [808, 687] on div "Back to Dashboard Change Sender ID Customers Technicians ZS [PERSON_NAME] [DATE…" at bounding box center [730, 416] width 958 height 764
click at [822, 682] on div "Back to Dashboard Change Sender ID Customers Technicians ZS [PERSON_NAME] [DATE…" at bounding box center [730, 416] width 958 height 764
click at [865, 681] on div "Back to Dashboard Change Sender ID Customers Technicians ZS [PERSON_NAME] [DATE…" at bounding box center [730, 416] width 958 height 764
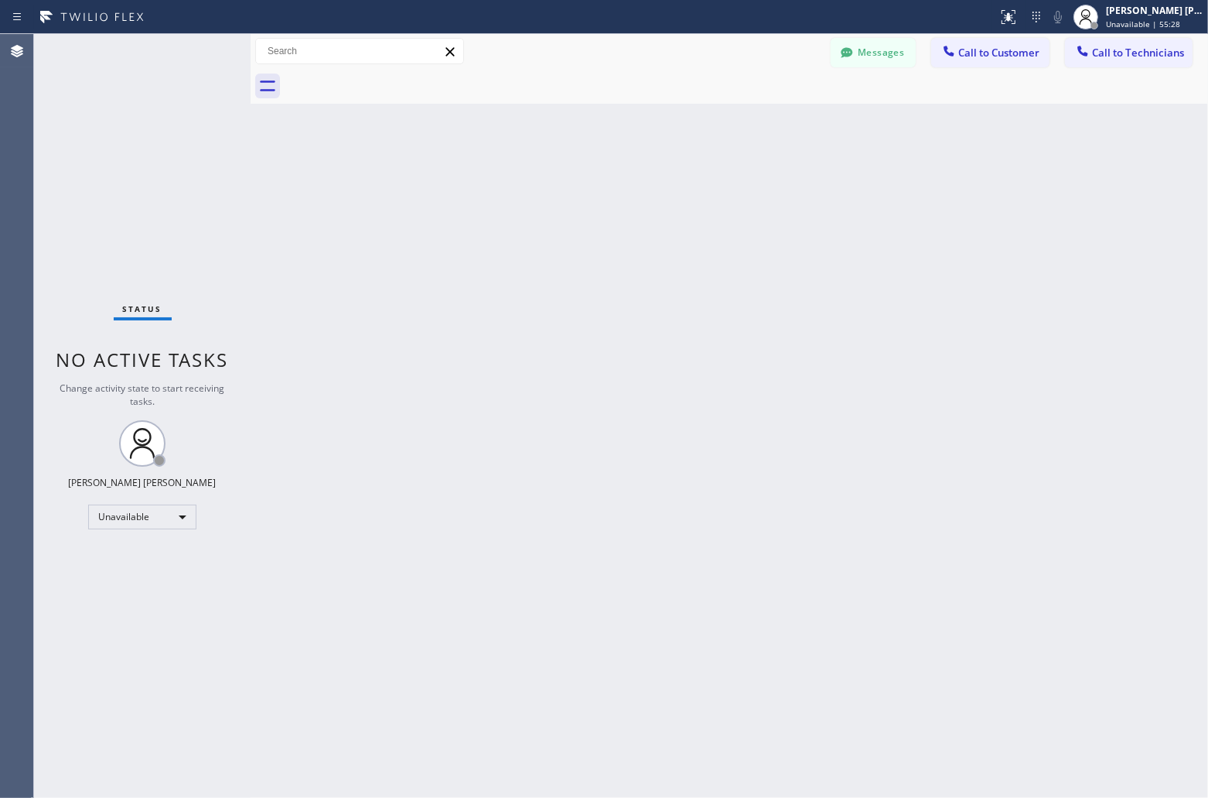
click at [865, 681] on div "Back to Dashboard Change Sender ID Customers Technicians ZS [PERSON_NAME] [DATE…" at bounding box center [730, 416] width 958 height 764
click at [521, 250] on div "Back to Dashboard Change Sender ID Customers Technicians ZS [PERSON_NAME] [DATE…" at bounding box center [730, 416] width 958 height 764
click at [535, 327] on div "Back to Dashboard Change Sender ID Customers Technicians ZS [PERSON_NAME] [DATE…" at bounding box center [730, 416] width 958 height 764
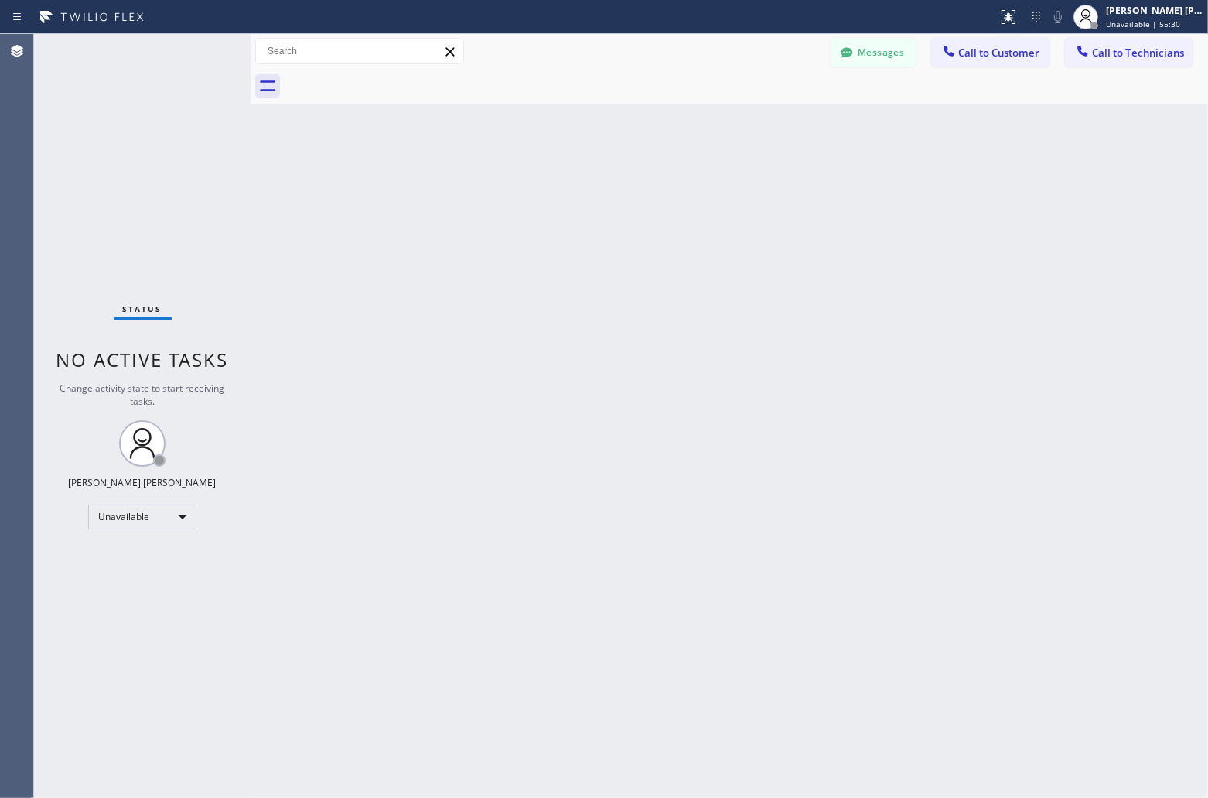
click at [542, 326] on div "Back to Dashboard Change Sender ID Customers Technicians ZS [PERSON_NAME] [DATE…" at bounding box center [730, 416] width 958 height 764
click at [693, 390] on div "Back to Dashboard Change Sender ID Customers Technicians ZS [PERSON_NAME] [DATE…" at bounding box center [730, 416] width 958 height 764
click at [723, 496] on div "Back to Dashboard Change Sender ID Customers Technicians ZS [PERSON_NAME] [DATE…" at bounding box center [730, 416] width 958 height 764
click at [1037, 490] on div "Back to Dashboard Change Sender ID Customers Technicians ZS [PERSON_NAME] [DATE…" at bounding box center [730, 416] width 958 height 764
